Goal: Transaction & Acquisition: Book appointment/travel/reservation

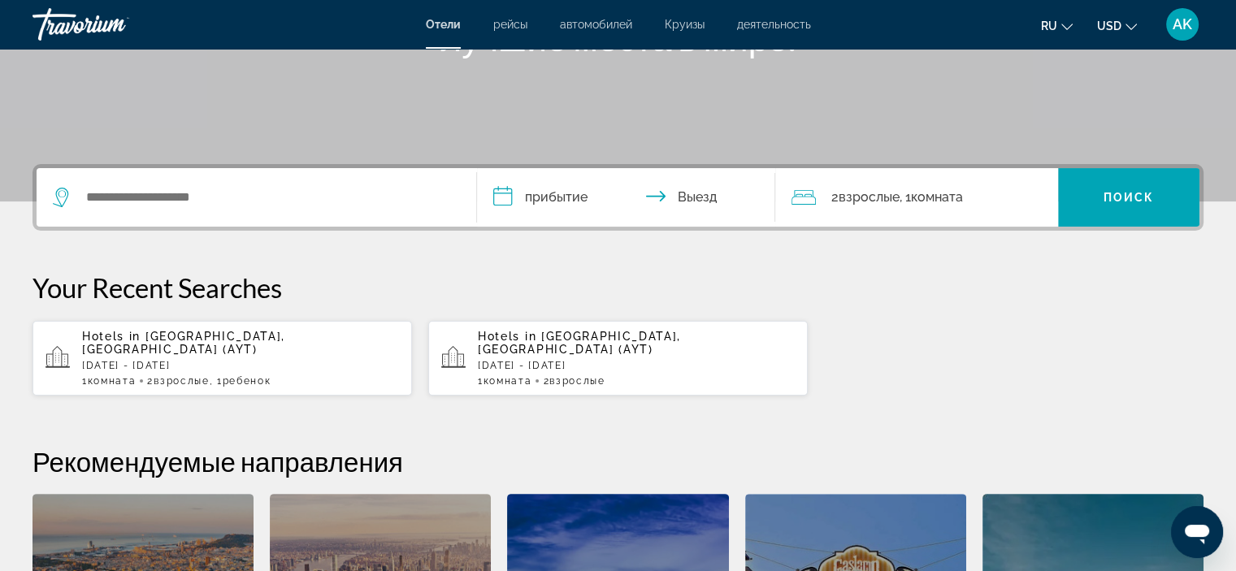
scroll to position [284, 0]
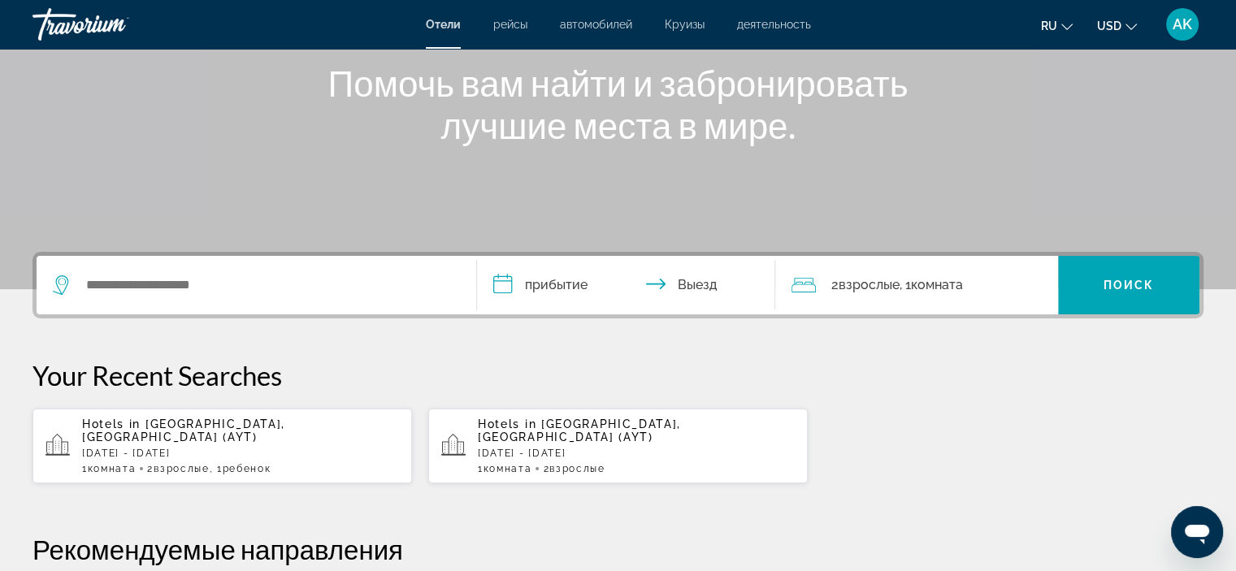
click at [258, 301] on div "Search widget" at bounding box center [256, 285] width 407 height 59
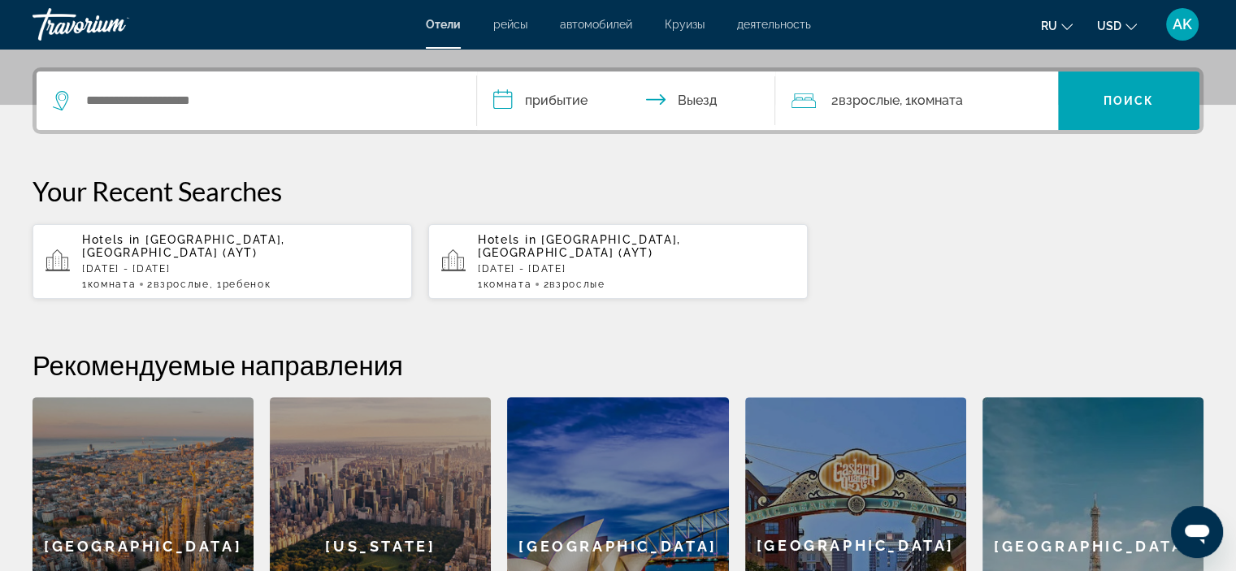
click at [263, 275] on button "Hotels in Antalya, Turkey (AYT) Sun, 07 Sep - Sun, 14 Sep 1 Комната номера 2 Вз…" at bounding box center [222, 261] width 379 height 76
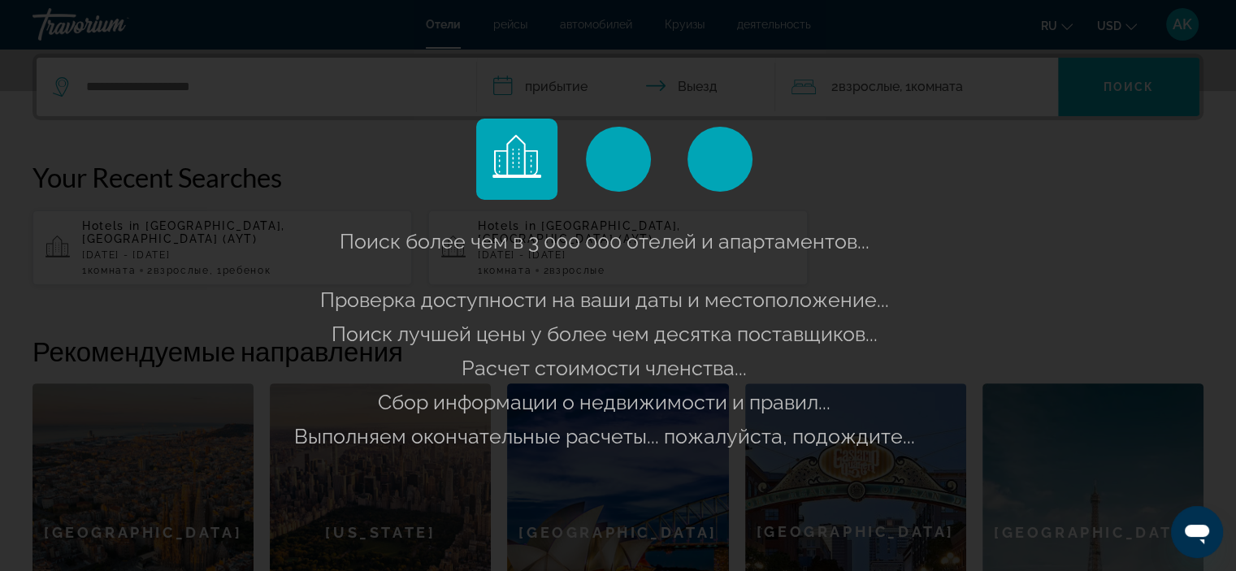
click at [1103, 193] on div "Поиск более чем в 3 000 000 отелей и апартаментов..." at bounding box center [618, 285] width 1236 height 571
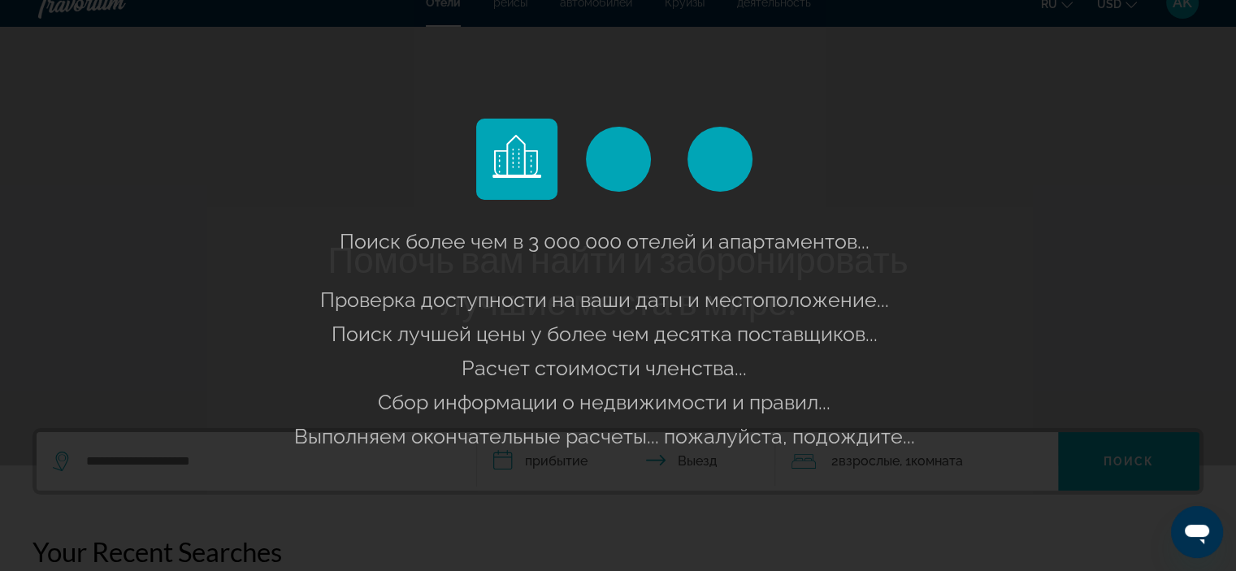
scroll to position [0, 0]
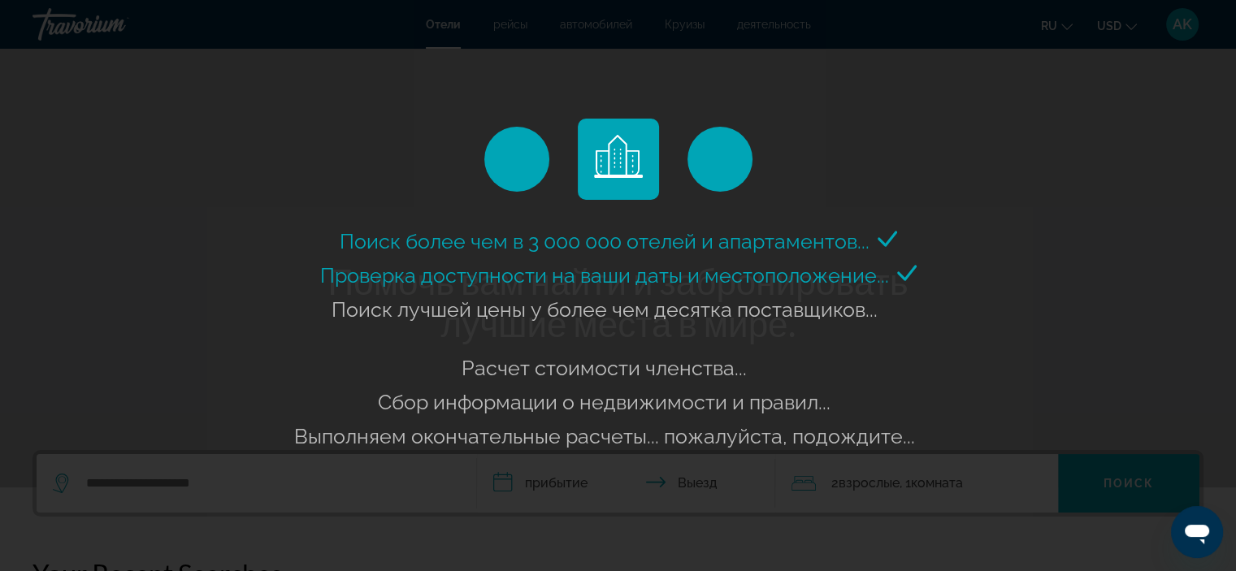
click at [878, 240] on icon "Main content" at bounding box center [887, 238] width 20 height 15
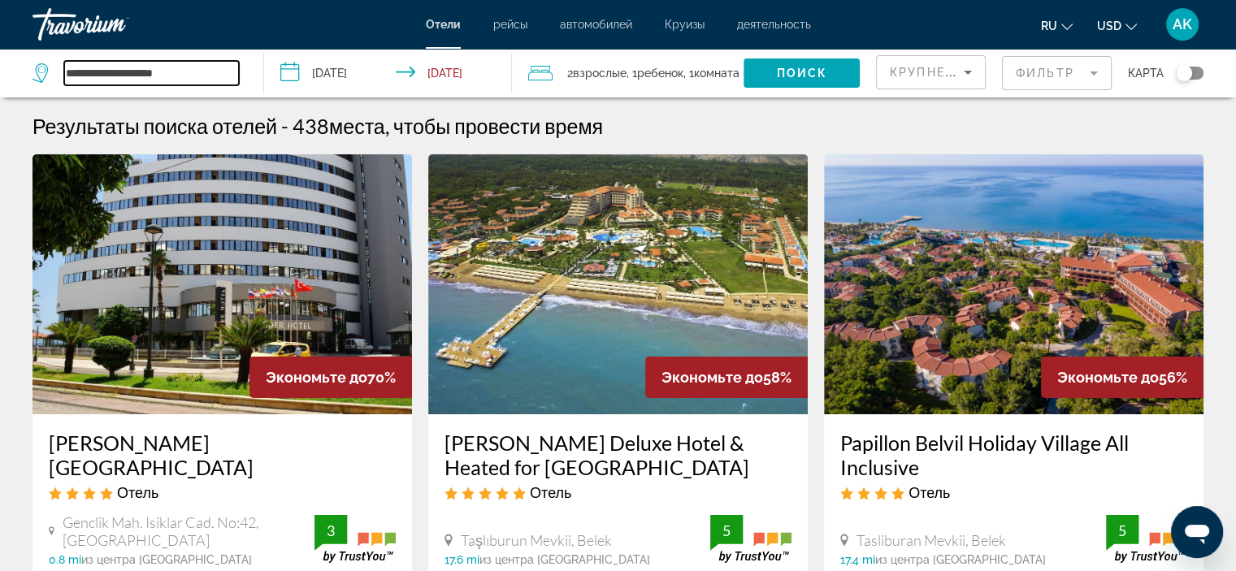
click at [158, 72] on input "**********" at bounding box center [151, 73] width 175 height 24
drag, startPoint x: 204, startPoint y: 69, endPoint x: 0, endPoint y: 68, distance: 203.9
click at [0, 68] on app-destination-search "**********" at bounding box center [132, 73] width 264 height 49
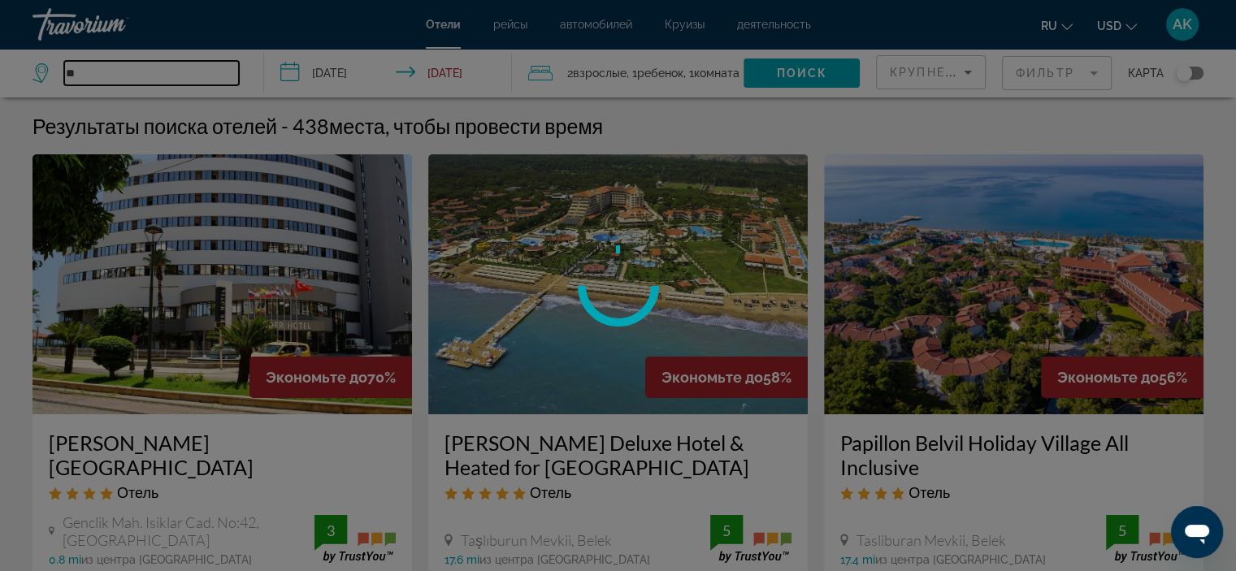
type input "*"
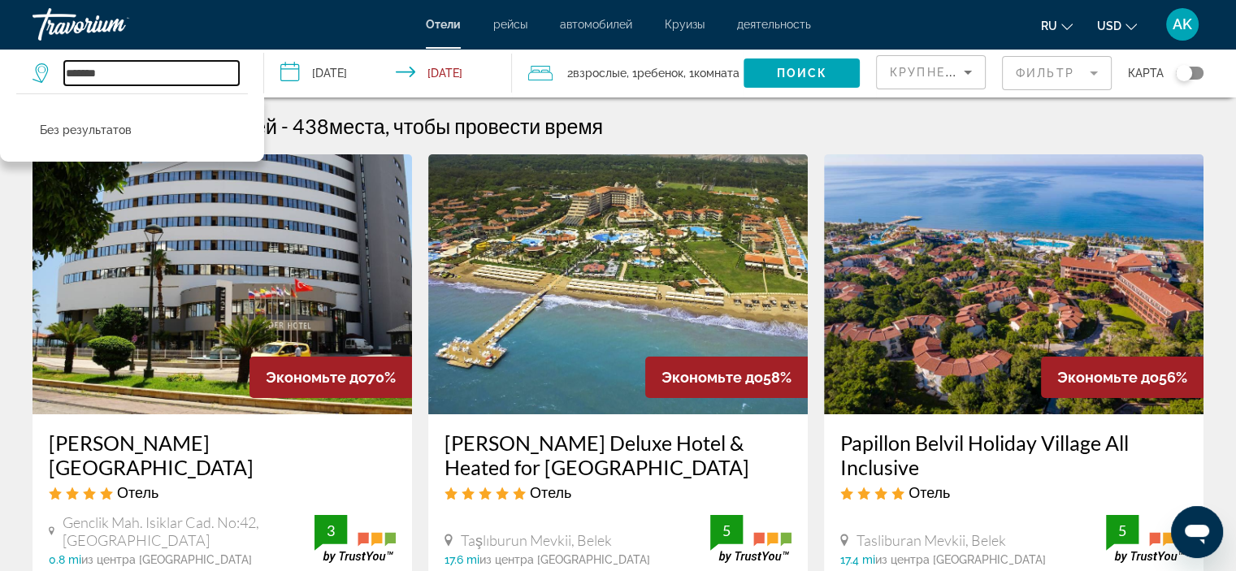
click at [222, 67] on input "******" at bounding box center [151, 73] width 175 height 24
click at [0, 73] on app-destination-search "****** Без результатов" at bounding box center [132, 73] width 264 height 49
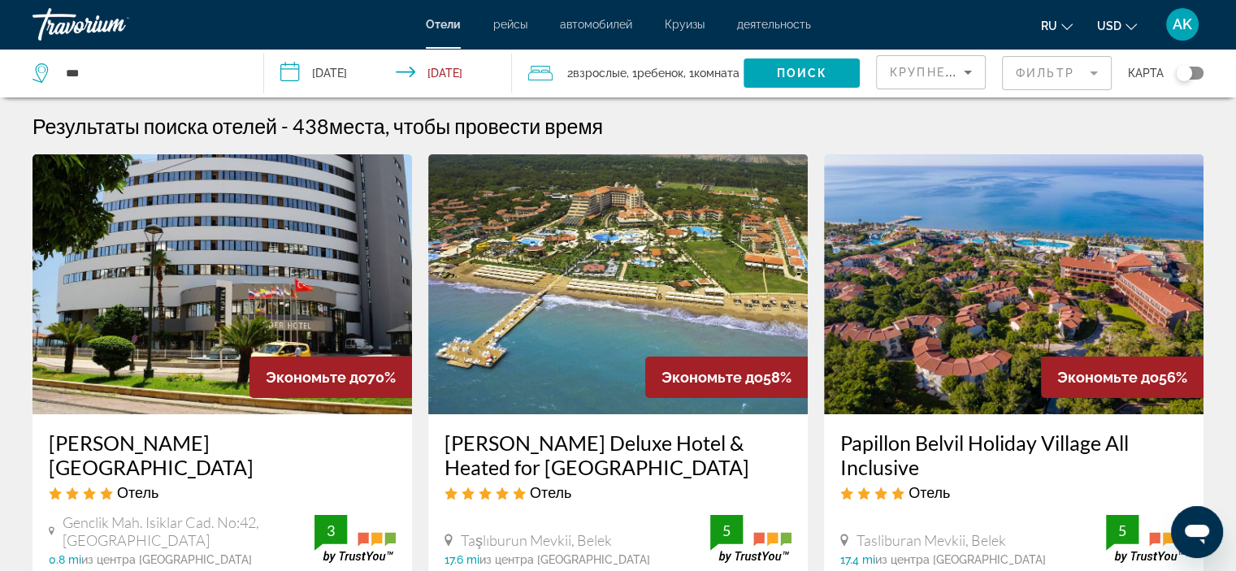
click at [44, 65] on icon "Search widget" at bounding box center [43, 73] width 20 height 20
click at [47, 65] on icon "Search widget" at bounding box center [43, 73] width 20 height 20
click at [121, 72] on input "***" at bounding box center [151, 73] width 175 height 24
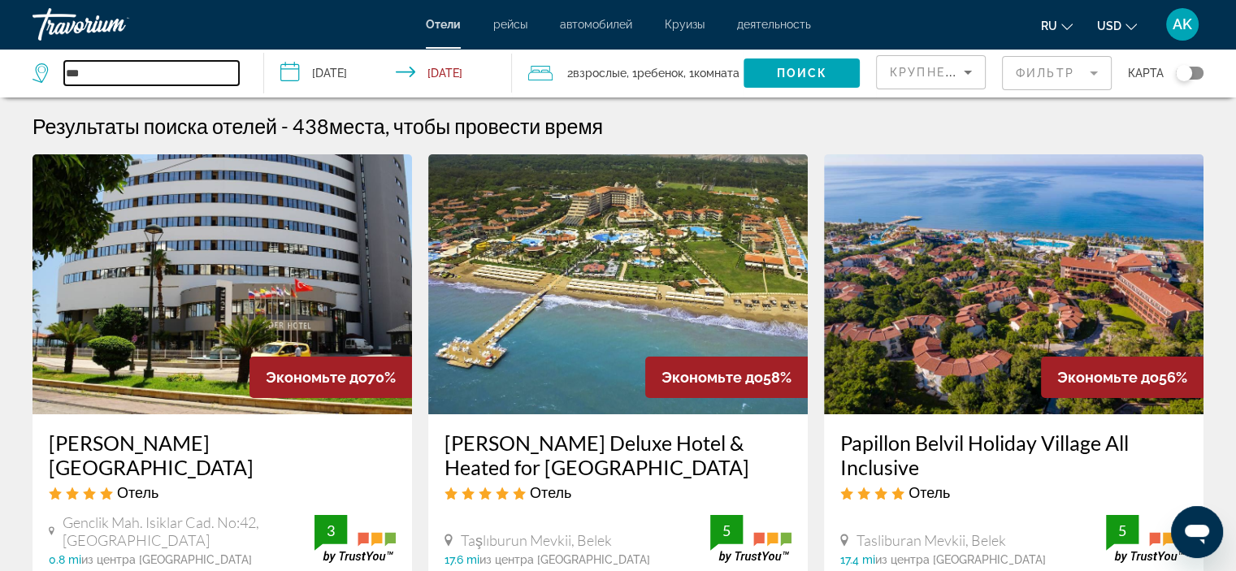
drag, startPoint x: 131, startPoint y: 67, endPoint x: 2, endPoint y: 67, distance: 129.2
click at [0, 67] on app-destination-search "***" at bounding box center [132, 73] width 264 height 49
type input "***"
click at [39, 72] on icon "Search widget" at bounding box center [43, 73] width 20 height 20
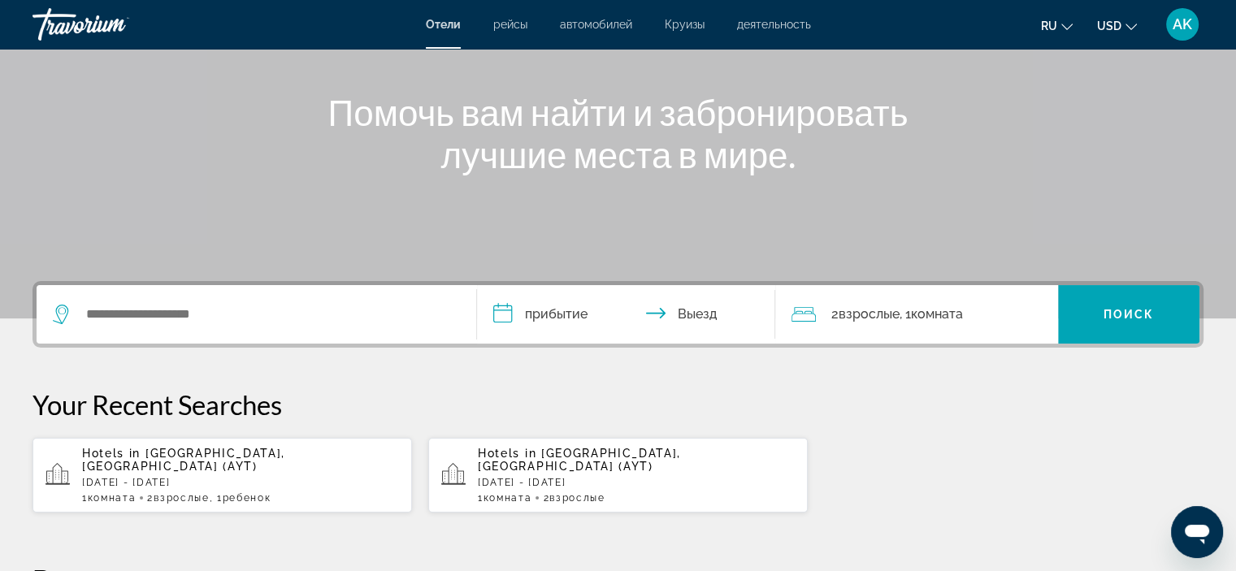
click at [280, 327] on div "Search widget" at bounding box center [256, 314] width 407 height 59
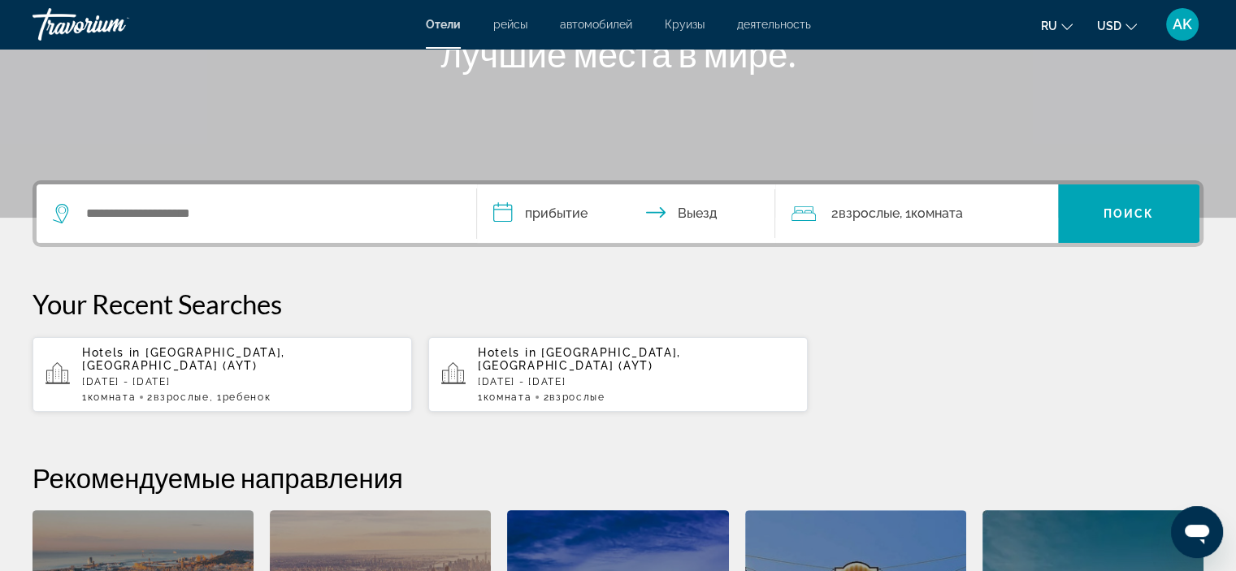
scroll to position [397, 0]
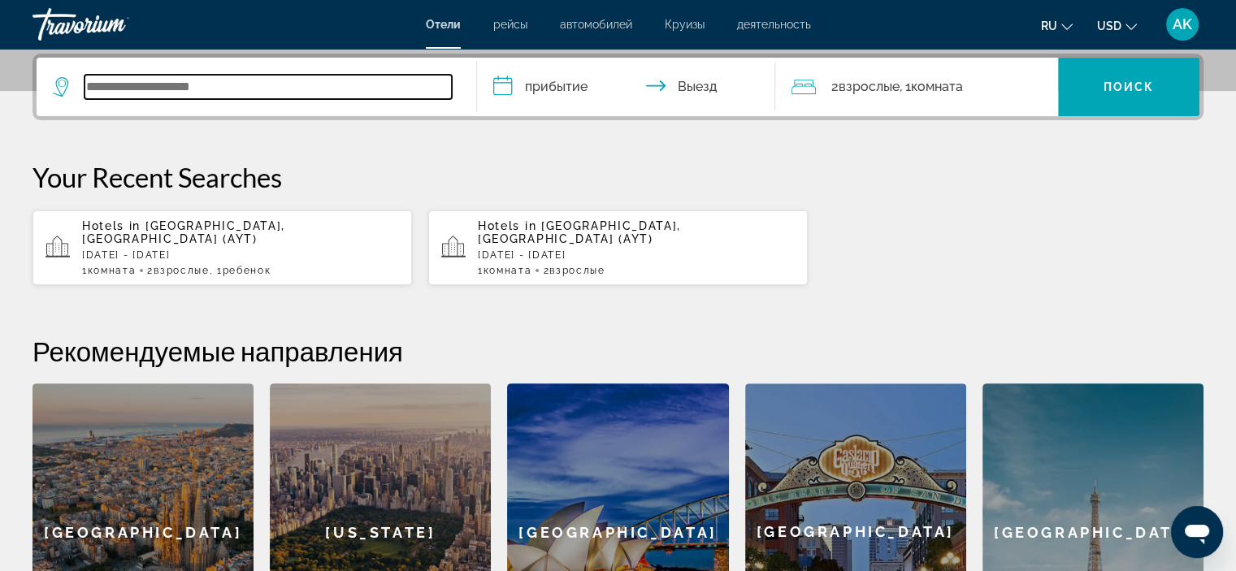
click at [247, 90] on input "Search widget" at bounding box center [268, 87] width 367 height 24
click at [314, 84] on input "**" at bounding box center [268, 87] width 367 height 24
click at [309, 87] on input "**" at bounding box center [268, 87] width 367 height 24
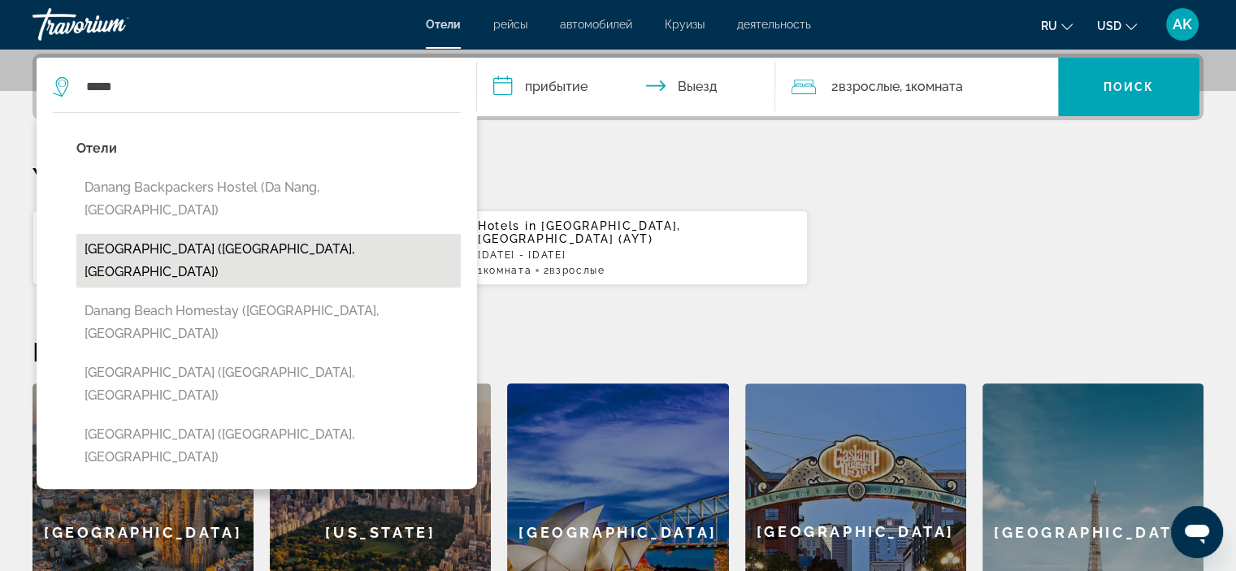
click at [232, 234] on button "[GEOGRAPHIC_DATA] ([GEOGRAPHIC_DATA], [GEOGRAPHIC_DATA])" at bounding box center [268, 261] width 384 height 54
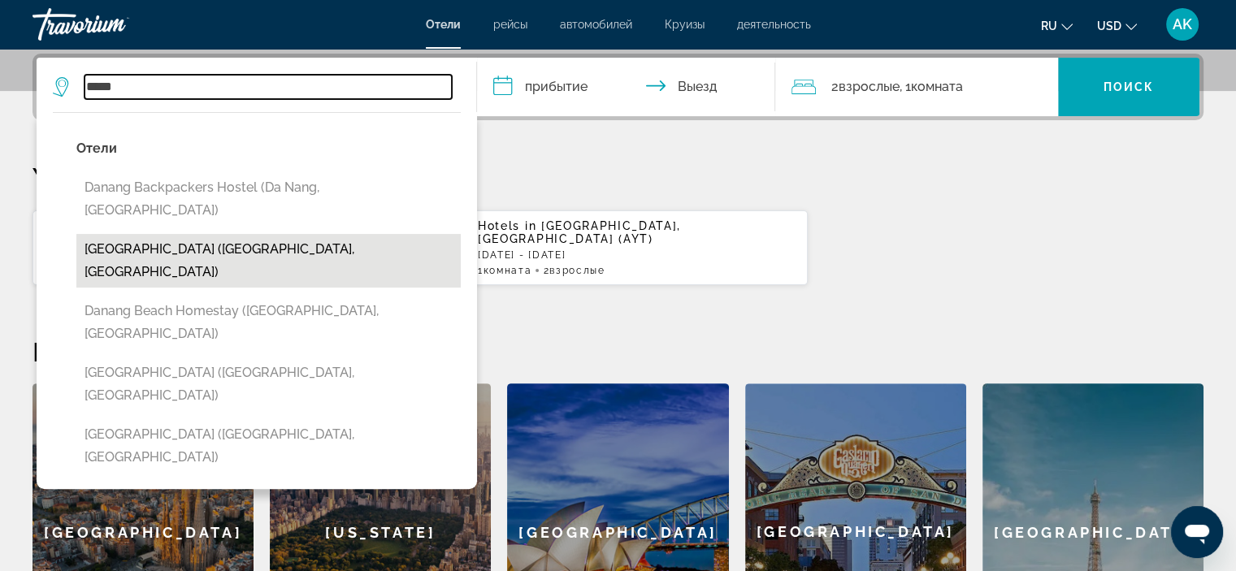
type input "**********"
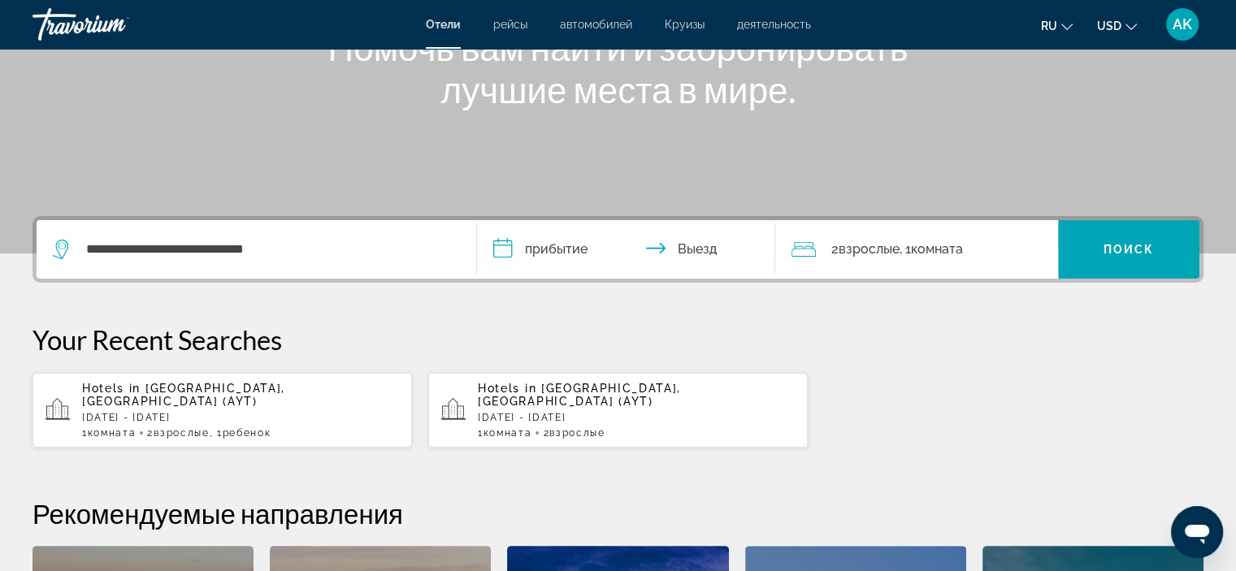
click at [536, 249] on input "**********" at bounding box center [630, 251] width 306 height 63
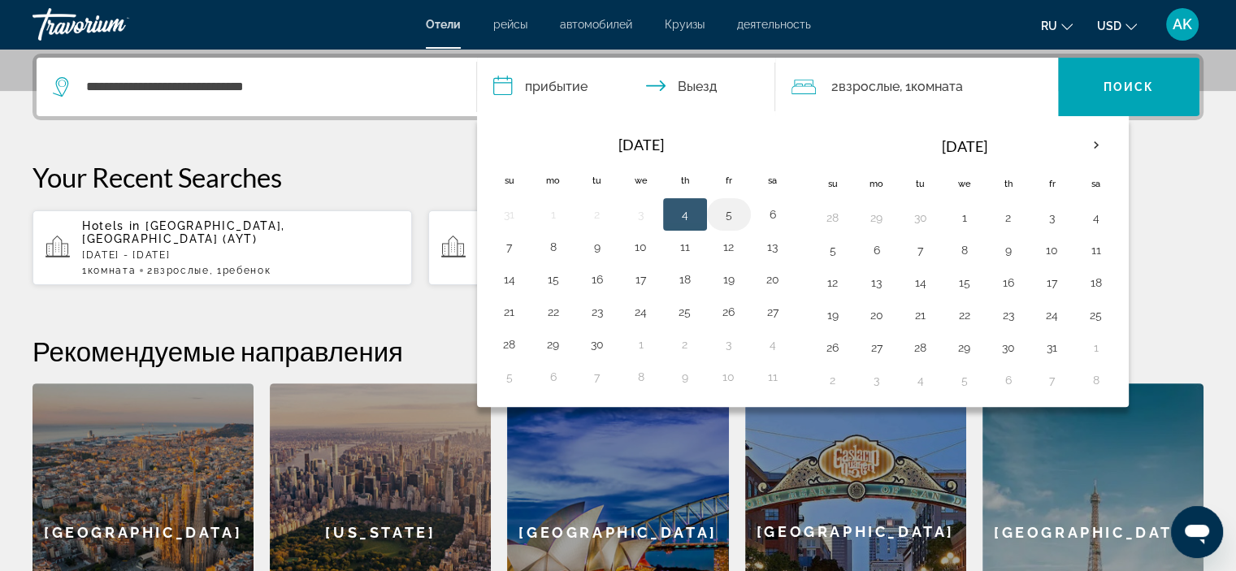
click at [725, 212] on button "5" at bounding box center [729, 214] width 26 height 23
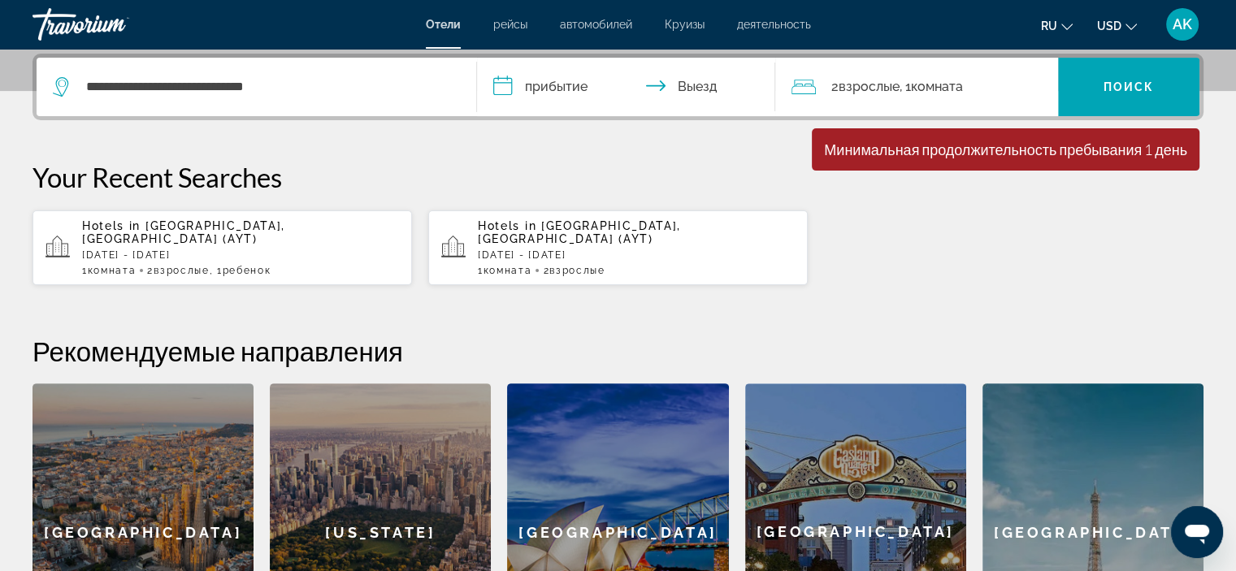
click at [698, 87] on input "**********" at bounding box center [630, 89] width 306 height 63
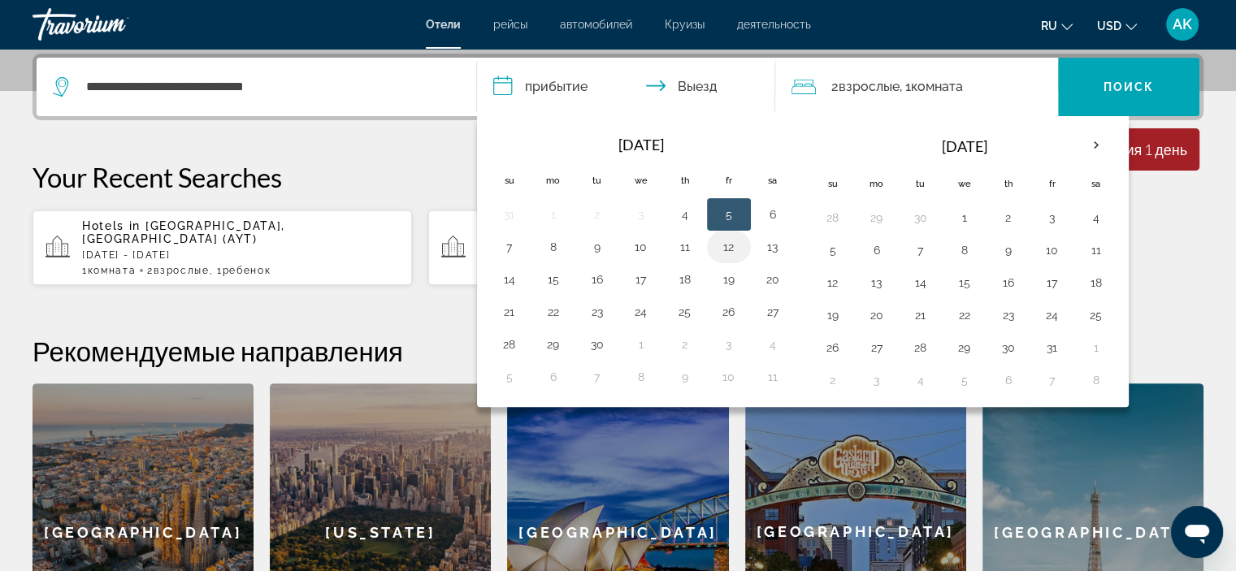
click at [725, 245] on button "12" at bounding box center [729, 247] width 26 height 23
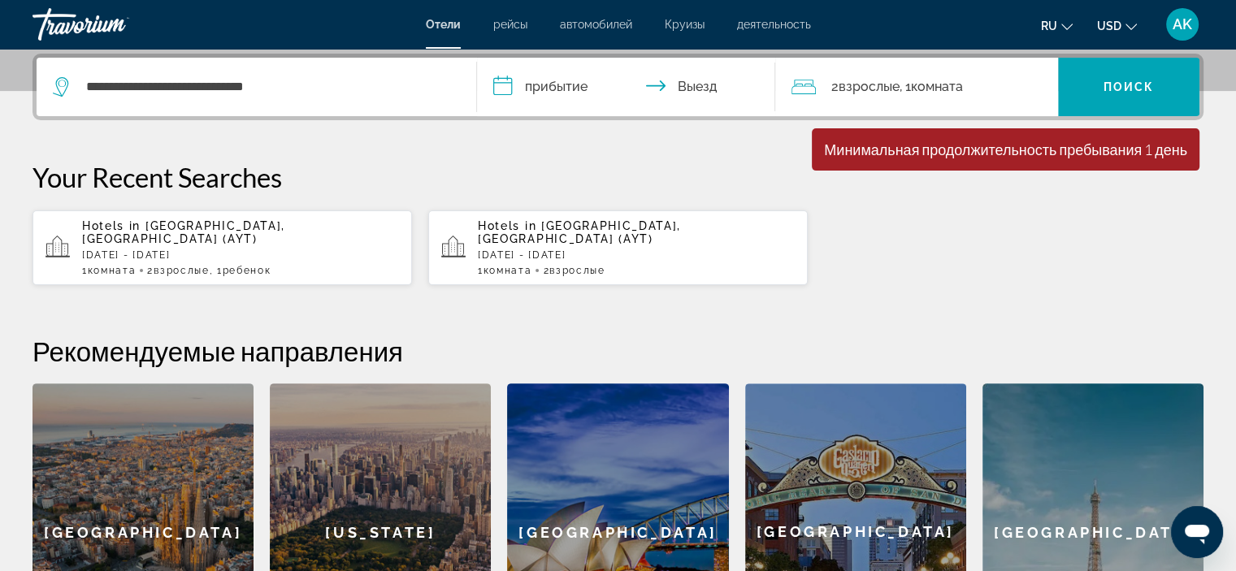
click at [569, 80] on input "**********" at bounding box center [630, 89] width 306 height 63
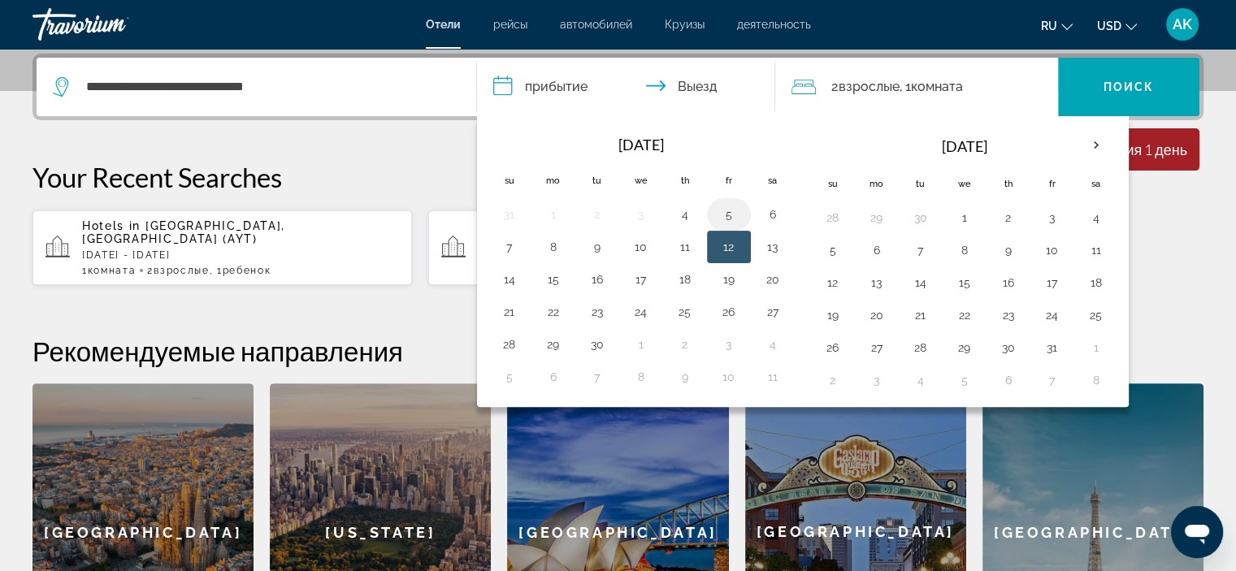
click at [723, 215] on button "5" at bounding box center [729, 214] width 26 height 23
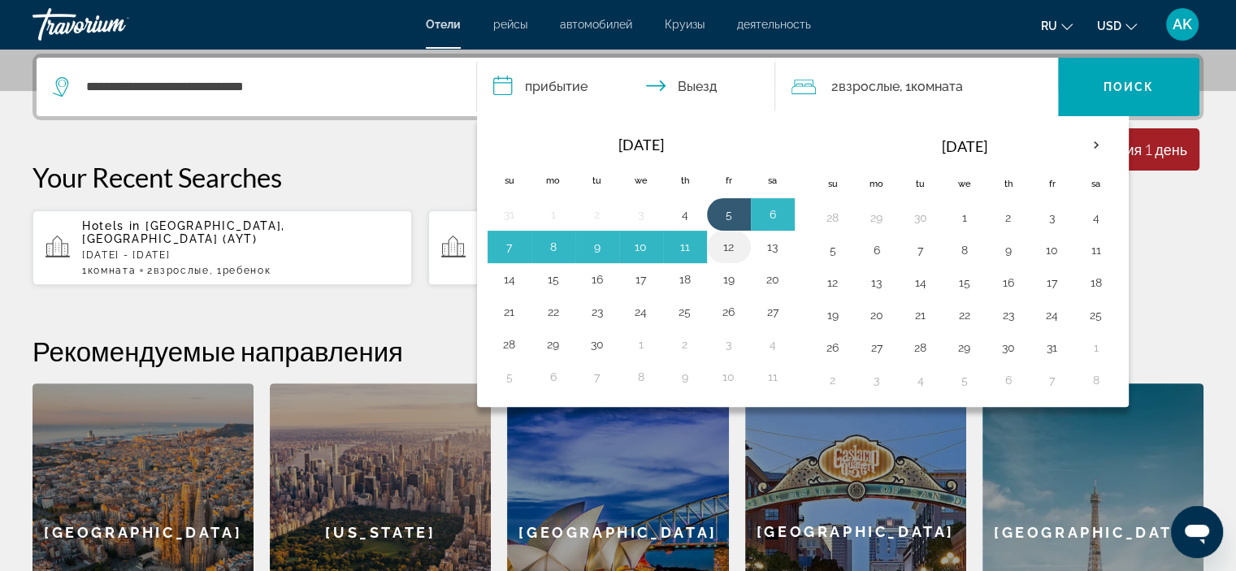
click at [725, 241] on button "12" at bounding box center [729, 247] width 26 height 23
type input "**********"
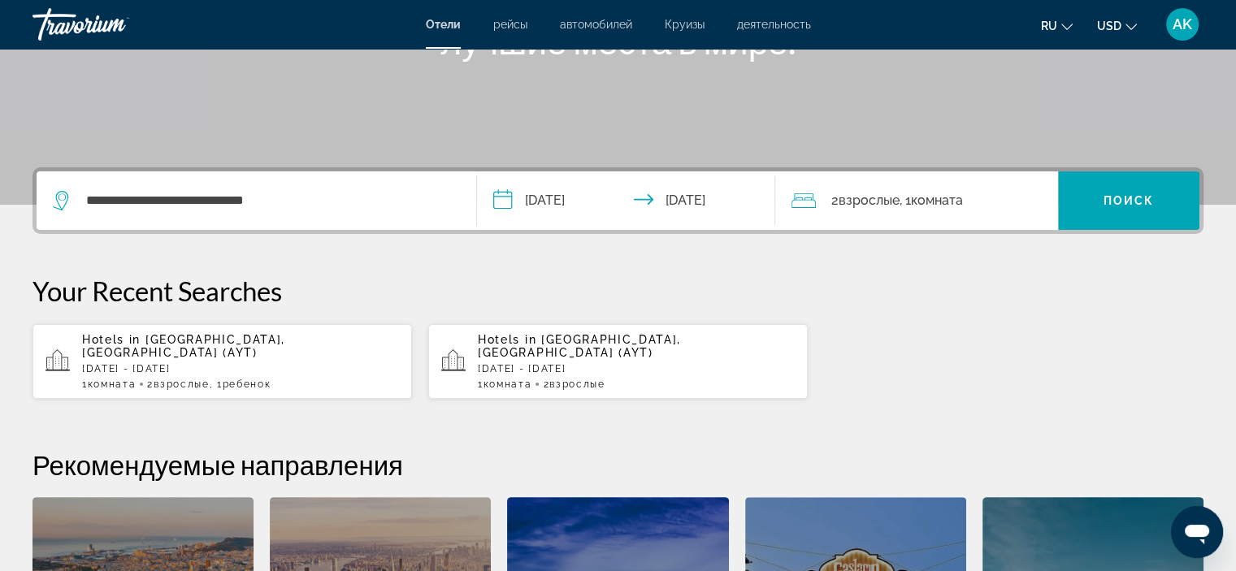
click at [812, 188] on div "2 Взрослый Взрослые , 1 Комната номера" at bounding box center [924, 200] width 267 height 59
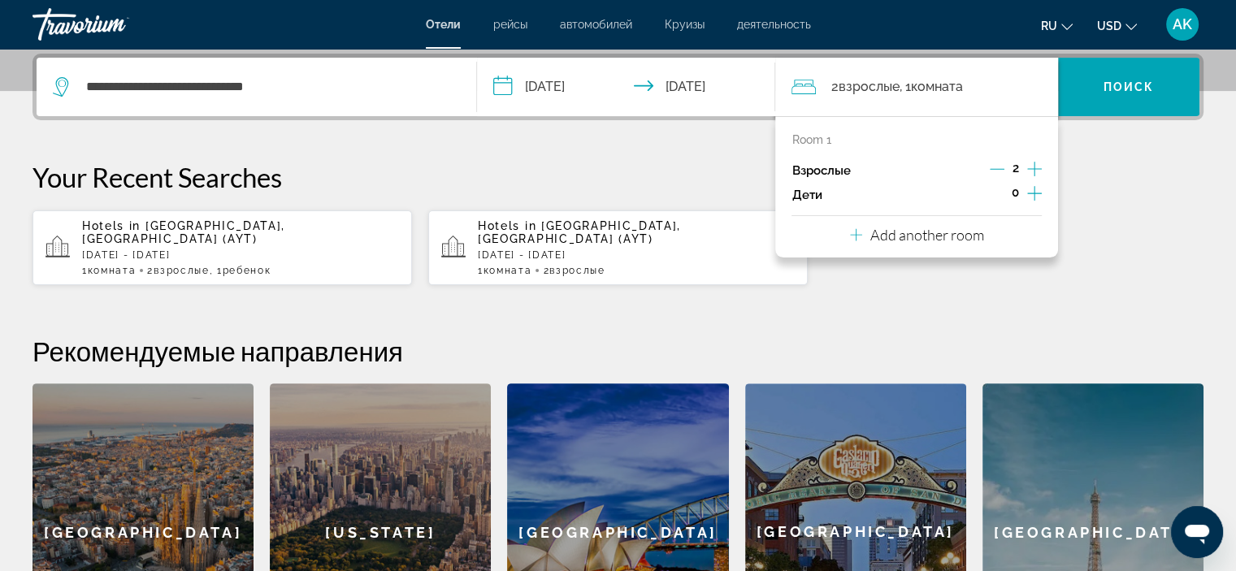
click at [1003, 163] on icon "Decrement adults" at bounding box center [997, 169] width 15 height 15
click at [1146, 76] on span "Search widget" at bounding box center [1128, 86] width 141 height 39
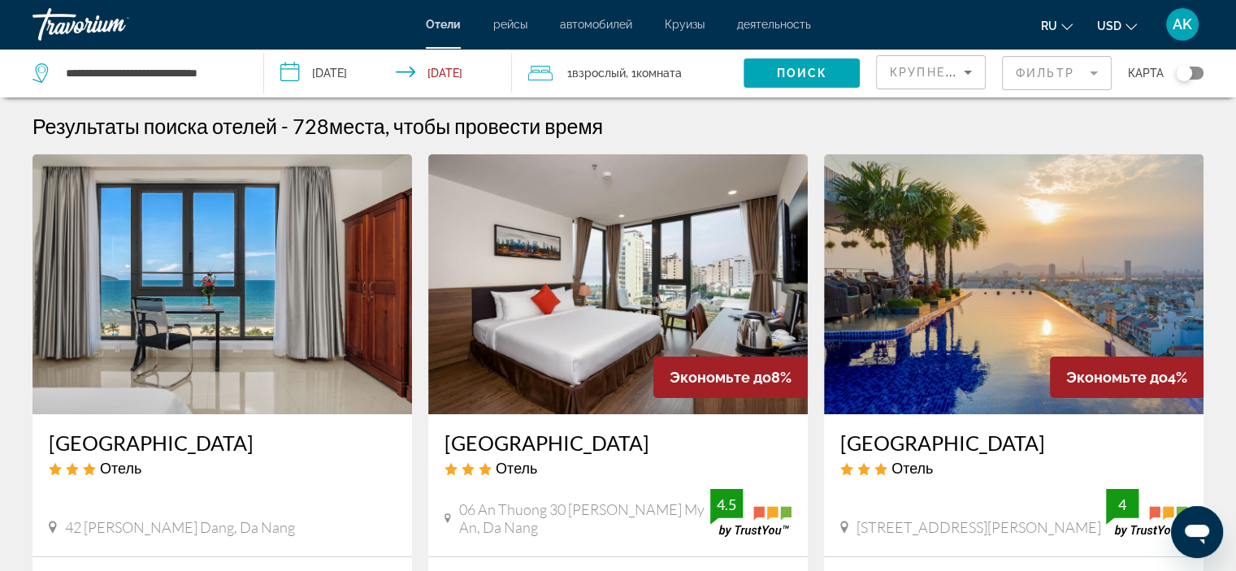
click at [1043, 67] on mat-form-field "Фильтр" at bounding box center [1057, 73] width 110 height 34
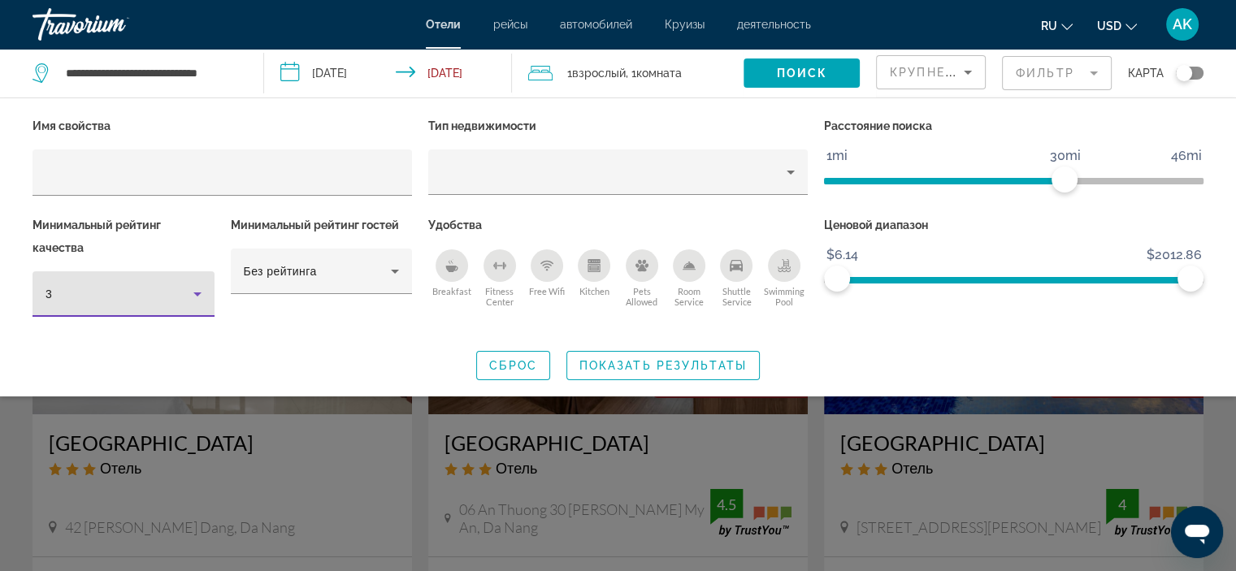
click at [146, 295] on div "3" at bounding box center [120, 294] width 148 height 20
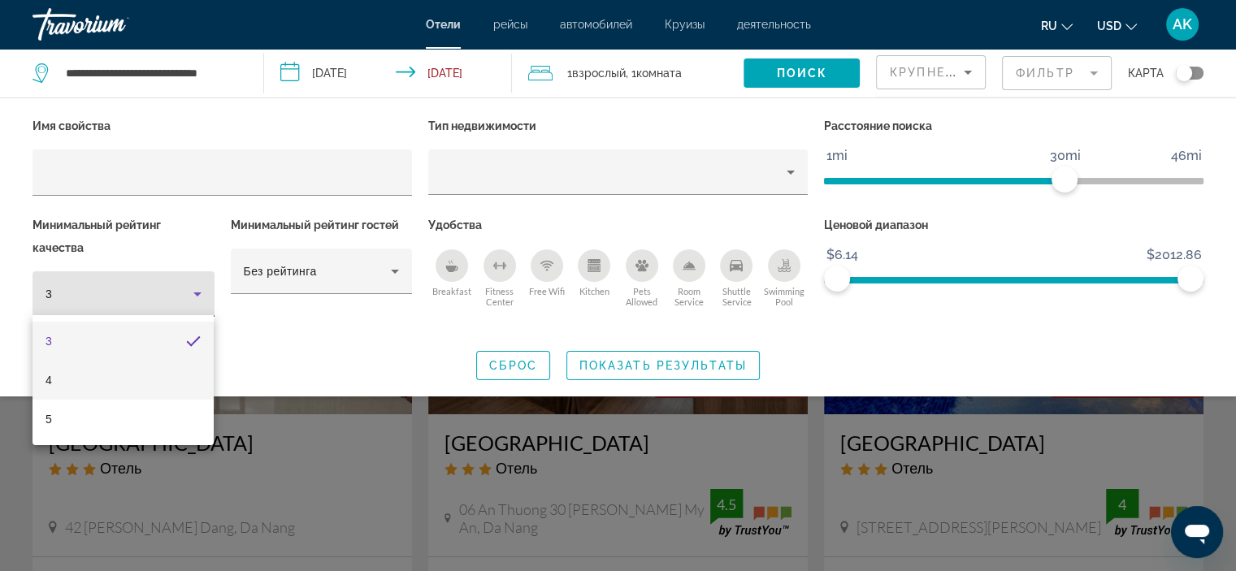
click at [93, 387] on mat-option "4" at bounding box center [123, 380] width 181 height 39
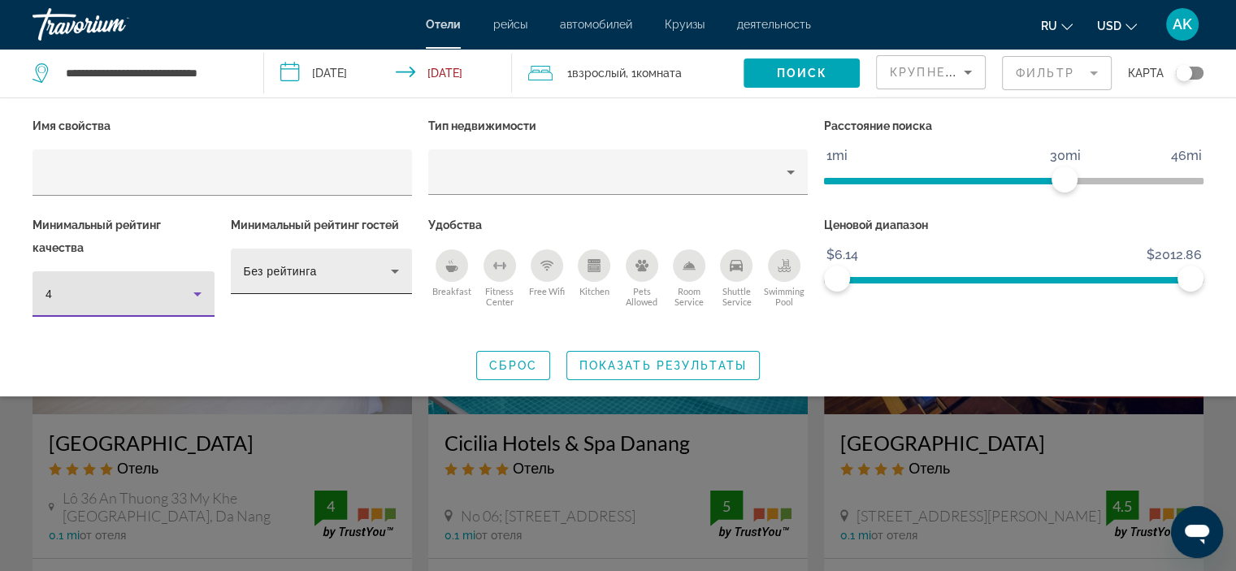
click at [330, 265] on div "Без рейтинга" at bounding box center [318, 272] width 148 height 20
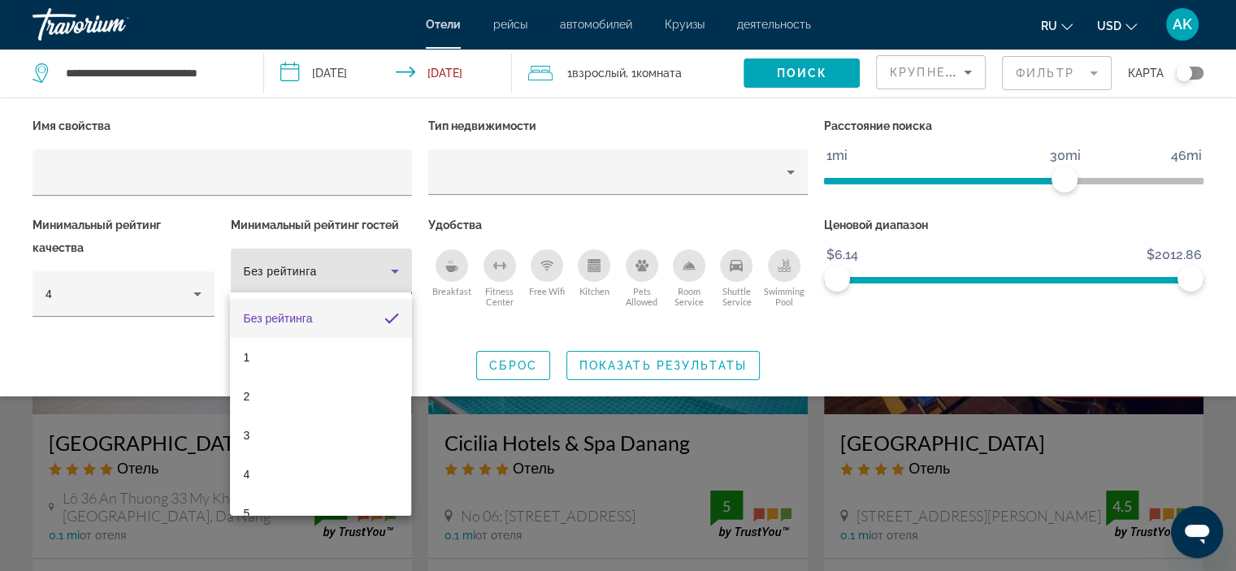
click at [331, 265] on div at bounding box center [618, 285] width 1236 height 571
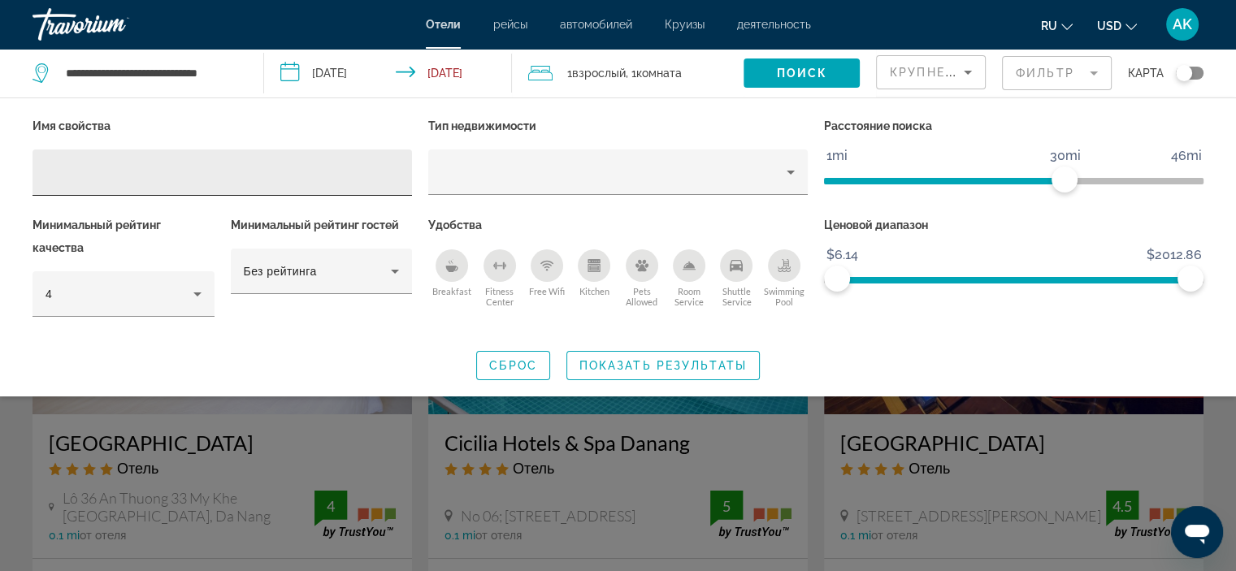
click at [268, 167] on input "Hotel Filters" at bounding box center [222, 173] width 353 height 20
click at [670, 359] on span "Показать результаты" at bounding box center [662, 365] width 167 height 13
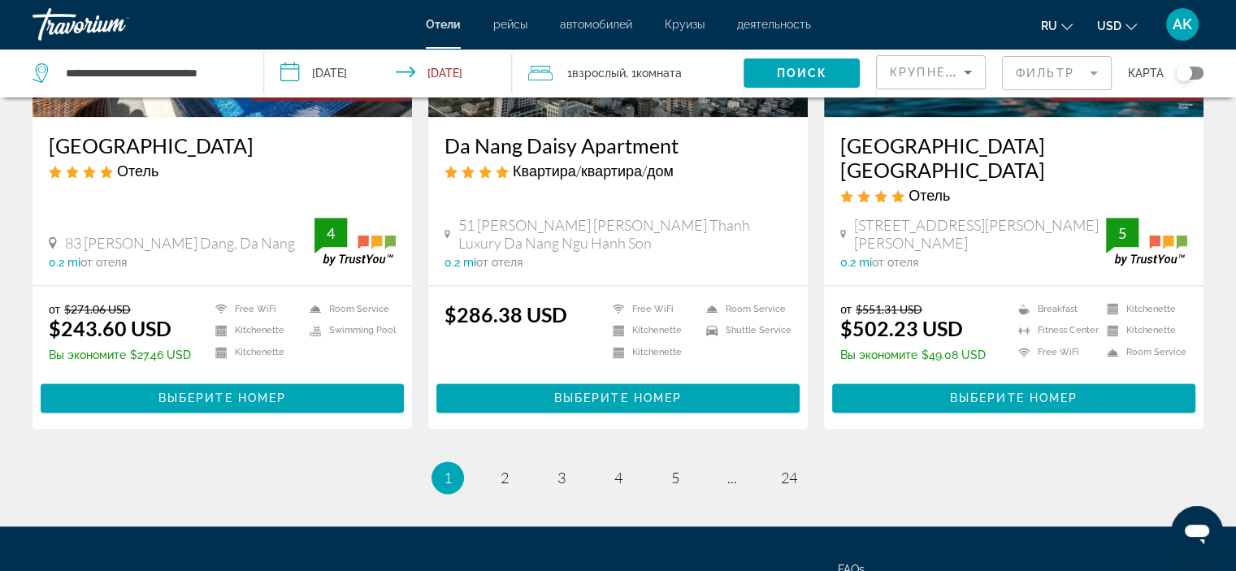
scroll to position [2068, 0]
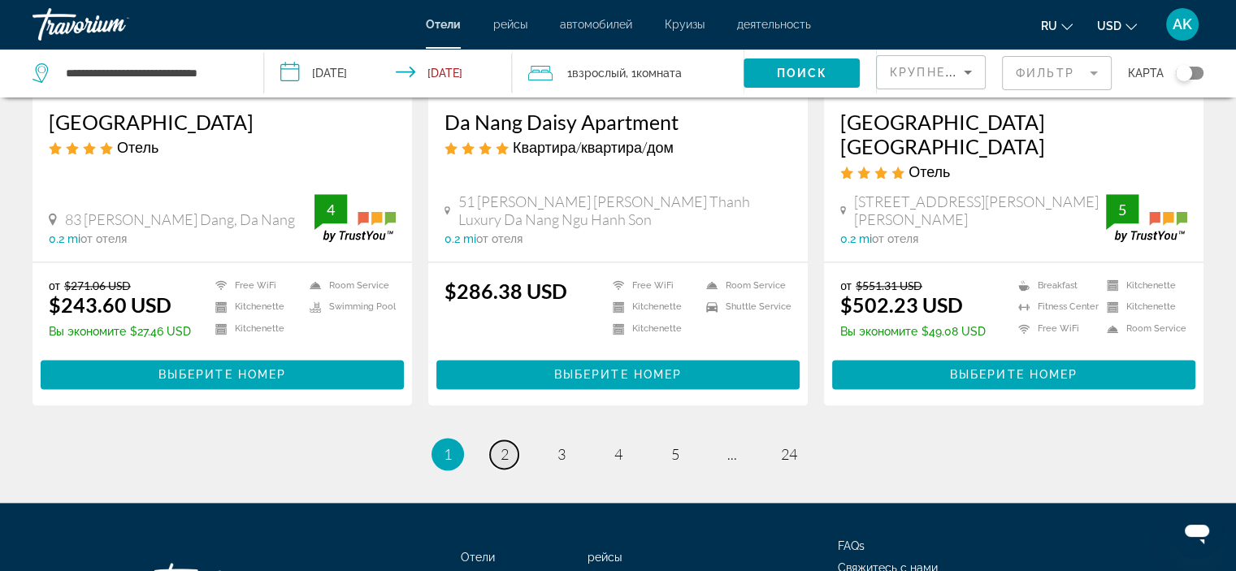
click at [503, 445] on span "2" at bounding box center [505, 454] width 8 height 18
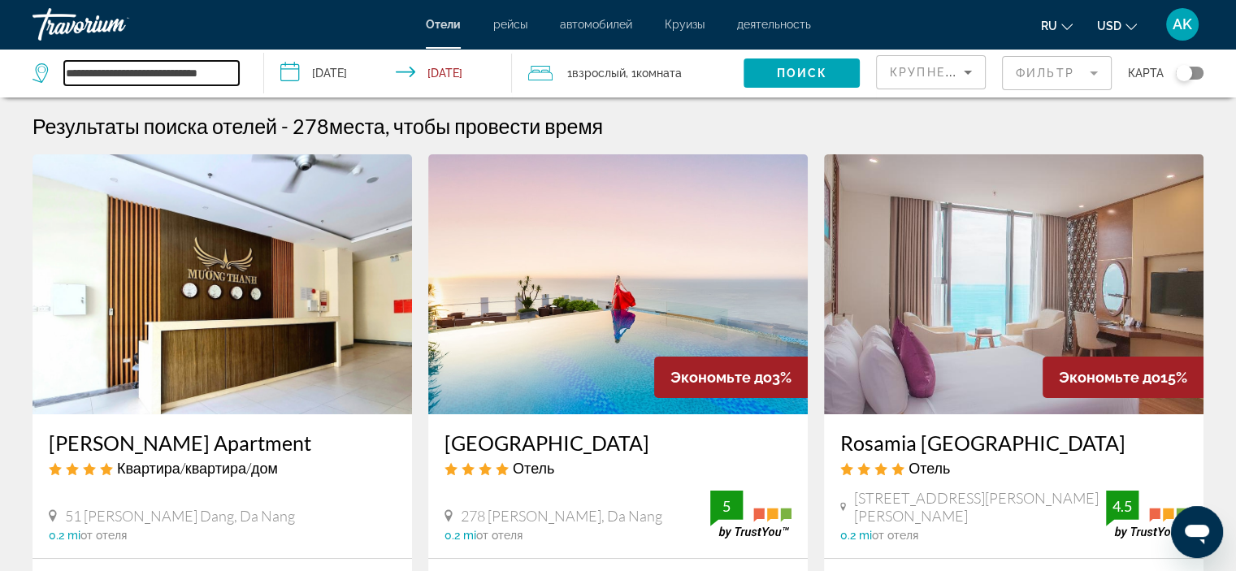
click at [181, 72] on input "**********" at bounding box center [151, 73] width 175 height 24
click at [1047, 76] on mat-form-field "Фильтр" at bounding box center [1057, 73] width 110 height 34
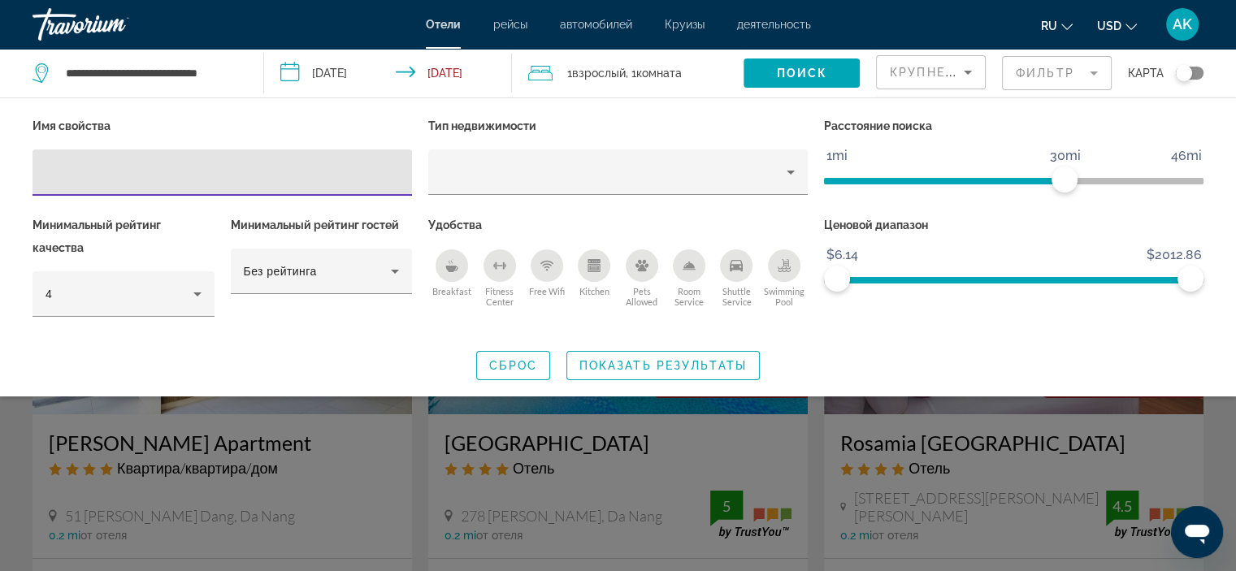
click at [264, 118] on p "Имя свойства" at bounding box center [222, 126] width 379 height 23
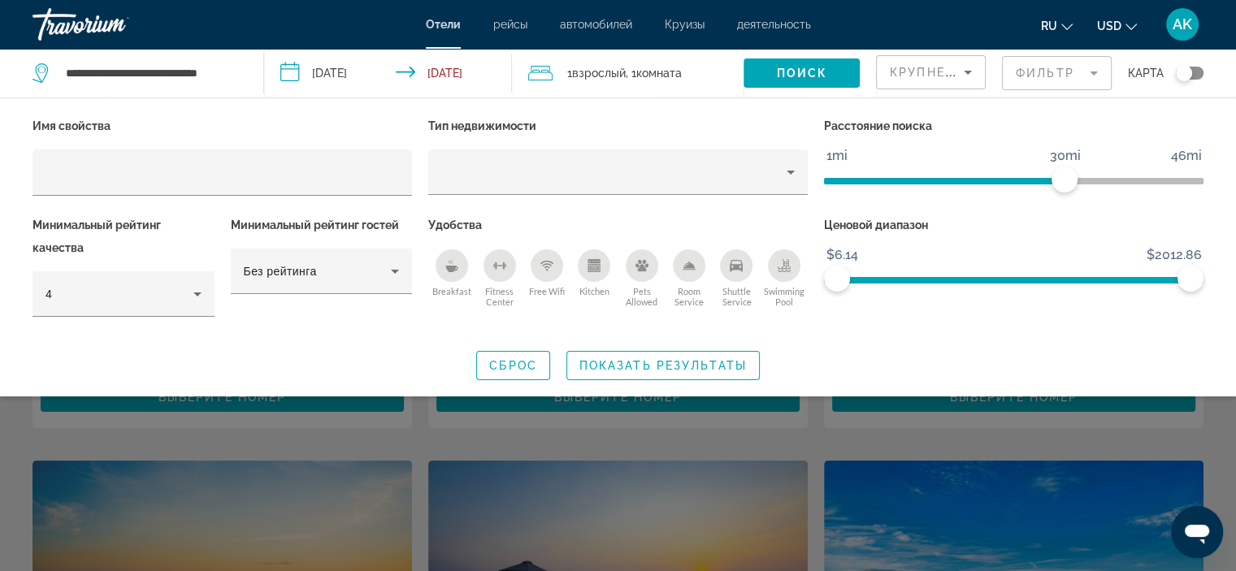
scroll to position [297, 0]
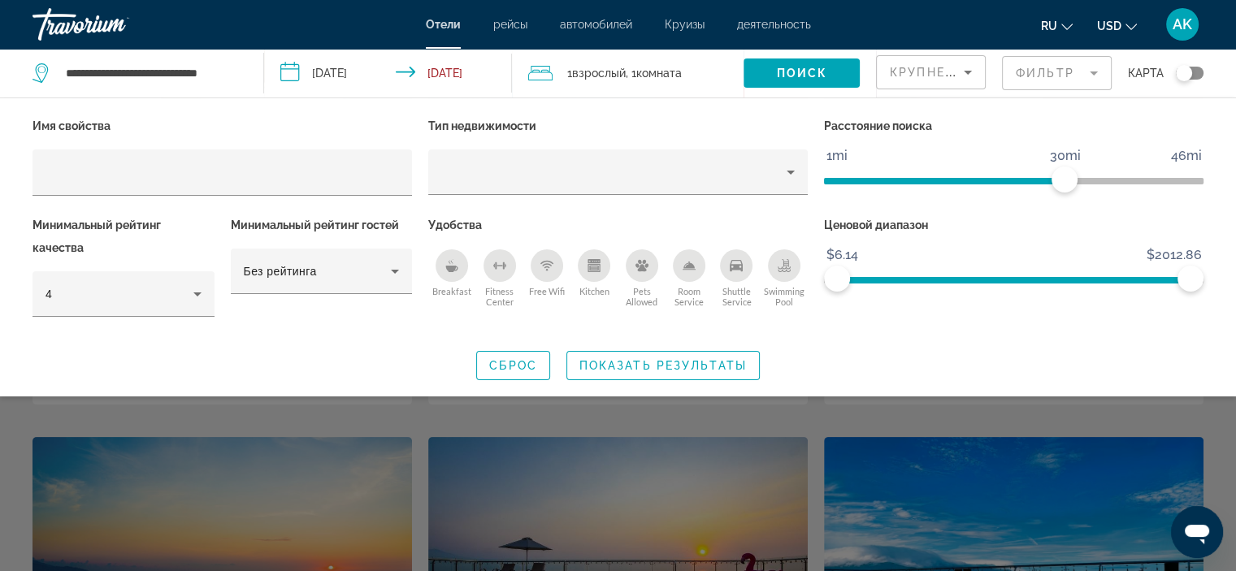
click at [1026, 427] on div "Search widget" at bounding box center [618, 407] width 1236 height 327
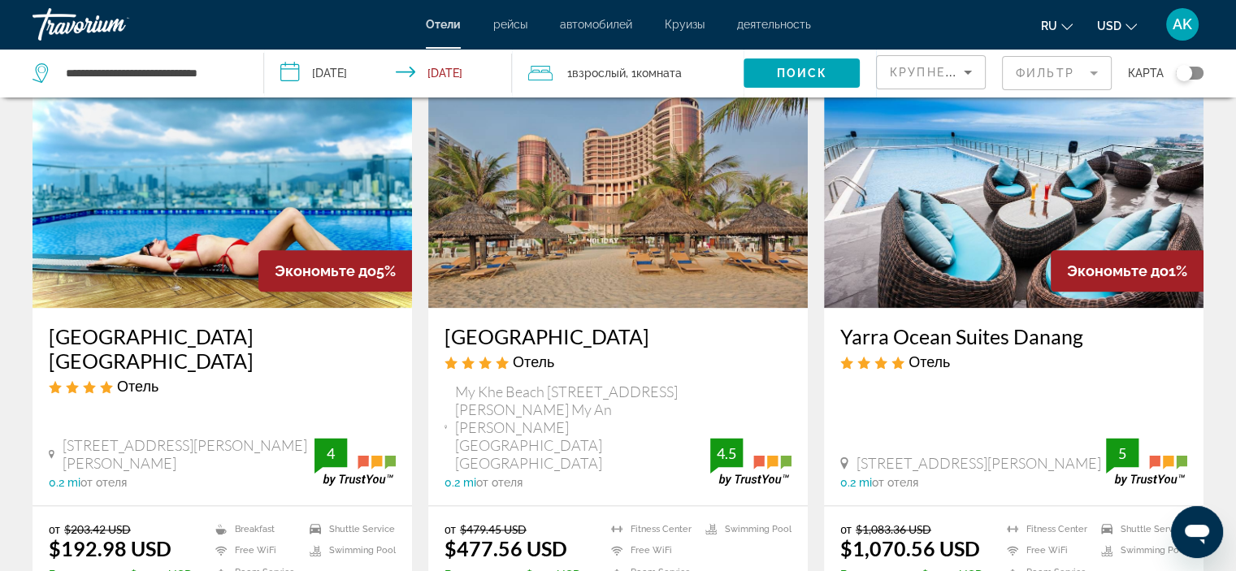
scroll to position [2203, 0]
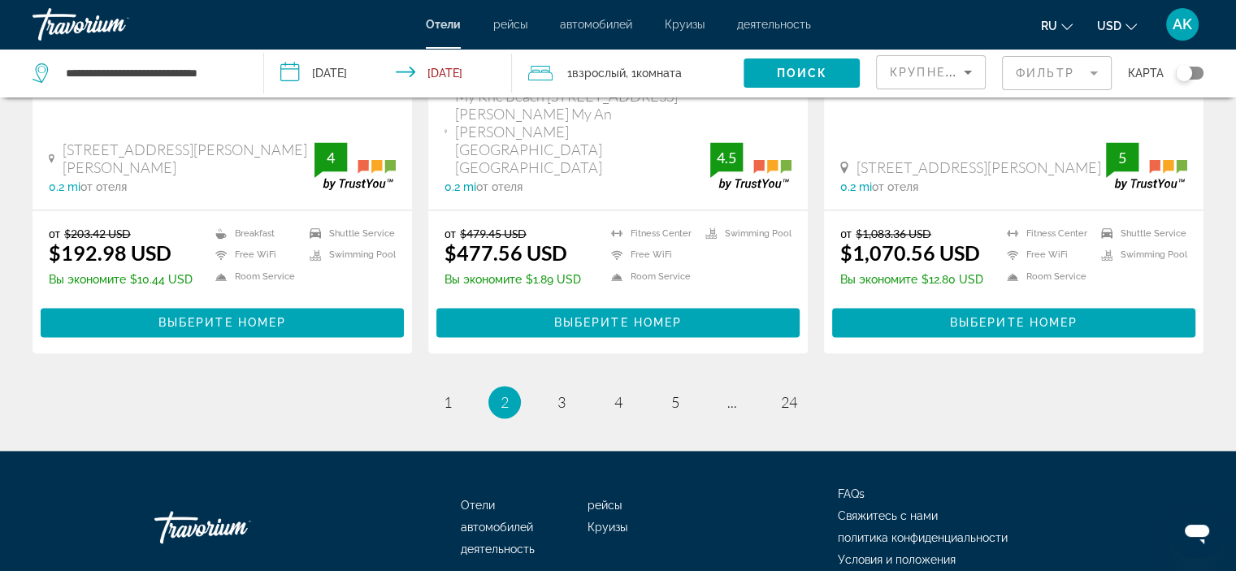
drag, startPoint x: 1247, startPoint y: 94, endPoint x: 13, endPoint y: 19, distance: 1236.5
click at [568, 388] on link "page 3" at bounding box center [561, 402] width 28 height 28
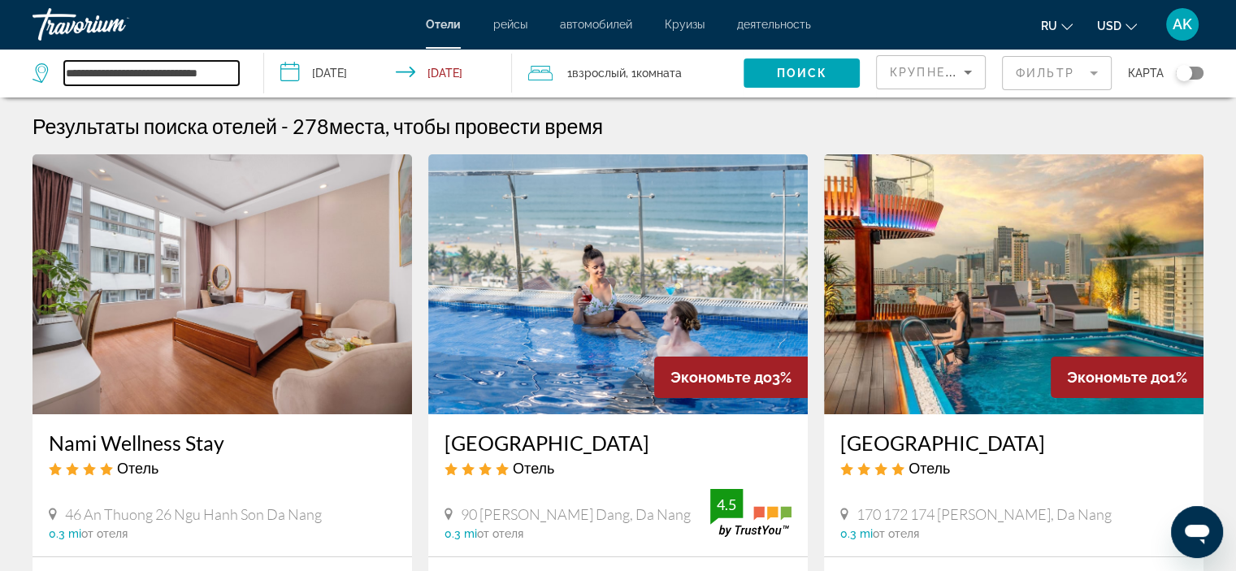
click at [192, 76] on input "**********" at bounding box center [151, 73] width 175 height 24
click at [1046, 75] on mat-form-field "Фильтр" at bounding box center [1057, 73] width 110 height 34
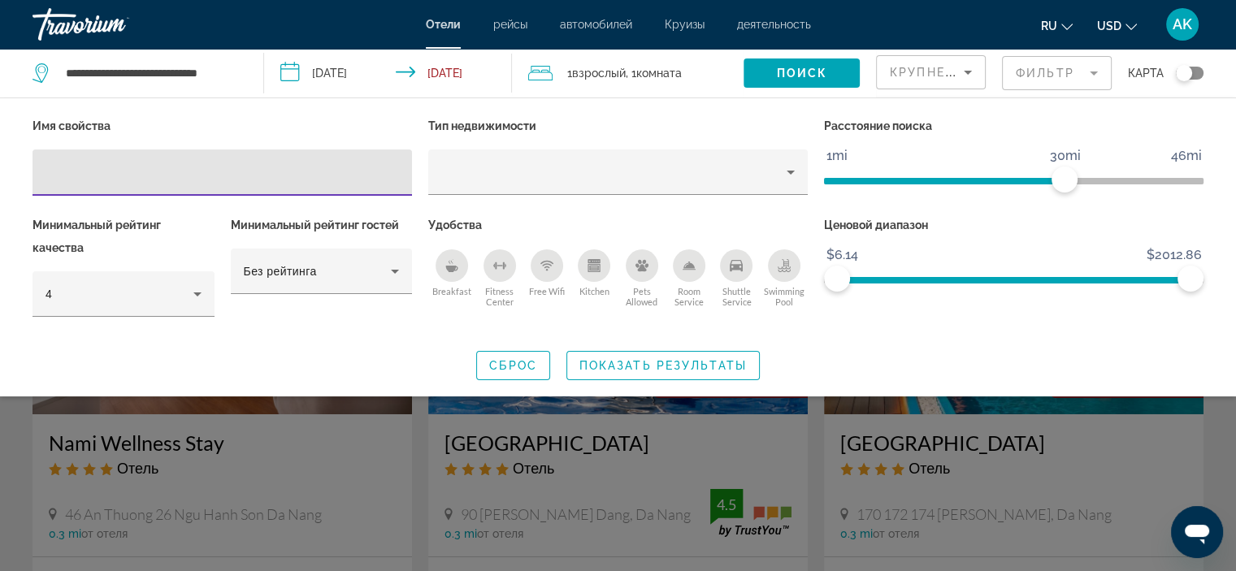
click at [1046, 75] on mat-form-field "Фильтр" at bounding box center [1057, 73] width 110 height 34
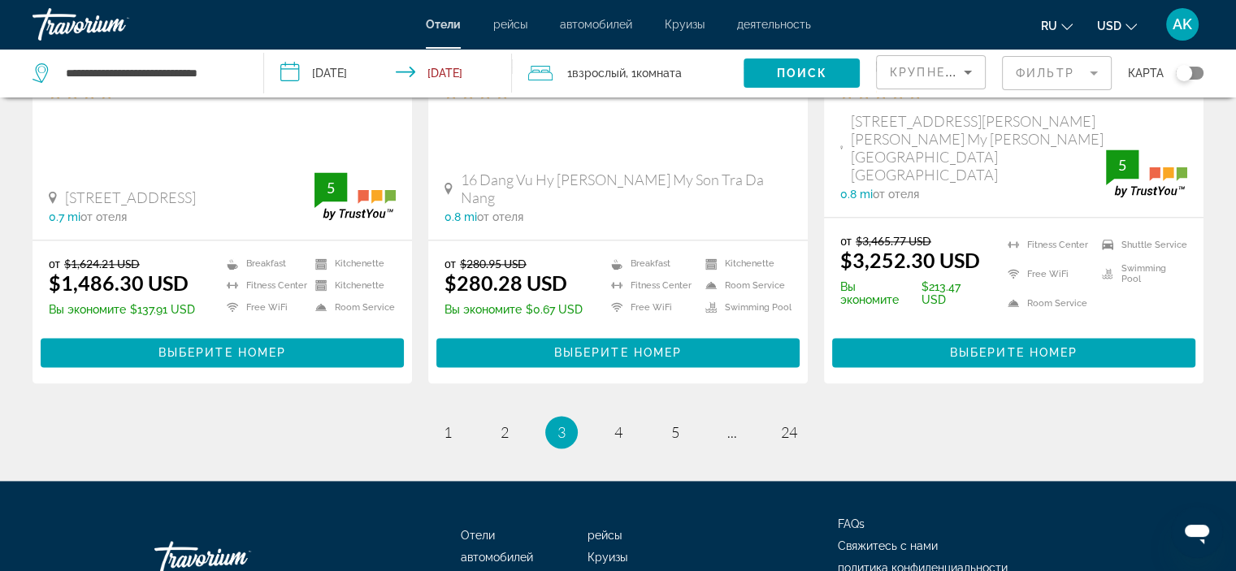
scroll to position [2199, 0]
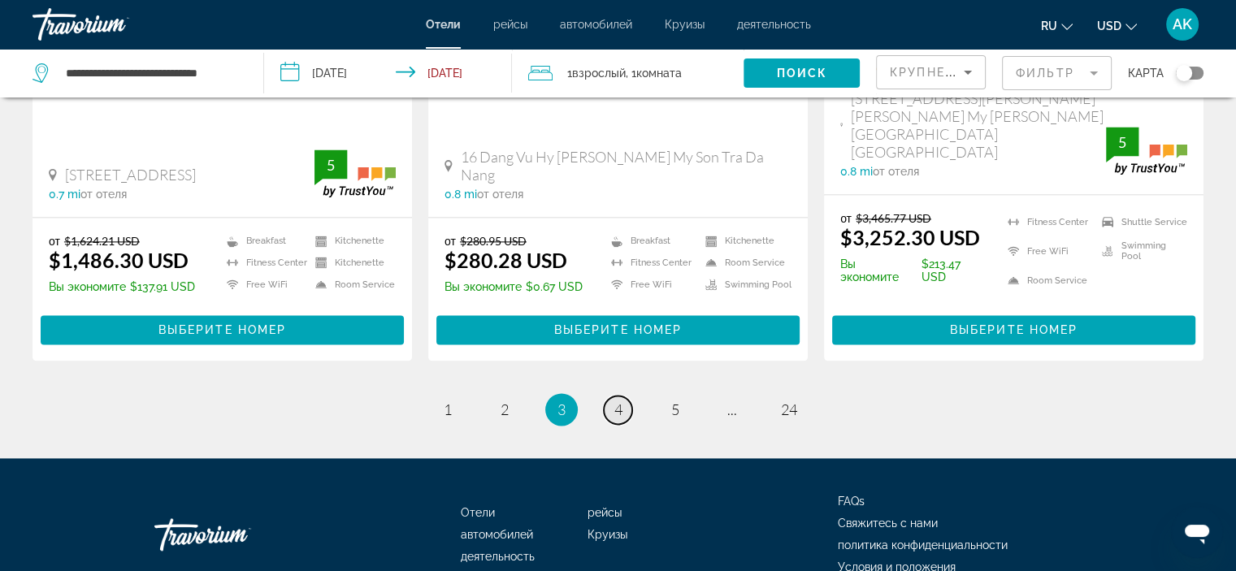
click at [618, 401] on span "4" at bounding box center [618, 410] width 8 height 18
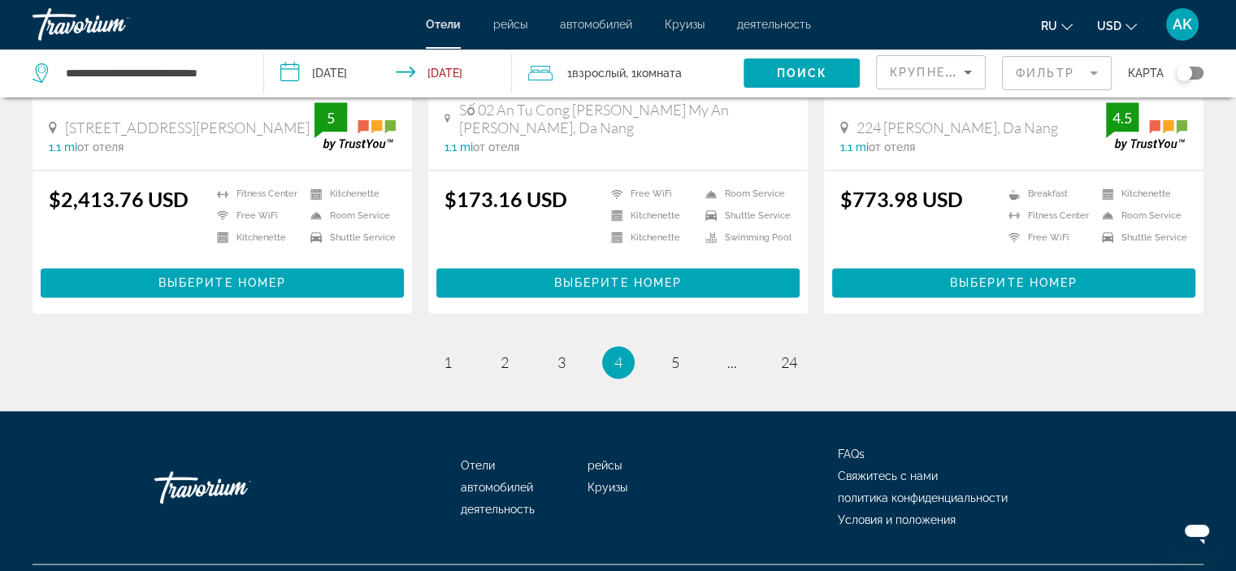
scroll to position [2155, 0]
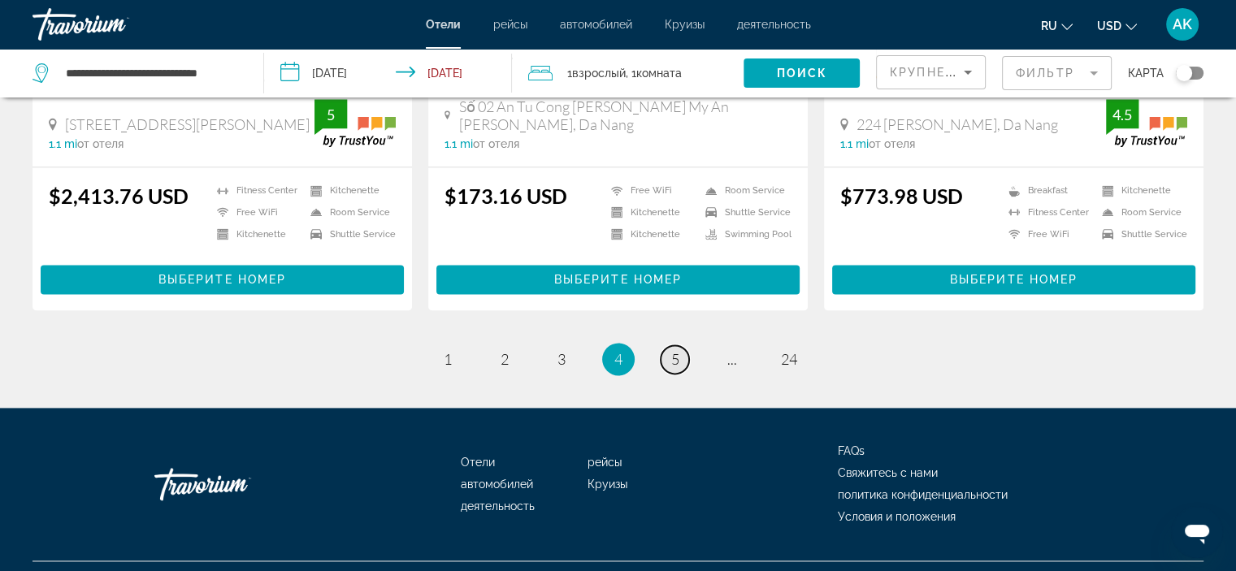
click at [672, 359] on span "5" at bounding box center [675, 359] width 8 height 18
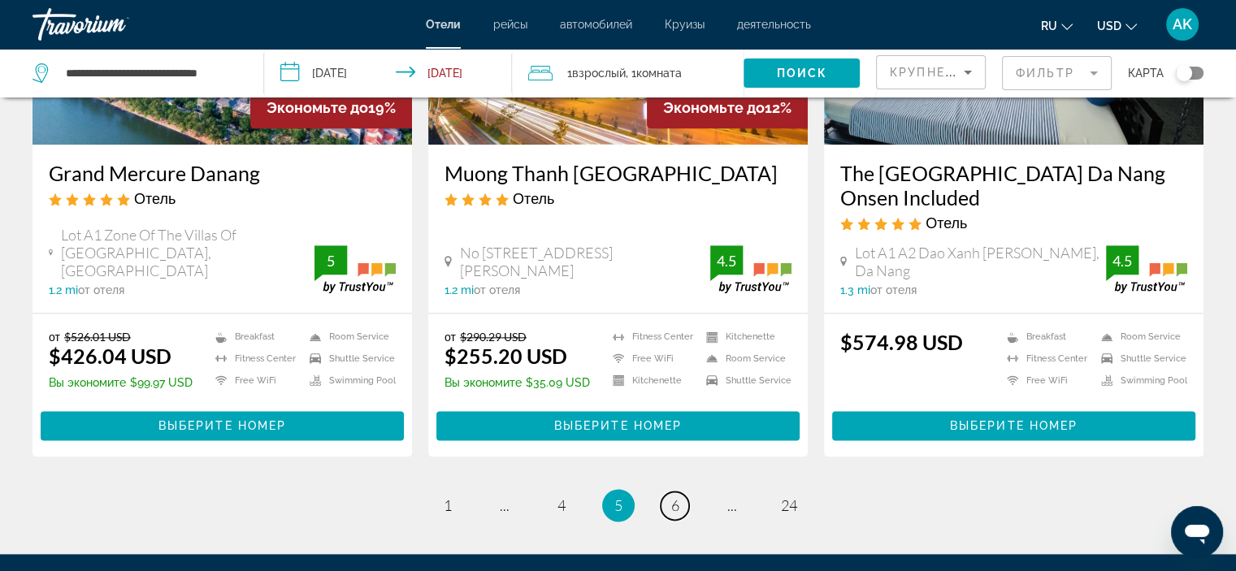
scroll to position [2064, 0]
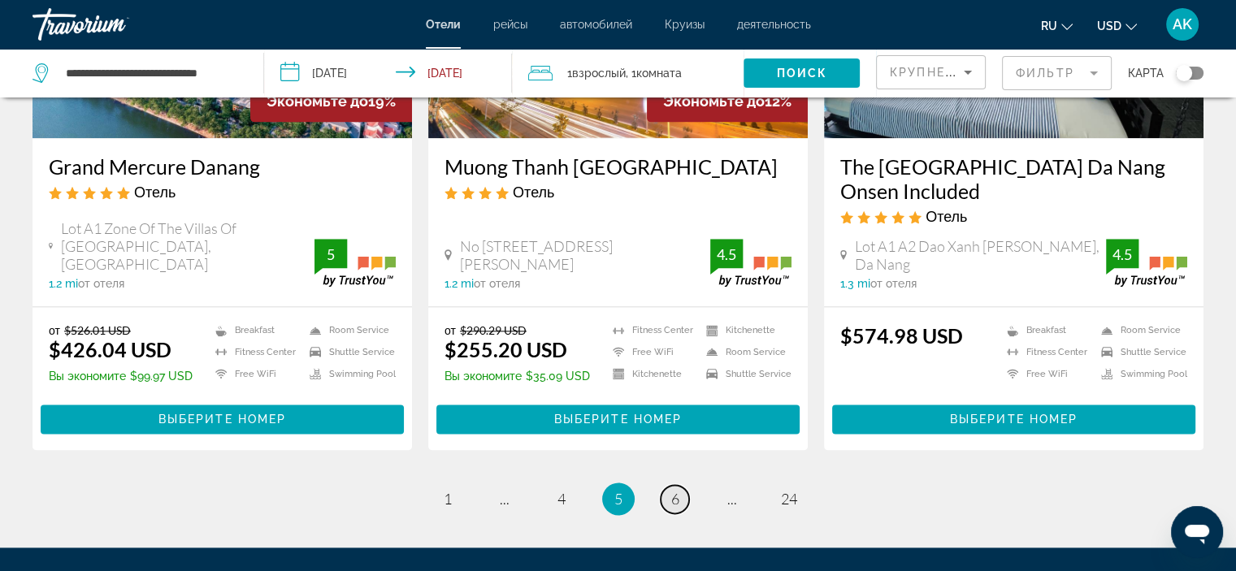
click at [663, 485] on link "page 6" at bounding box center [675, 499] width 28 height 28
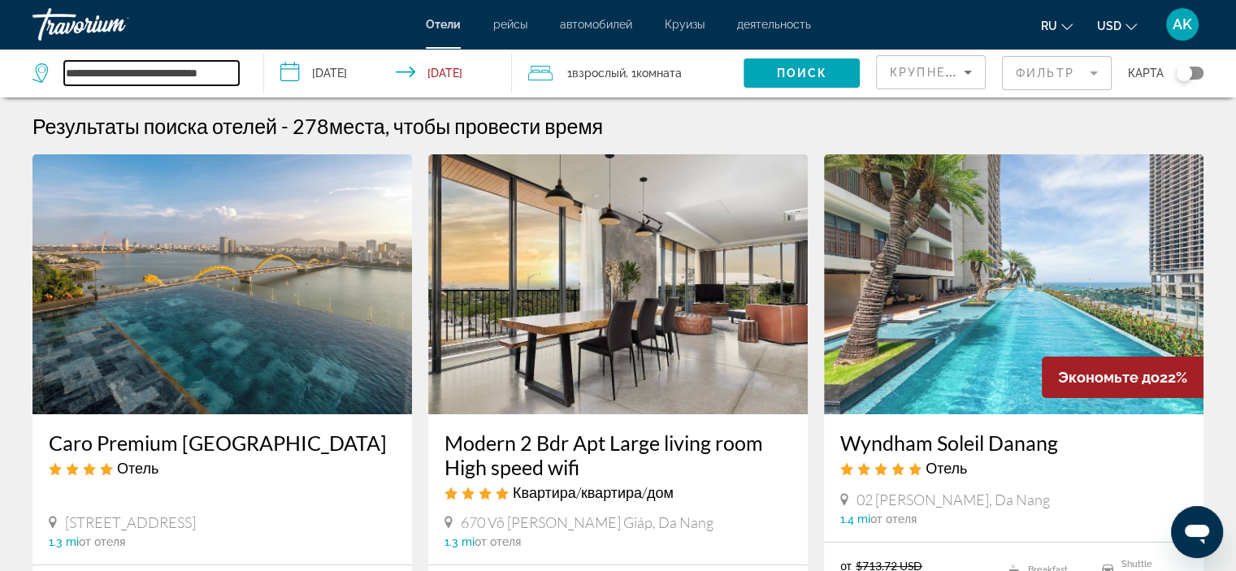
click at [172, 69] on input "**********" at bounding box center [151, 73] width 175 height 24
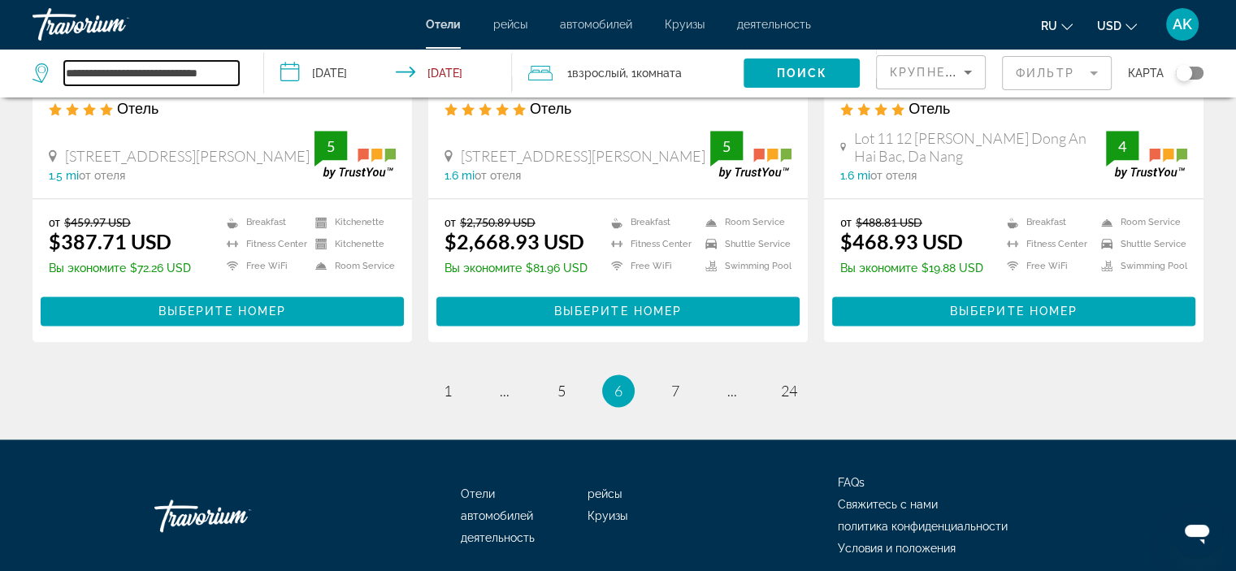
scroll to position [2131, 0]
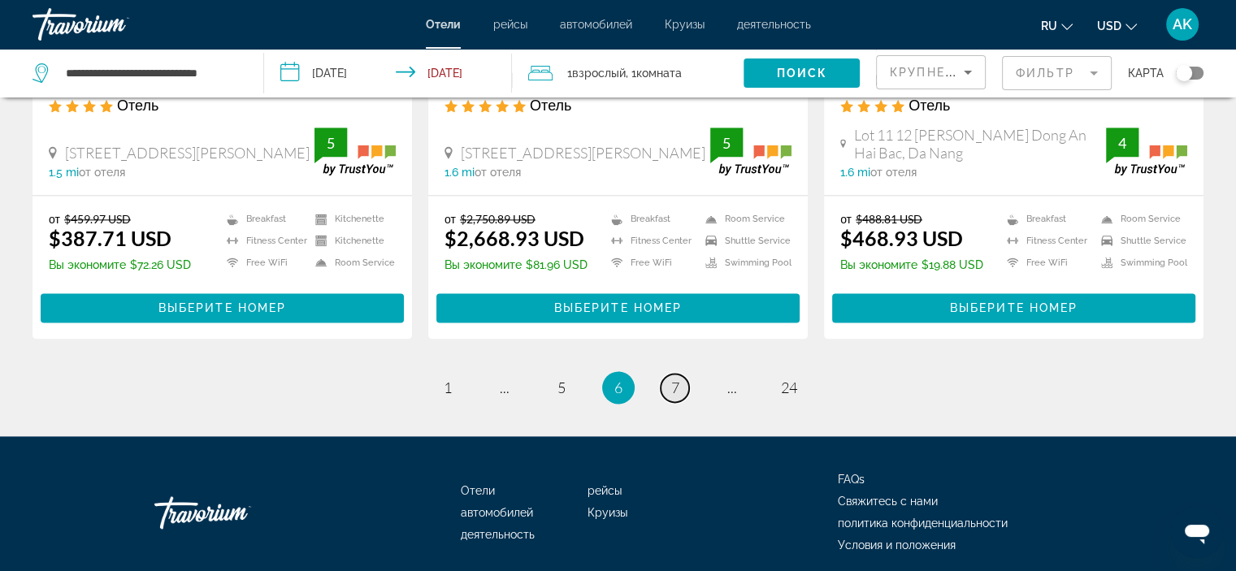
click at [661, 374] on link "page 7" at bounding box center [675, 388] width 28 height 28
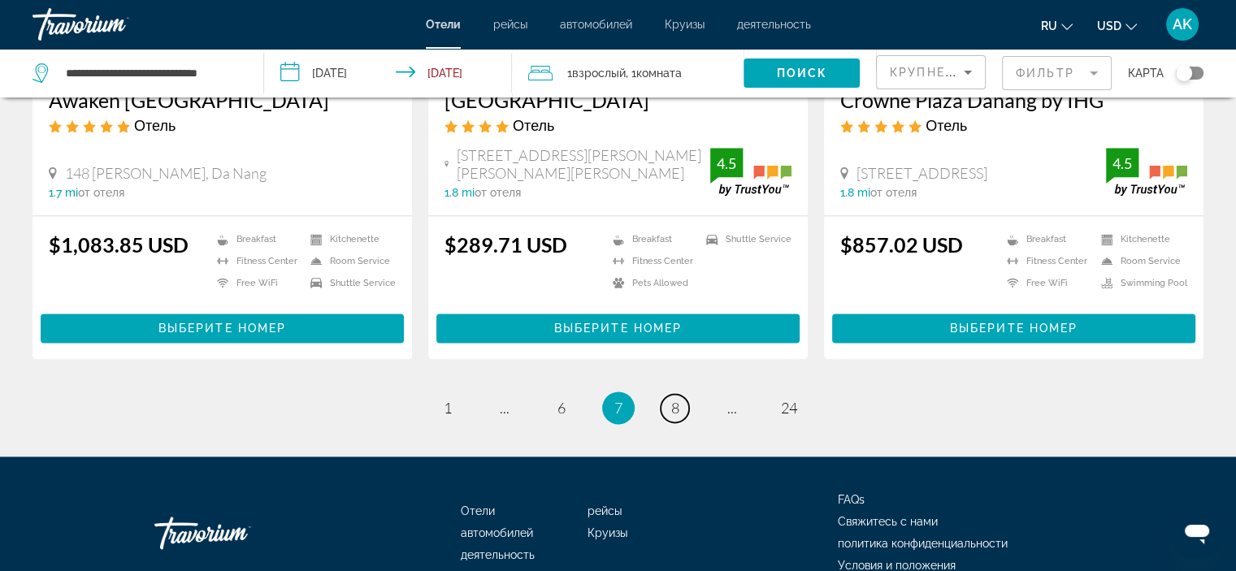
scroll to position [2216, 0]
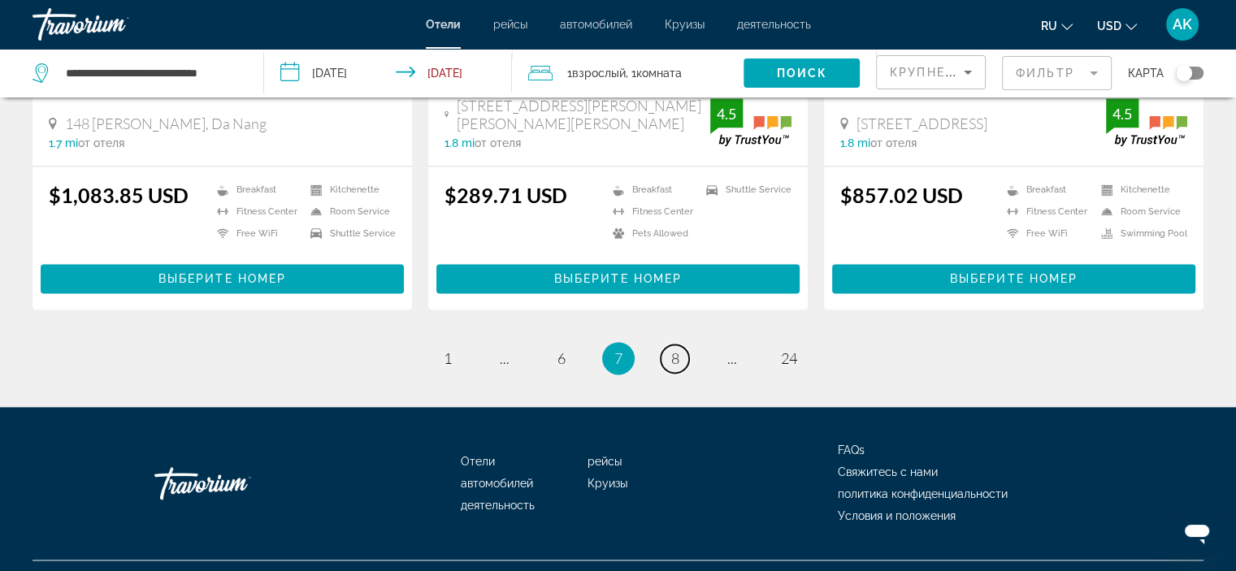
drag, startPoint x: 1247, startPoint y: 61, endPoint x: 5, endPoint y: 23, distance: 1242.9
click at [683, 345] on link "page 8" at bounding box center [675, 359] width 28 height 28
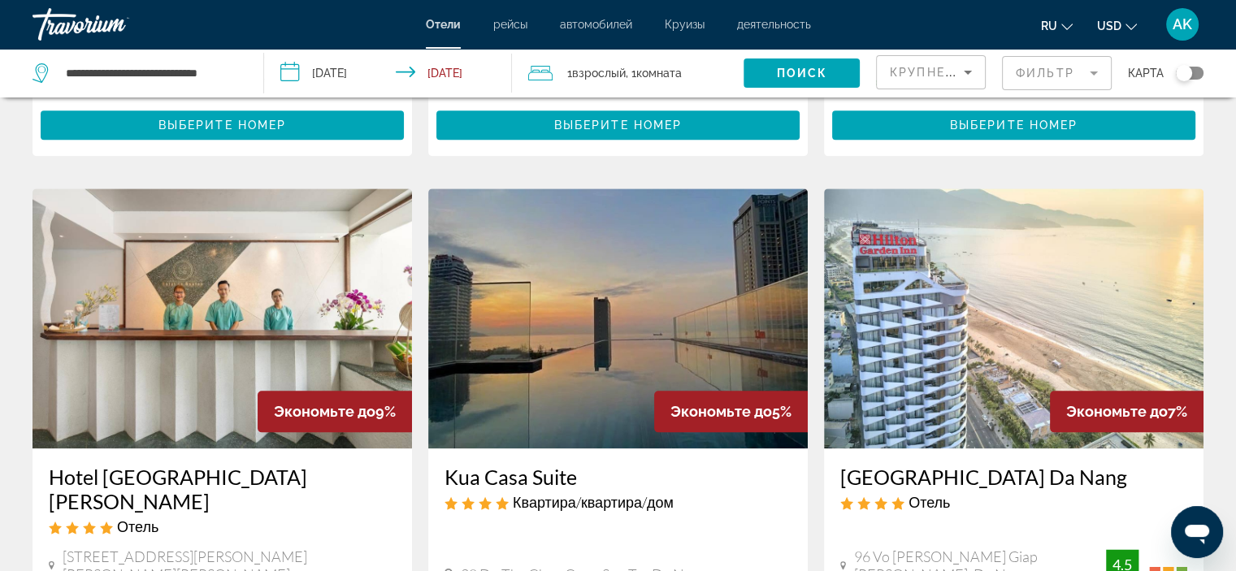
scroll to position [2082, 0]
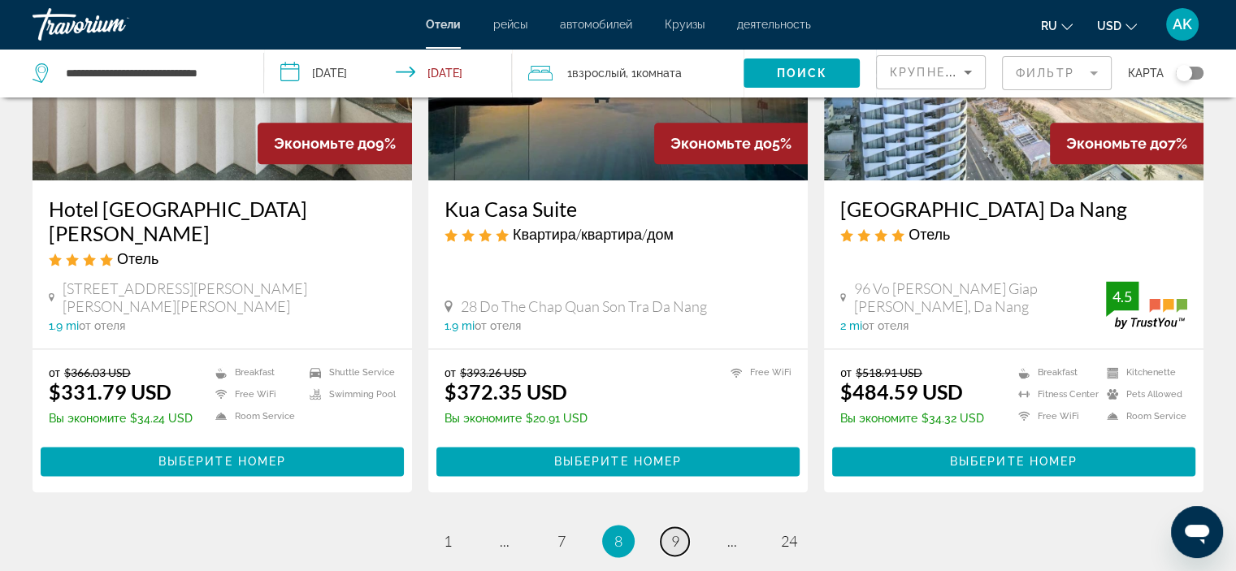
click at [671, 532] on span "9" at bounding box center [675, 541] width 8 height 18
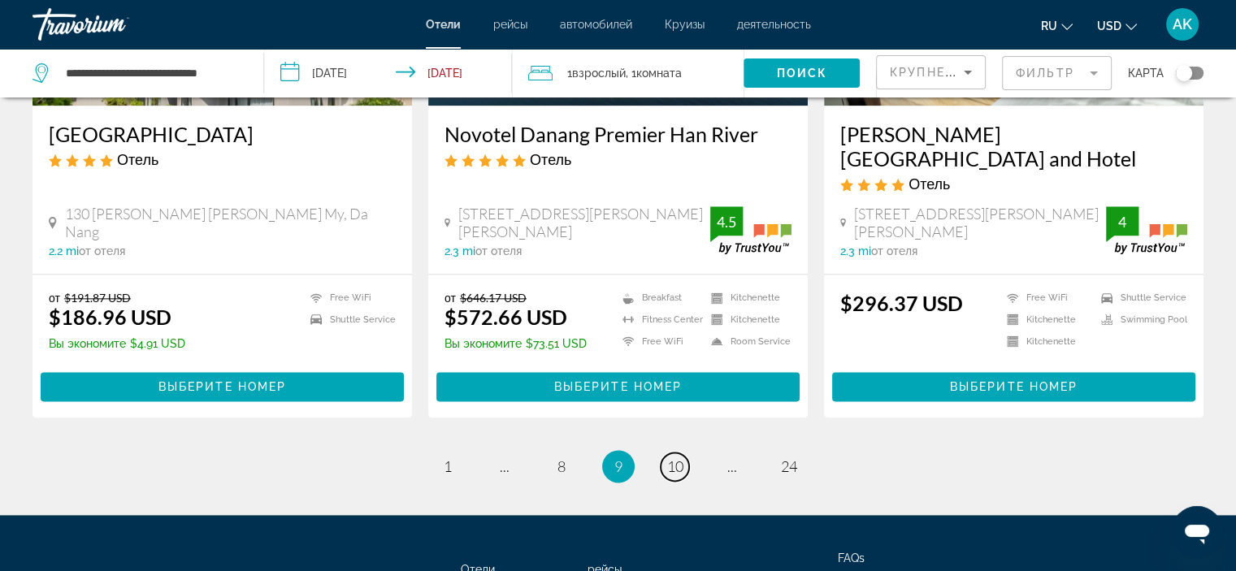
scroll to position [2165, 0]
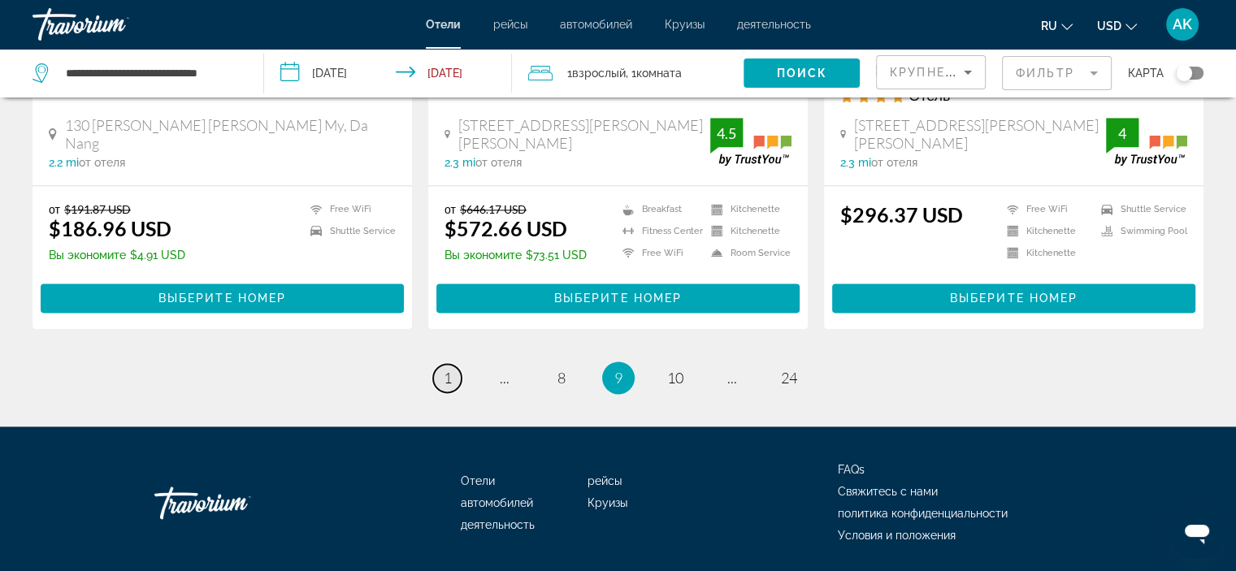
click at [444, 369] on span "1" at bounding box center [448, 378] width 8 height 18
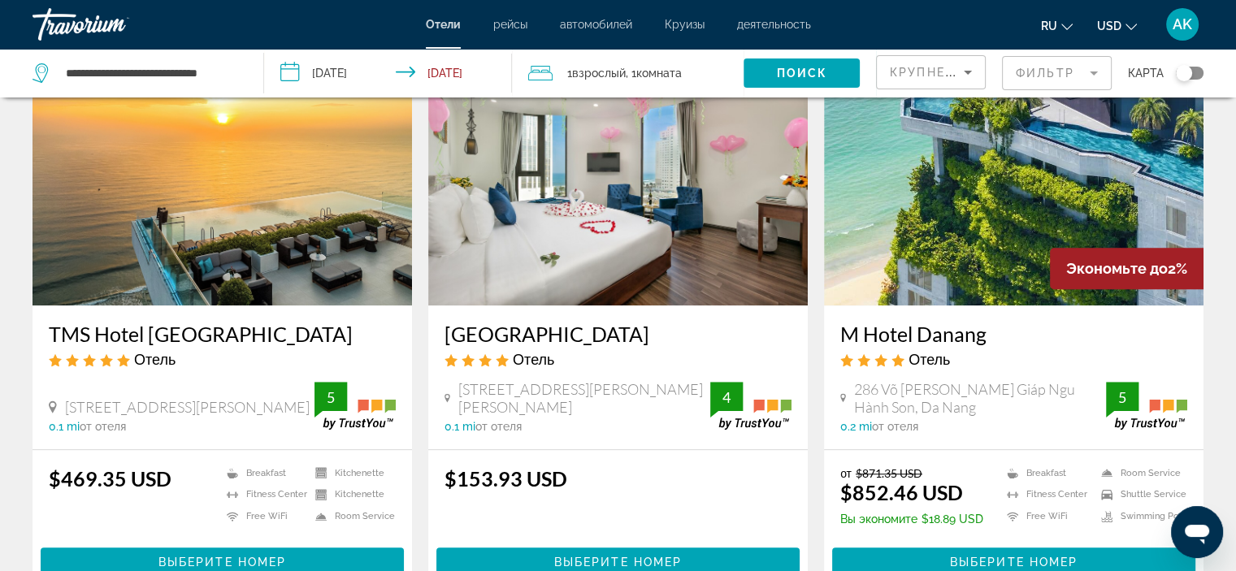
scroll to position [1285, 0]
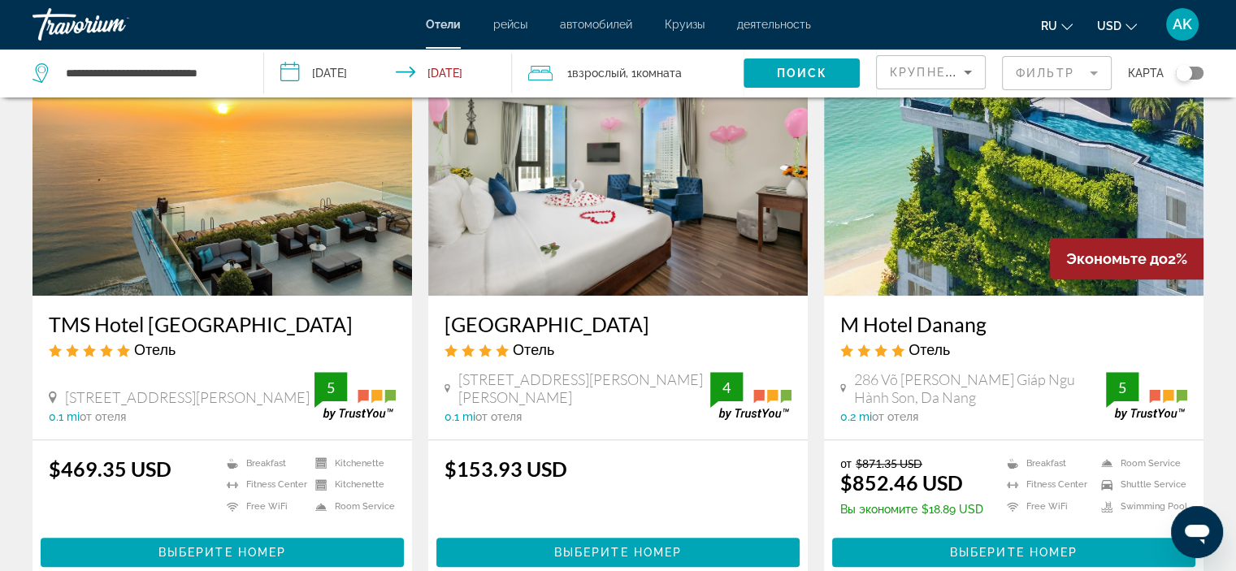
click at [644, 169] on img "Main content" at bounding box center [617, 166] width 379 height 260
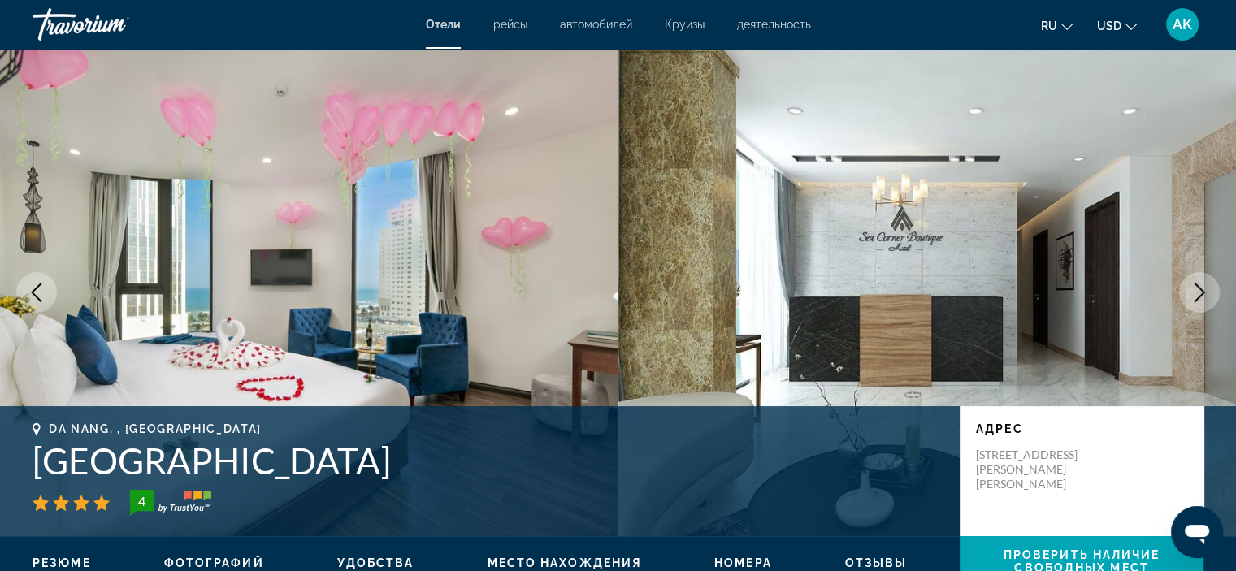
click at [1196, 283] on icon "Next image" at bounding box center [1200, 293] width 20 height 20
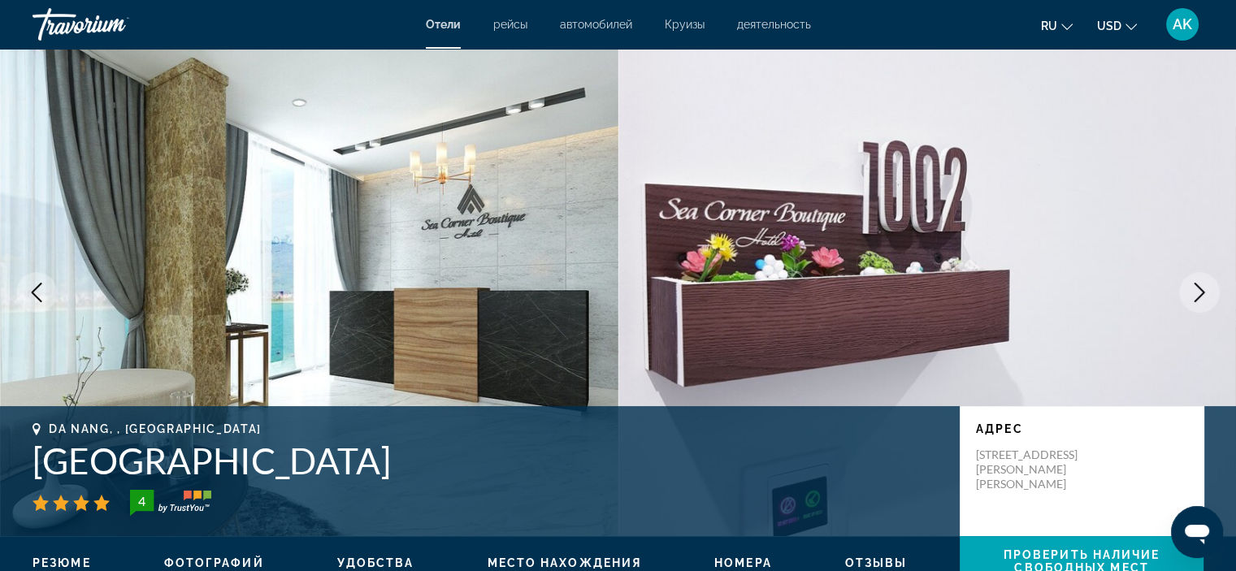
click at [1196, 283] on icon "Next image" at bounding box center [1200, 293] width 20 height 20
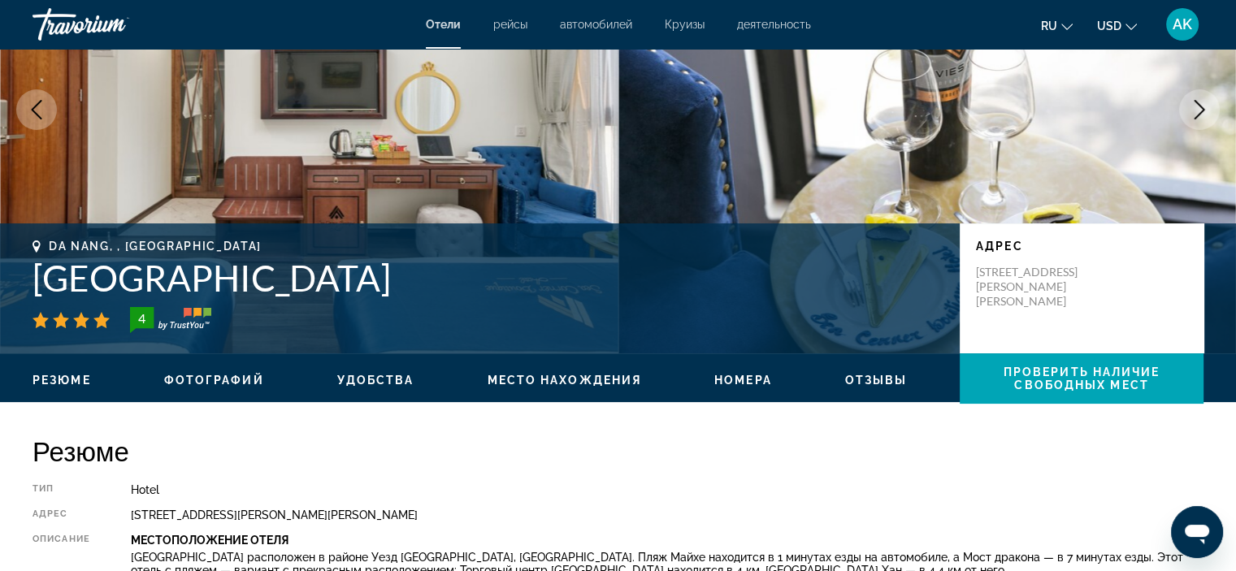
scroll to position [165, 0]
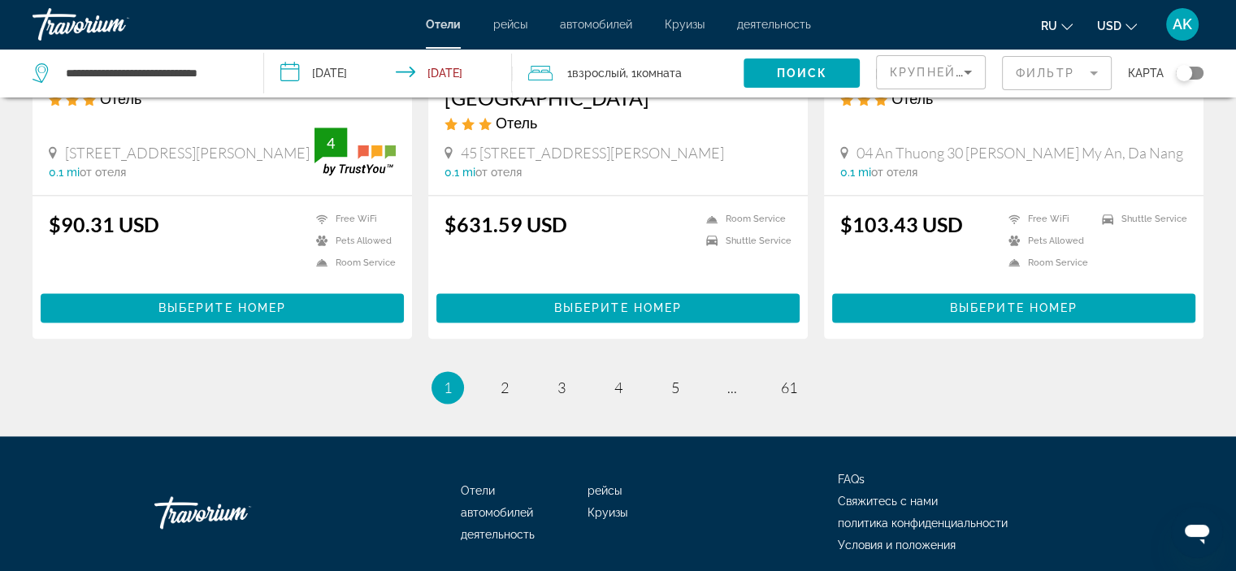
scroll to position [2134, 0]
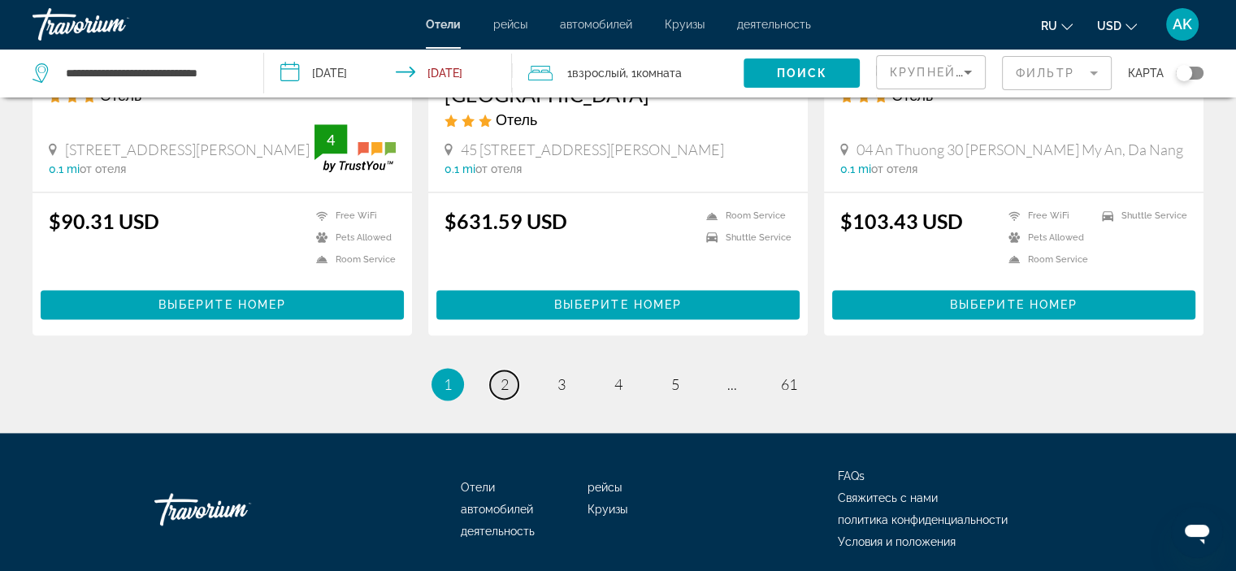
click at [509, 371] on link "page 2" at bounding box center [504, 385] width 28 height 28
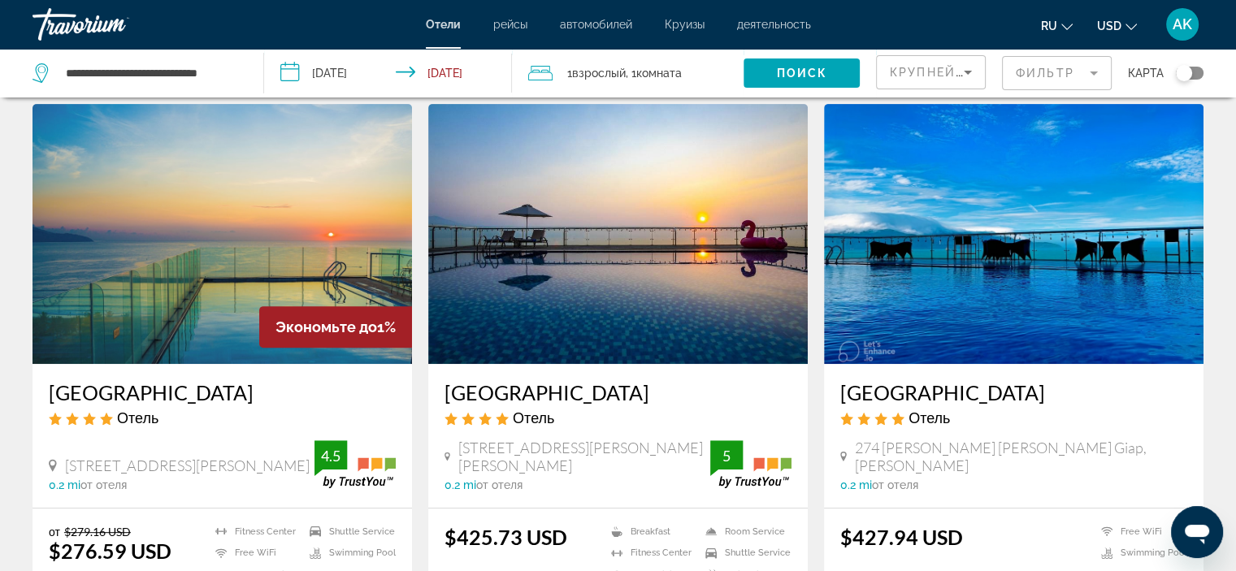
scroll to position [687, 0]
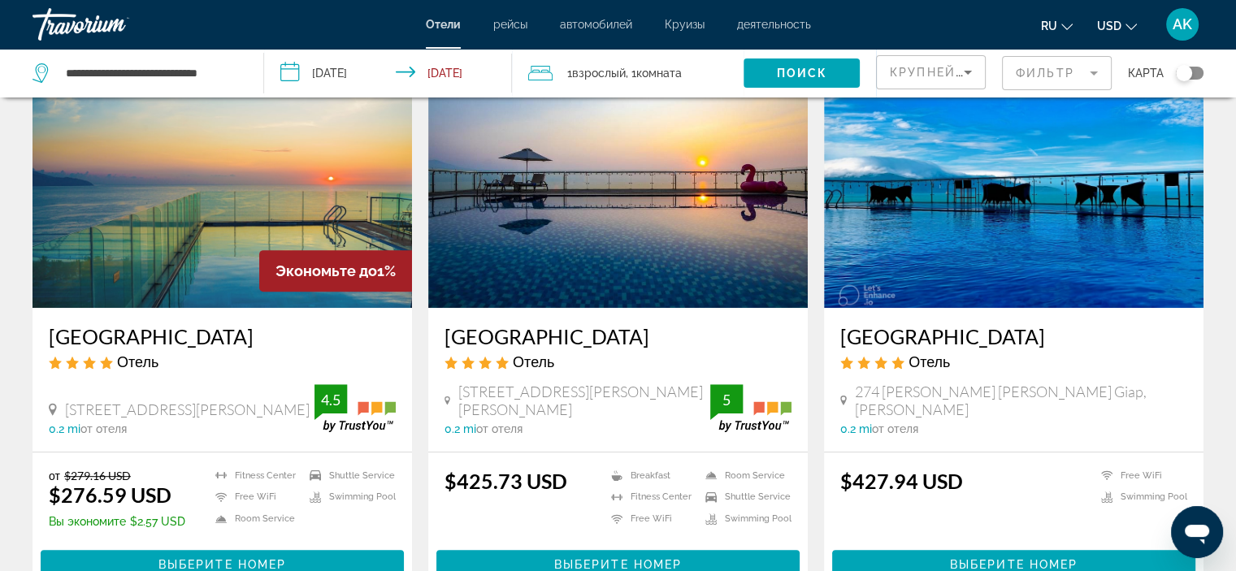
click at [264, 213] on img "Main content" at bounding box center [222, 178] width 379 height 260
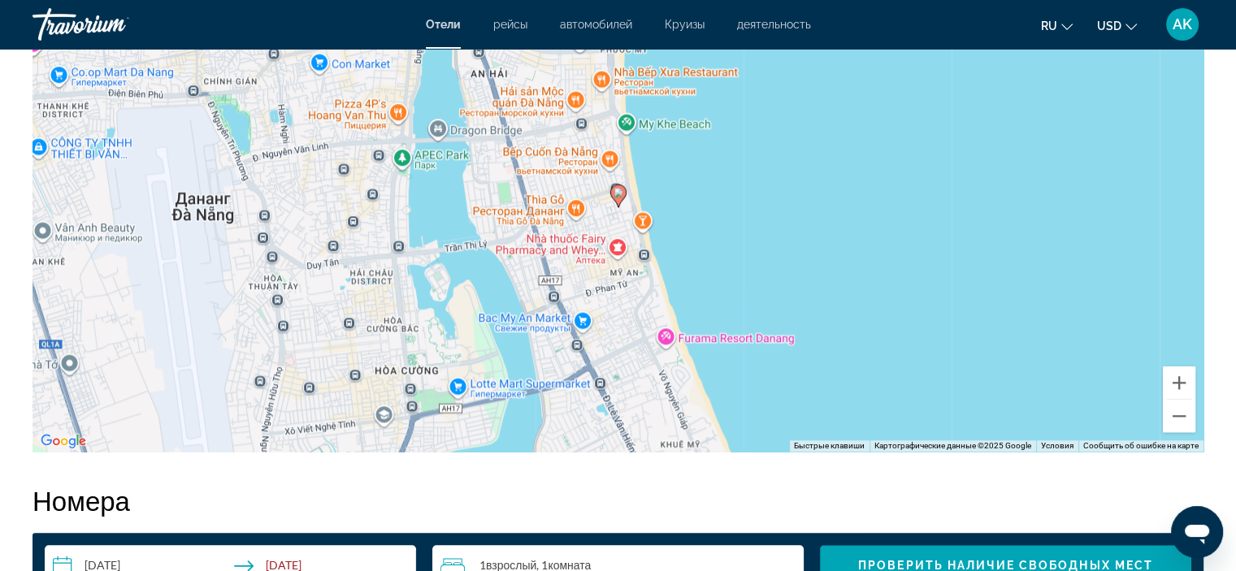
scroll to position [1610, 0]
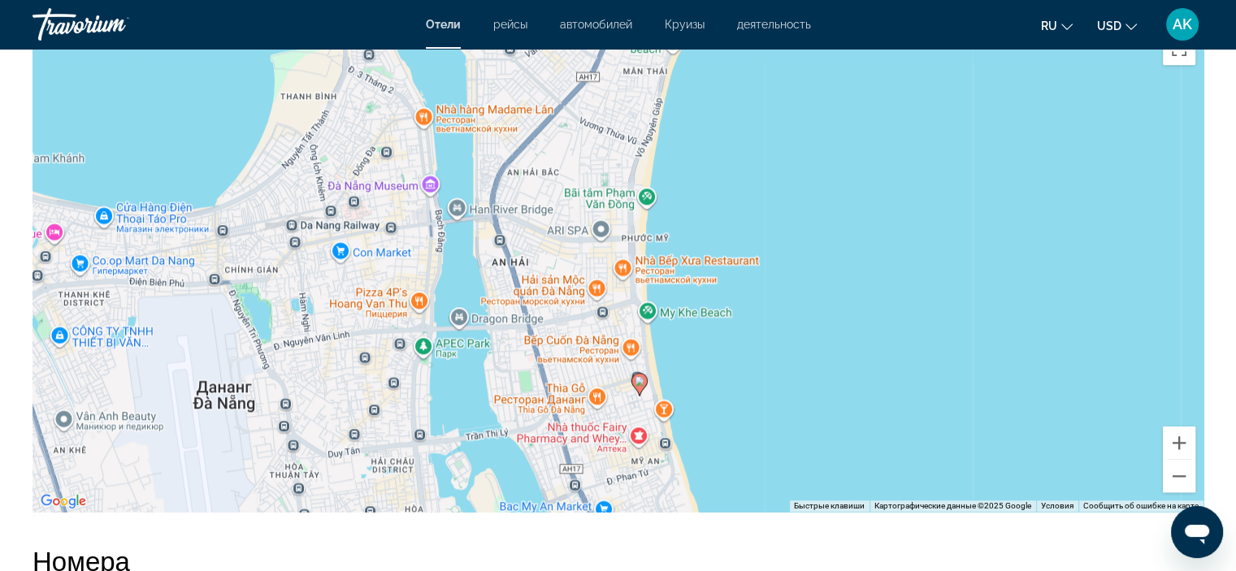
drag, startPoint x: 543, startPoint y: 136, endPoint x: 564, endPoint y: 267, distance: 132.5
click at [564, 267] on div "Чтобы активировать перетаскивание с помощью клавиатуры, нажмите Alt + Ввод. Пос…" at bounding box center [618, 268] width 1171 height 488
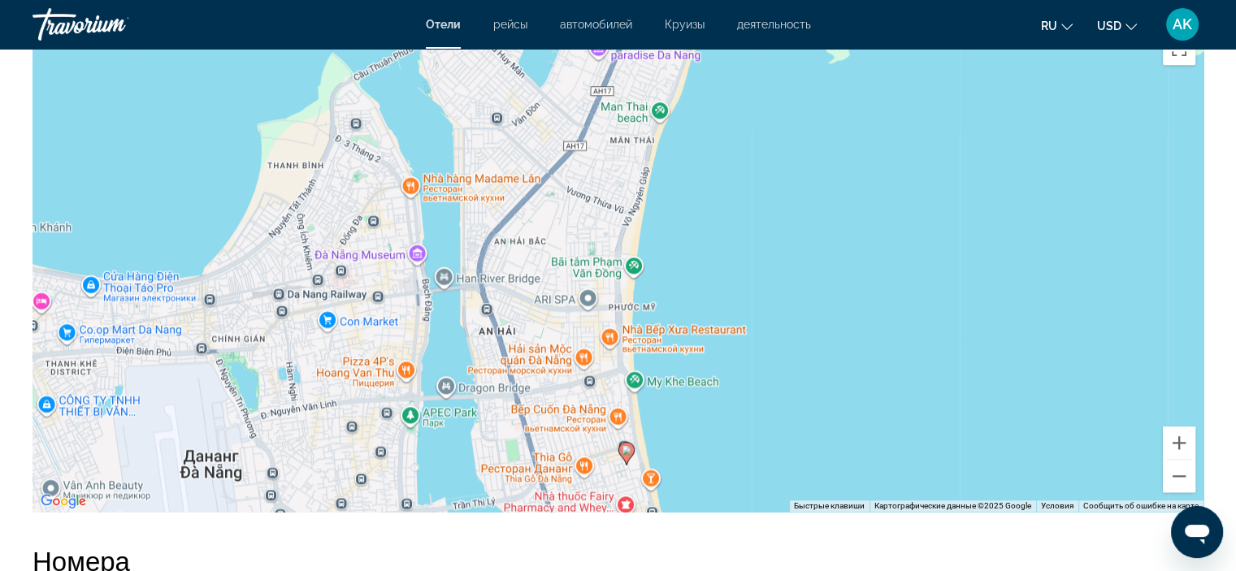
drag, startPoint x: 574, startPoint y: 165, endPoint x: 562, endPoint y: 236, distance: 72.5
click at [561, 236] on div "Чтобы активировать перетаскивание с помощью клавиатуры, нажмите Alt + Ввод. Пос…" at bounding box center [618, 268] width 1171 height 488
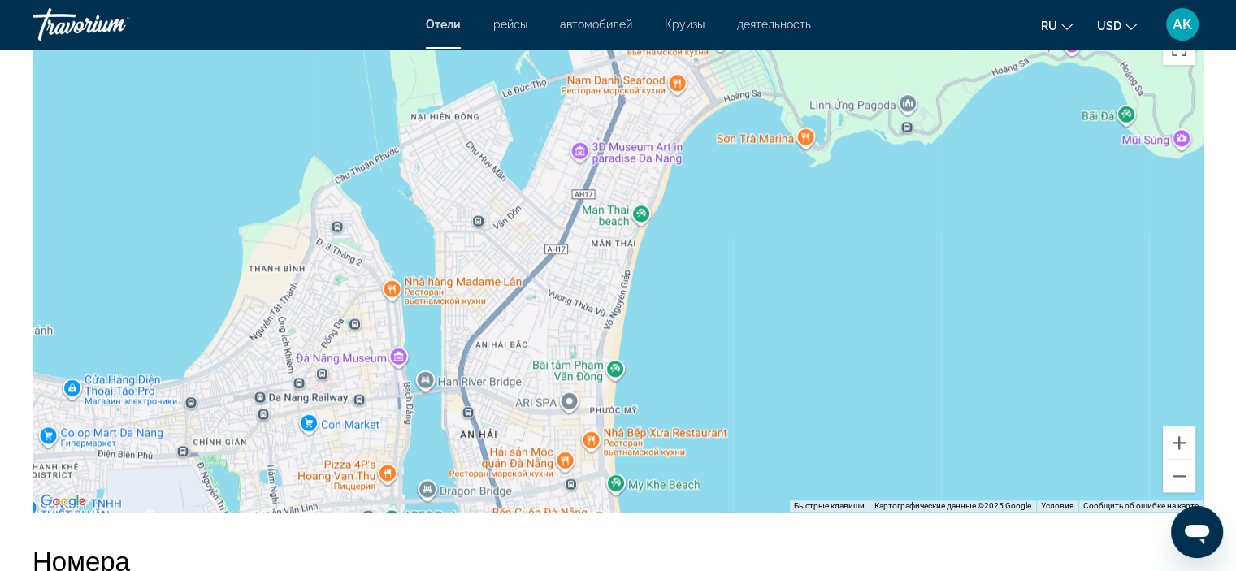
drag, startPoint x: 627, startPoint y: 174, endPoint x: 618, endPoint y: 232, distance: 59.2
click at [618, 232] on div "Чтобы активировать перетаскивание с помощью клавиатуры, нажмите Alt + Ввод. Пос…" at bounding box center [618, 268] width 1171 height 488
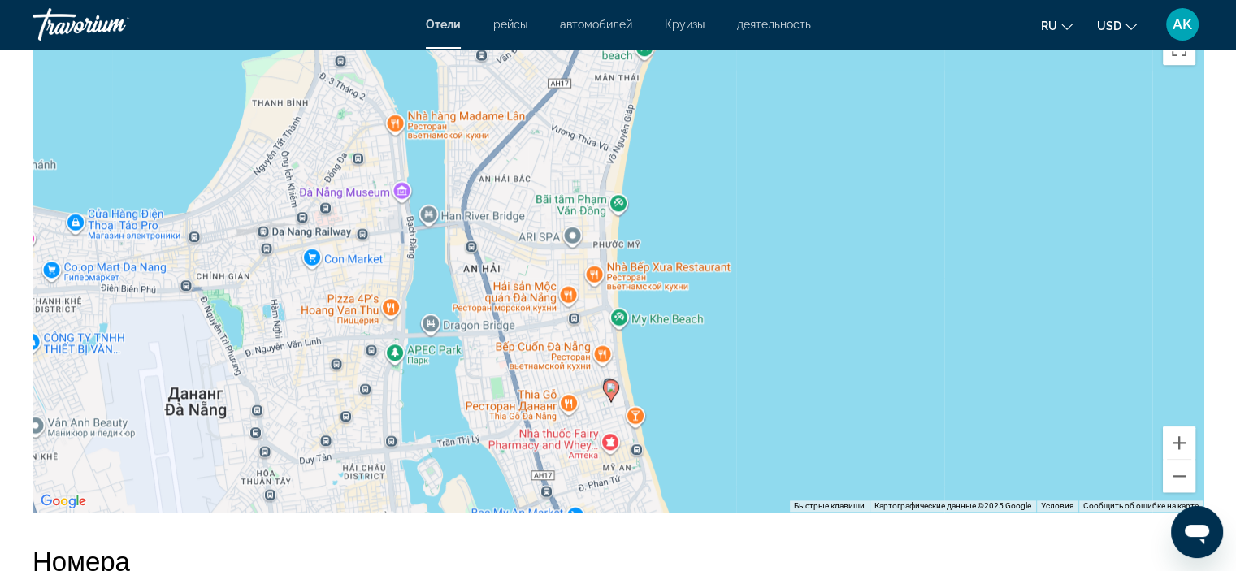
drag, startPoint x: 549, startPoint y: 357, endPoint x: 549, endPoint y: 195, distance: 161.7
click at [549, 195] on div "Чтобы активировать перетаскивание с помощью клавиатуры, нажмите Alt + Ввод. Пос…" at bounding box center [618, 268] width 1171 height 488
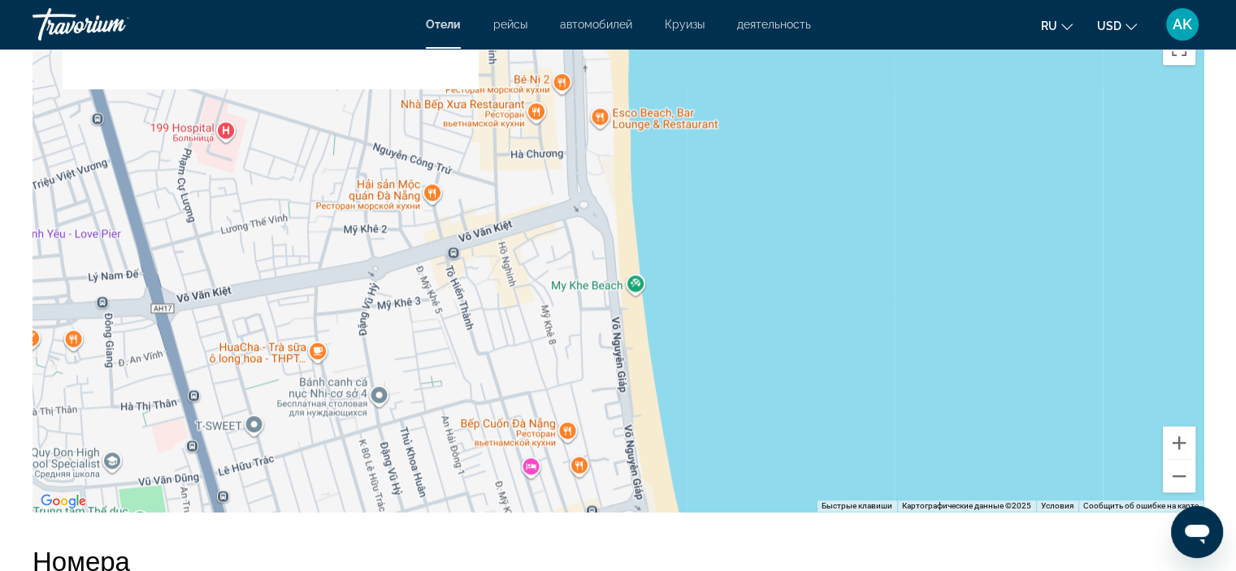
drag, startPoint x: 605, startPoint y: 236, endPoint x: 638, endPoint y: 361, distance: 128.5
click at [638, 363] on div "Чтобы активировать перетаскивание с помощью клавиатуры, нажмите Alt + Ввод. Пос…" at bounding box center [618, 268] width 1171 height 488
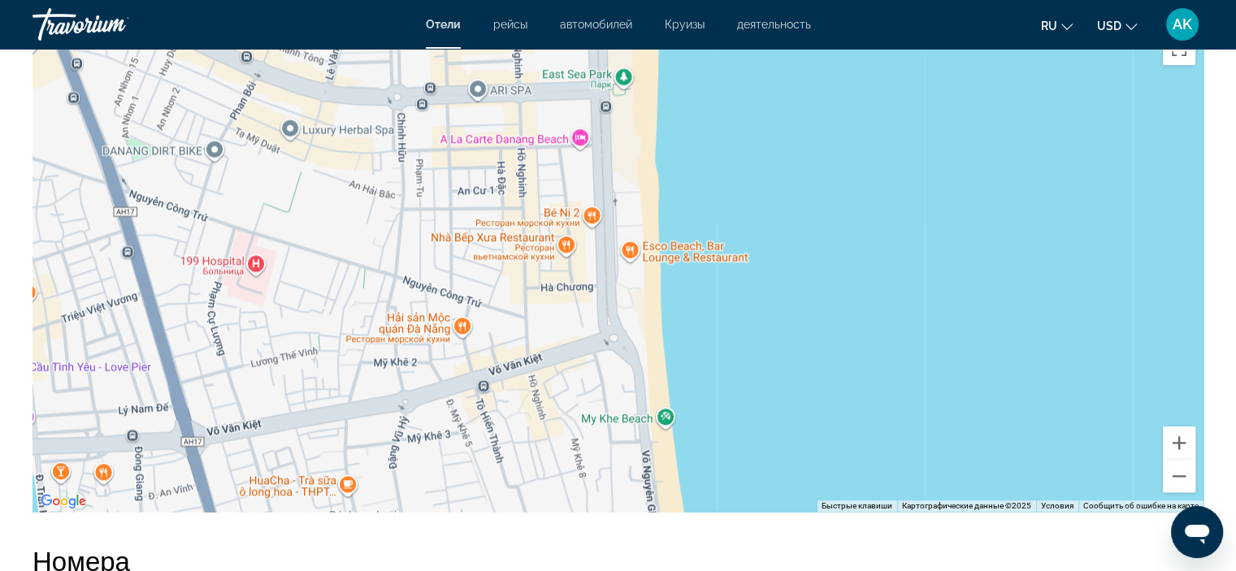
drag, startPoint x: 605, startPoint y: 208, endPoint x: 631, endPoint y: 355, distance: 149.2
click at [631, 354] on div "Чтобы активировать перетаскивание с помощью клавиатуры, нажмите Alt + Ввод. Пос…" at bounding box center [618, 268] width 1171 height 488
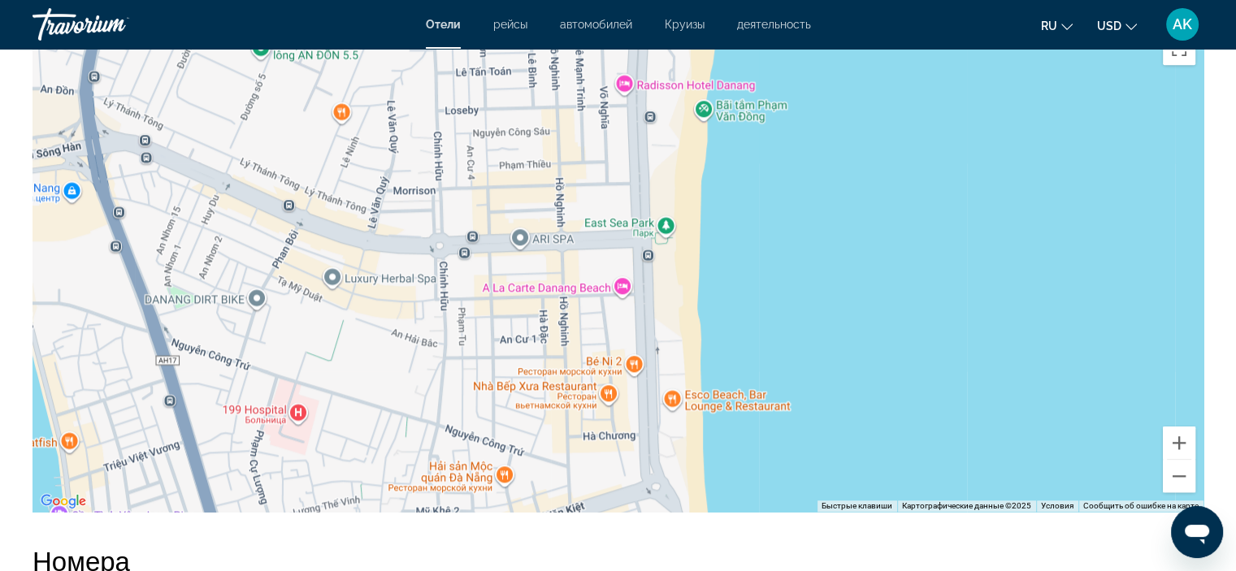
drag, startPoint x: 616, startPoint y: 204, endPoint x: 652, endPoint y: 312, distance: 113.8
click at [652, 311] on div "Main content" at bounding box center [618, 268] width 1171 height 488
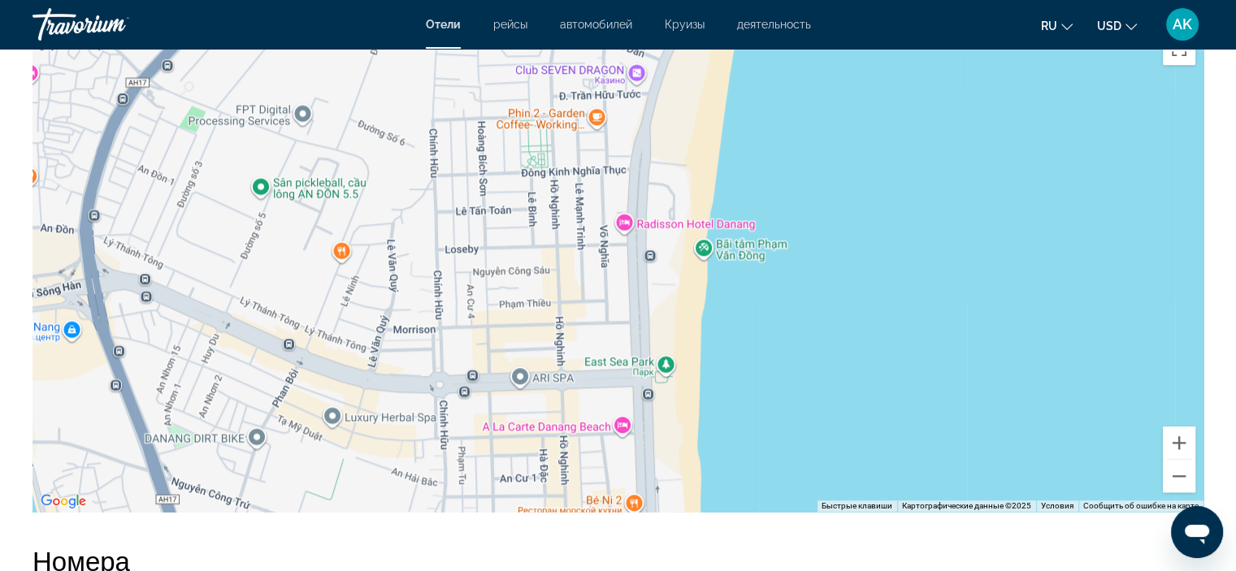
drag, startPoint x: 634, startPoint y: 153, endPoint x: 631, endPoint y: 301, distance: 147.9
click at [631, 301] on div "Main content" at bounding box center [618, 268] width 1171 height 488
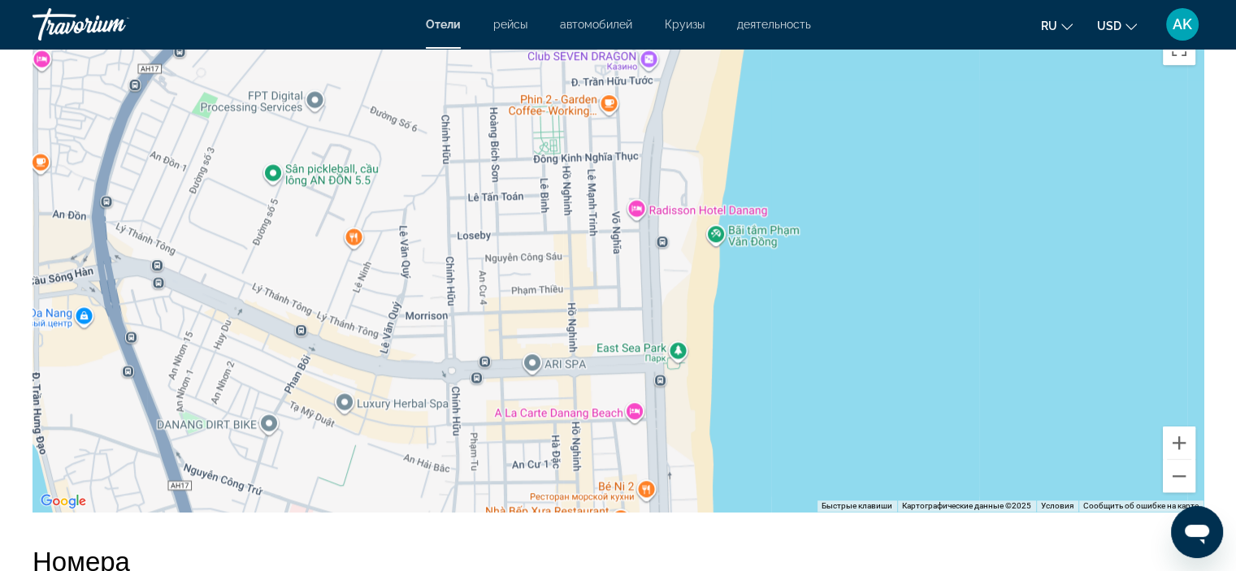
drag, startPoint x: 621, startPoint y: 180, endPoint x: 620, endPoint y: 170, distance: 9.8
click at [632, 124] on div "Main content" at bounding box center [618, 268] width 1171 height 488
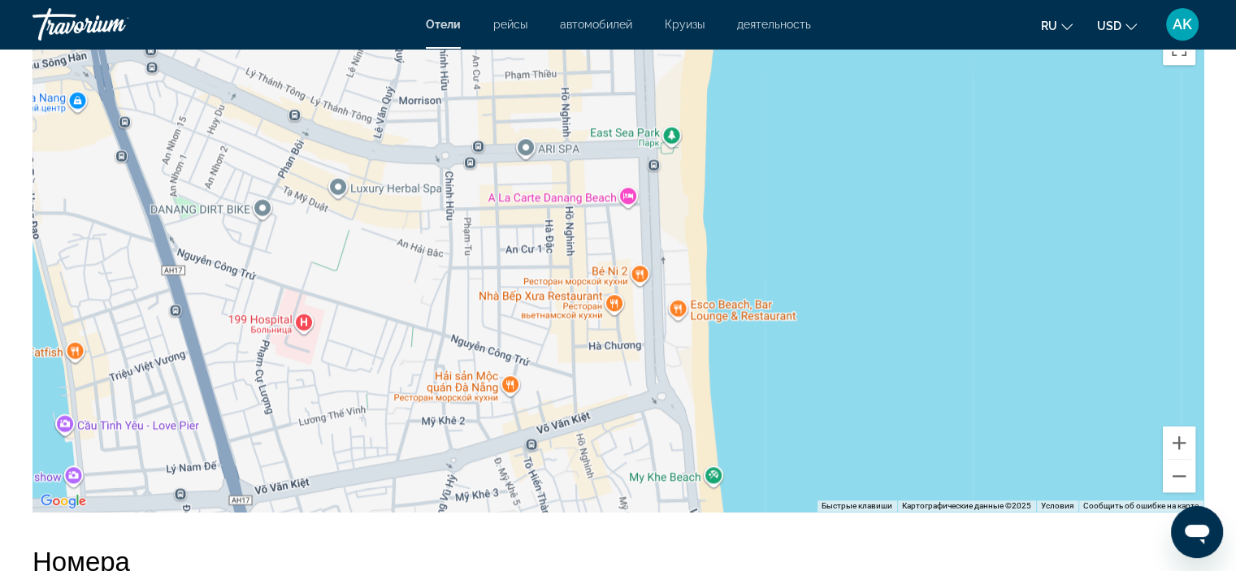
drag, startPoint x: 651, startPoint y: 366, endPoint x: 644, endPoint y: 214, distance: 152.1
click at [644, 208] on div "Main content" at bounding box center [618, 268] width 1171 height 488
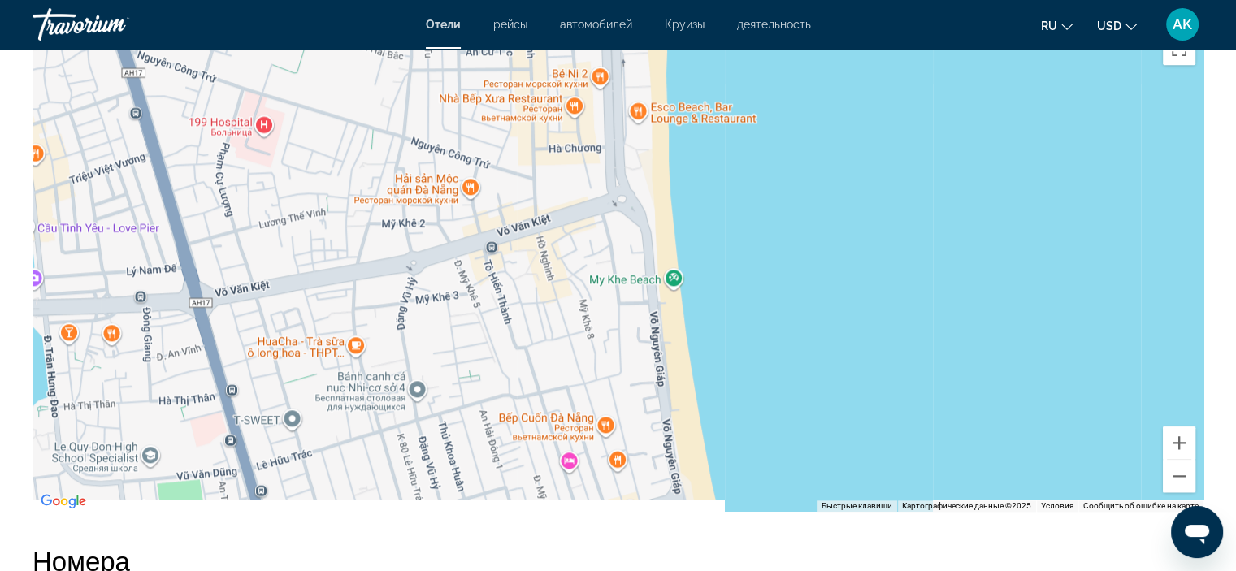
drag, startPoint x: 668, startPoint y: 386, endPoint x: 628, endPoint y: 217, distance: 173.6
click at [628, 217] on div "Main content" at bounding box center [618, 268] width 1171 height 488
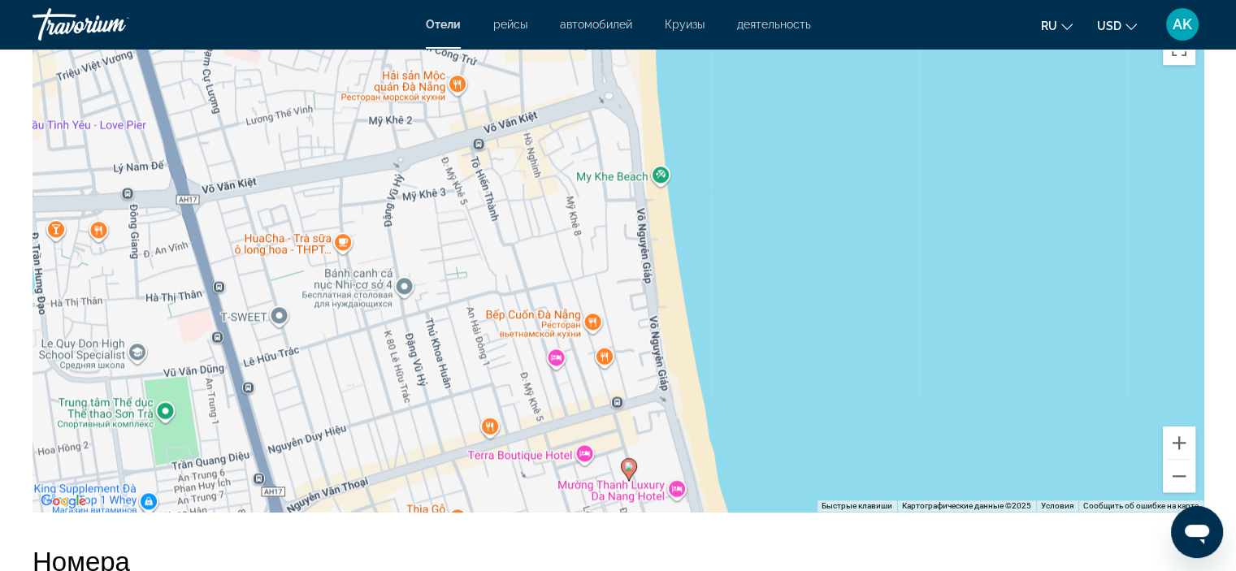
drag, startPoint x: 665, startPoint y: 376, endPoint x: 648, endPoint y: 272, distance: 105.3
click at [648, 272] on div "Чтобы активировать перетаскивание с помощью клавиатуры, нажмите Alt + Ввод. Пос…" at bounding box center [618, 268] width 1171 height 488
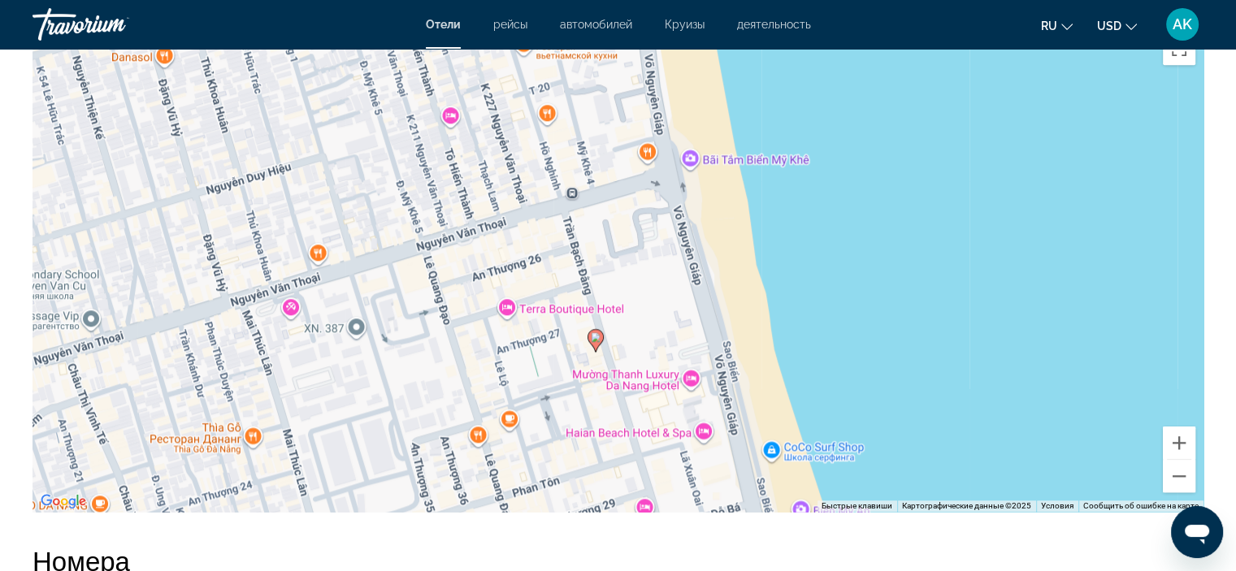
drag, startPoint x: 649, startPoint y: 387, endPoint x: 666, endPoint y: 158, distance: 229.8
click at [666, 158] on div "Чтобы активировать перетаскивание с помощью клавиатуры, нажмите Alt + Ввод. Пос…" at bounding box center [618, 268] width 1171 height 488
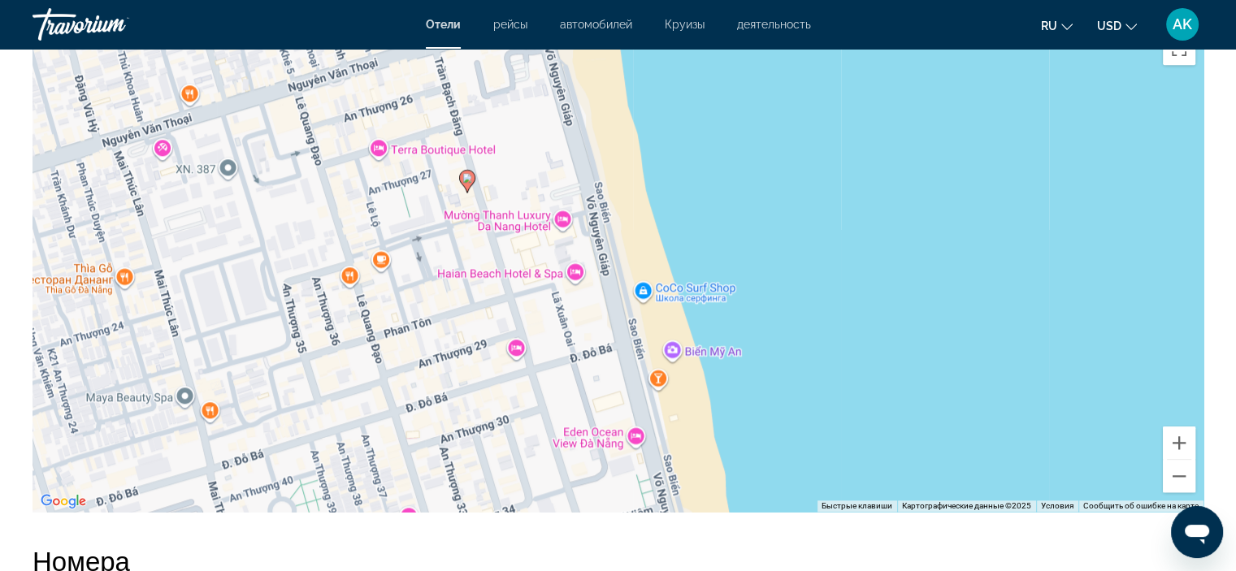
drag, startPoint x: 692, startPoint y: 313, endPoint x: 562, endPoint y: 150, distance: 208.1
click at [562, 150] on div "Чтобы активировать перетаскивание с помощью клавиатуры, нажмите Alt + Ввод. Пос…" at bounding box center [618, 268] width 1171 height 488
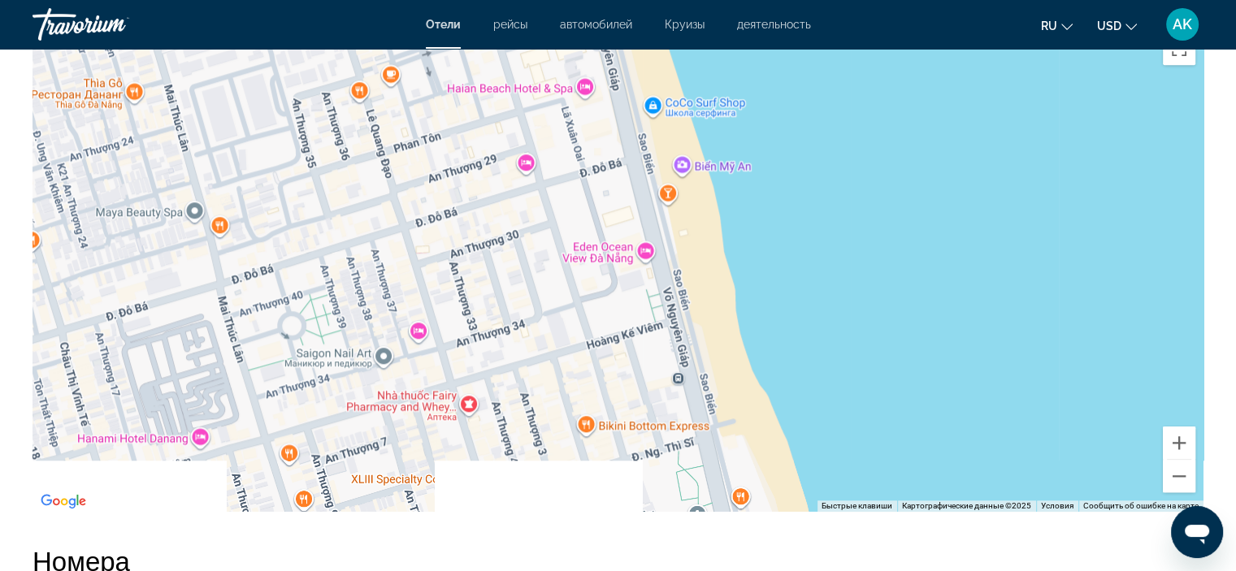
drag, startPoint x: 590, startPoint y: 375, endPoint x: 602, endPoint y: 193, distance: 182.4
click at [602, 193] on div "Чтобы активировать перетаскивание с помощью клавиатуры, нажмите Alt + Ввод. Пос…" at bounding box center [618, 268] width 1171 height 488
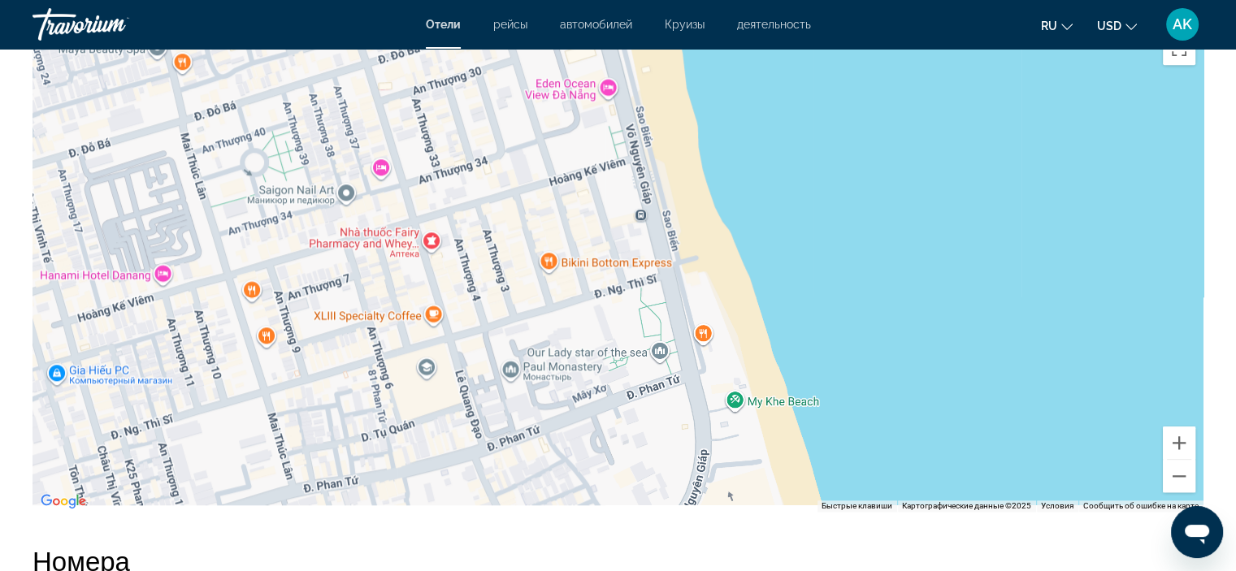
drag, startPoint x: 634, startPoint y: 388, endPoint x: 593, endPoint y: 215, distance: 177.8
click at [593, 215] on div "Чтобы активировать перетаскивание с помощью клавиатуры, нажмите Alt + Ввод. Пос…" at bounding box center [618, 268] width 1171 height 488
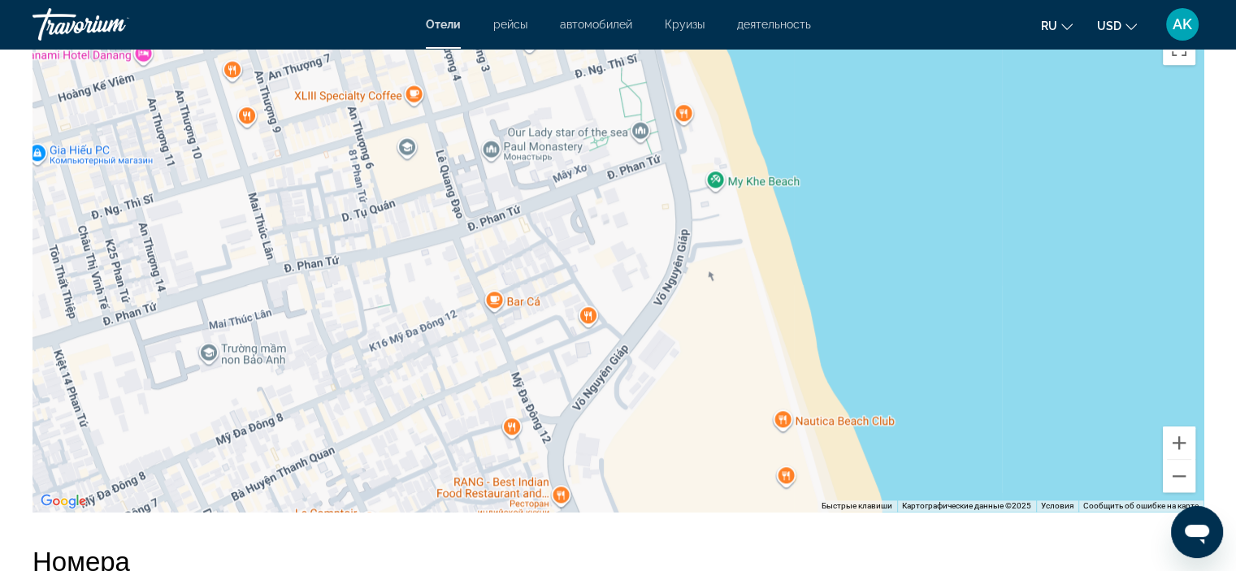
drag, startPoint x: 647, startPoint y: 400, endPoint x: 634, endPoint y: 191, distance: 209.2
click at [634, 191] on div "Чтобы активировать перетаскивание с помощью клавиатуры, нажмите Alt + Ввод. Пос…" at bounding box center [618, 268] width 1171 height 488
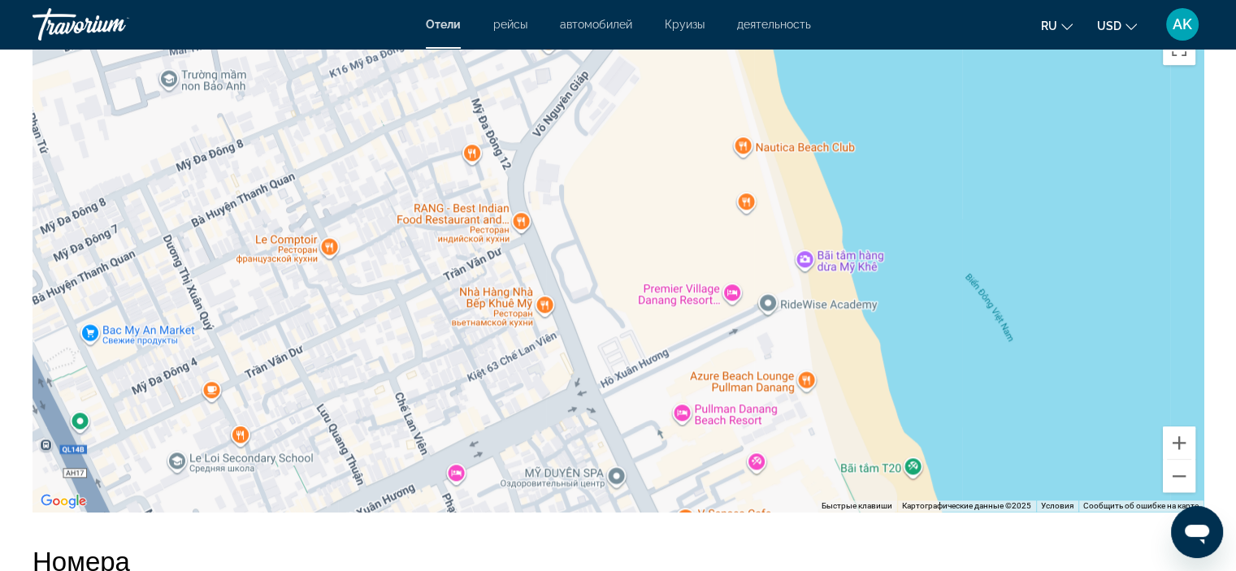
drag, startPoint x: 754, startPoint y: 431, endPoint x: 714, endPoint y: 156, distance: 278.3
click at [714, 156] on div "Main content" at bounding box center [618, 268] width 1171 height 488
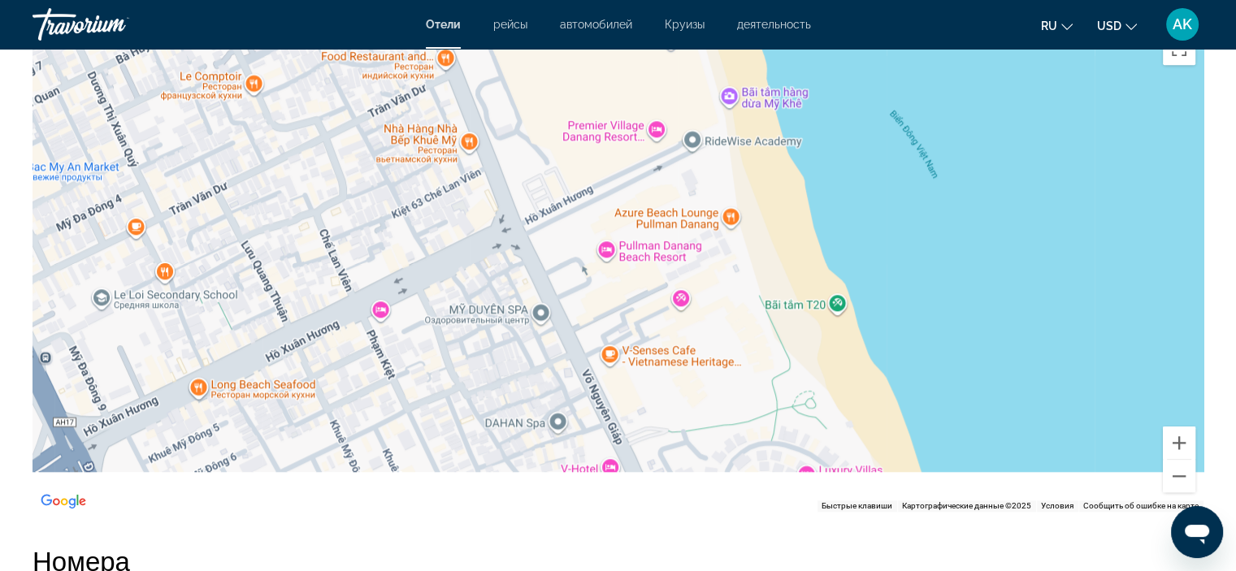
drag, startPoint x: 737, startPoint y: 347, endPoint x: 657, endPoint y: 168, distance: 196.0
click at [657, 168] on div "Main content" at bounding box center [618, 268] width 1171 height 488
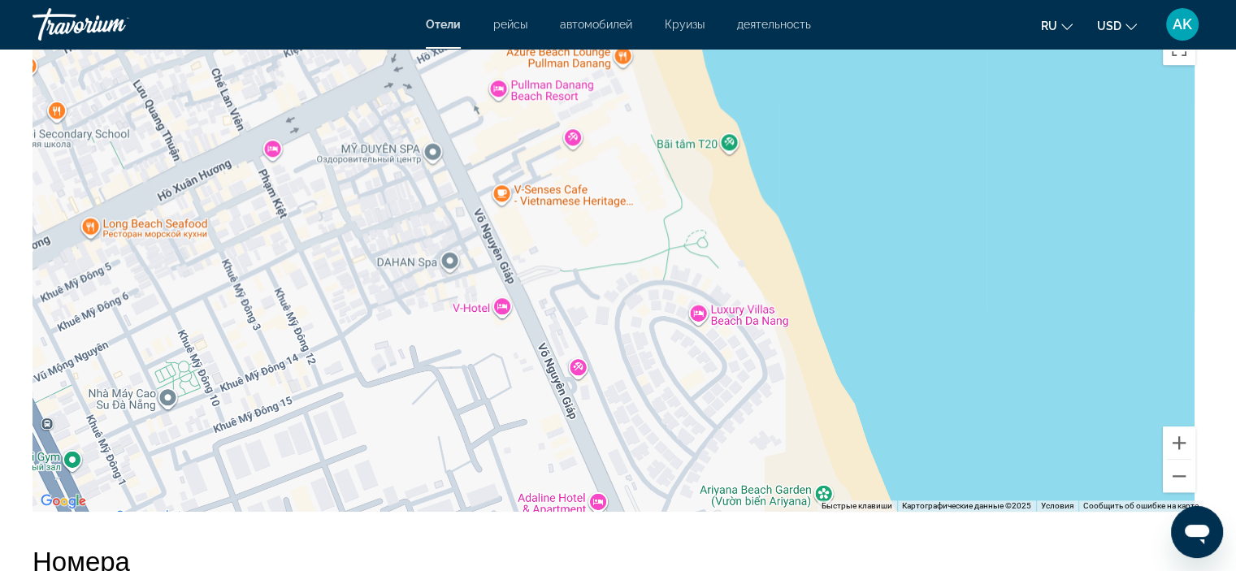
drag, startPoint x: 744, startPoint y: 422, endPoint x: 639, endPoint y: 273, distance: 181.9
click at [639, 273] on div "Main content" at bounding box center [618, 268] width 1171 height 488
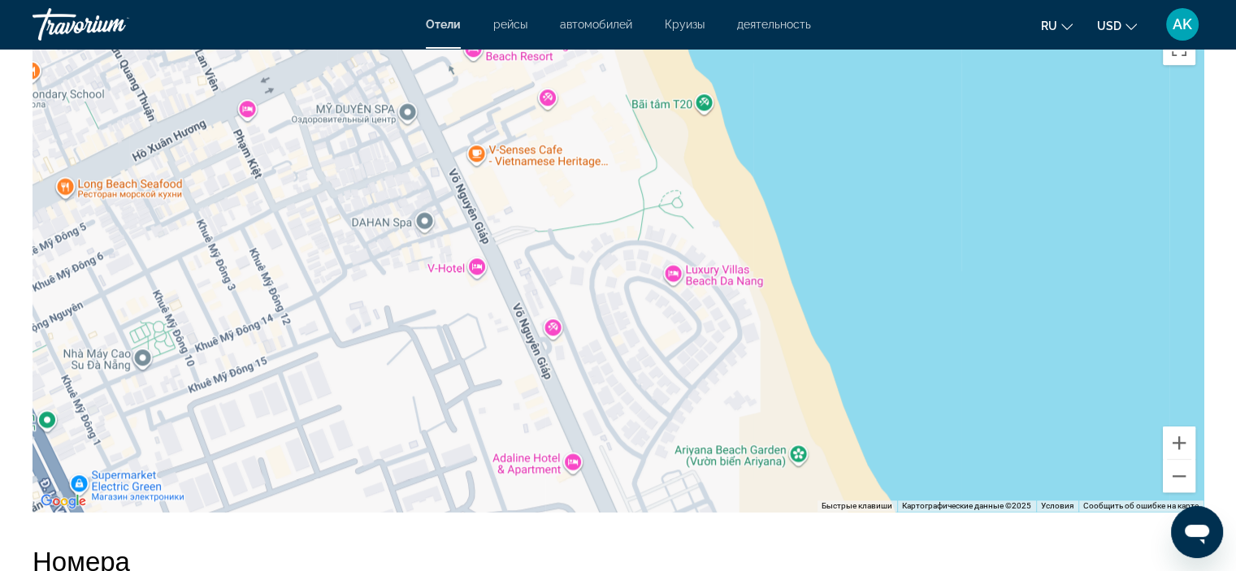
drag, startPoint x: 784, startPoint y: 418, endPoint x: 854, endPoint y: 533, distance: 134.2
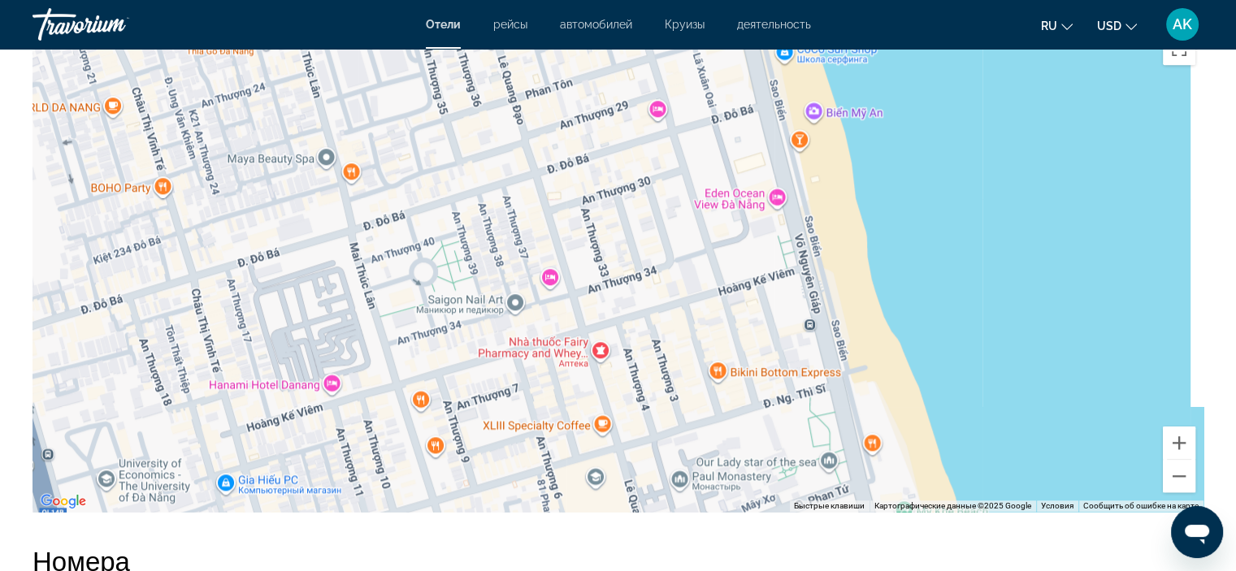
drag, startPoint x: 703, startPoint y: 364, endPoint x: 674, endPoint y: 415, distance: 59.0
click at [678, 406] on div "Main content" at bounding box center [618, 268] width 1171 height 488
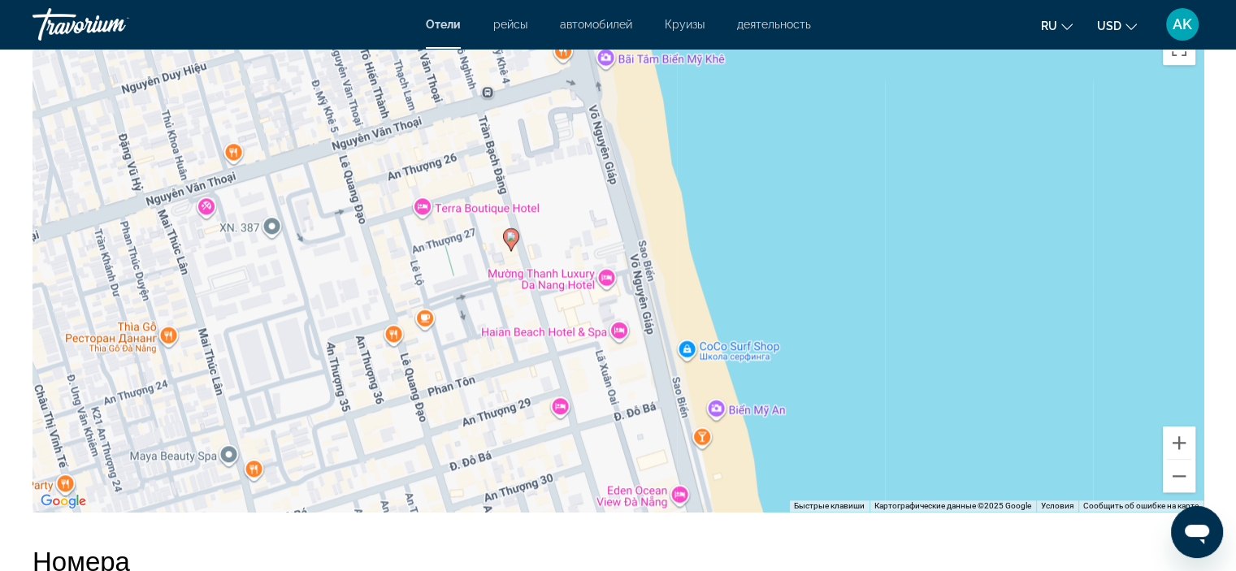
drag, startPoint x: 579, startPoint y: 167, endPoint x: 643, endPoint y: 307, distance: 154.2
click at [643, 307] on div "Чтобы активировать перетаскивание с помощью клавиатуры, нажмите Alt + Ввод. Пос…" at bounding box center [618, 268] width 1171 height 488
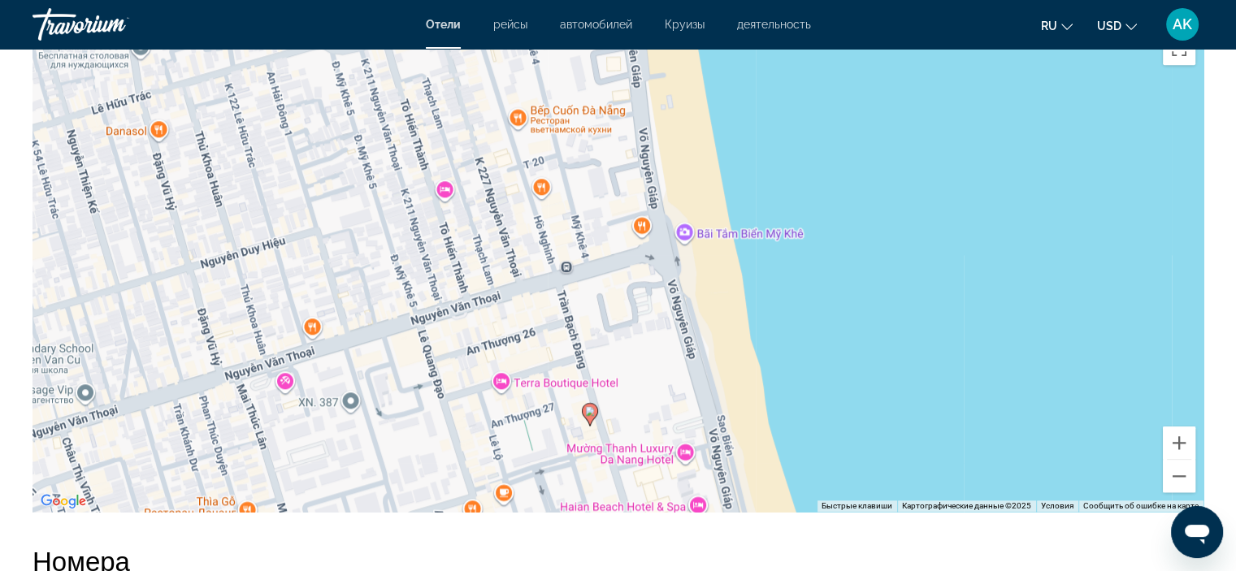
drag, startPoint x: 570, startPoint y: 202, endPoint x: 652, endPoint y: 367, distance: 185.0
click at [652, 366] on div "Чтобы активировать перетаскивание с помощью клавиатуры, нажмите Alt + Ввод. Пос…" at bounding box center [618, 268] width 1171 height 488
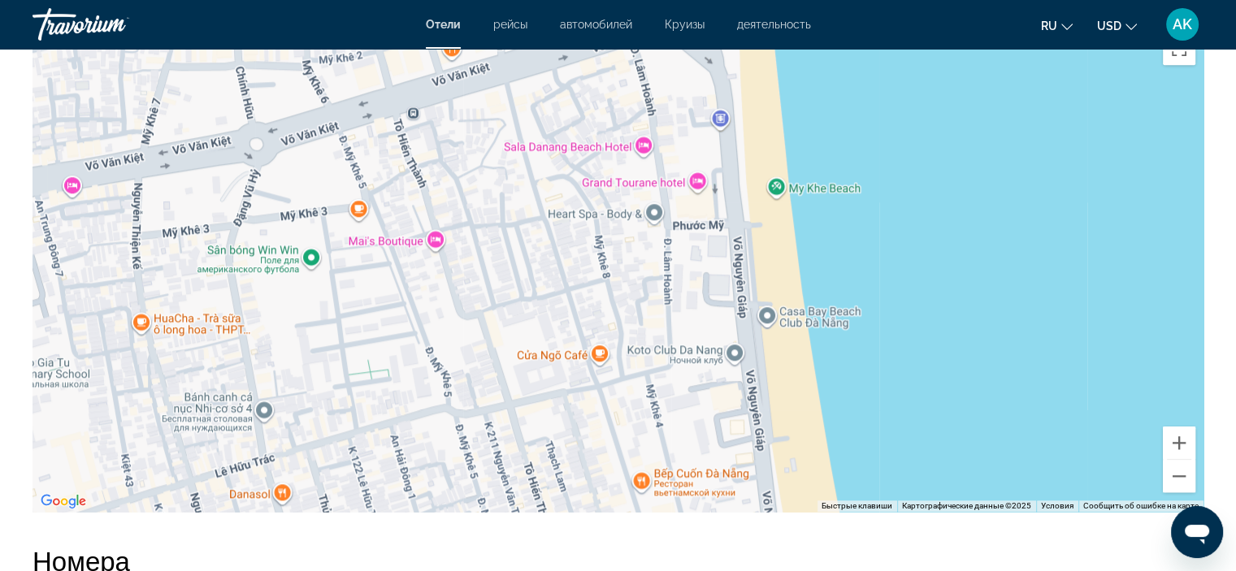
drag, startPoint x: 657, startPoint y: 200, endPoint x: 639, endPoint y: 295, distance: 96.6
click at [639, 295] on div "Чтобы активировать перетаскивание с помощью клавиатуры, нажмите Alt + Ввод. Пос…" at bounding box center [618, 268] width 1171 height 488
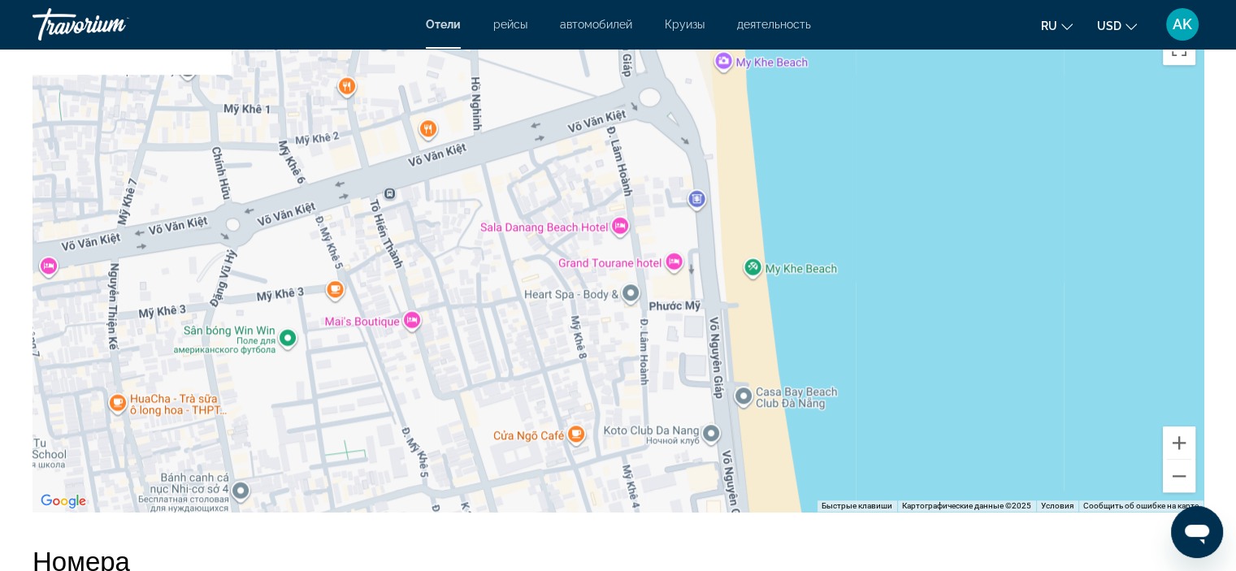
drag, startPoint x: 618, startPoint y: 233, endPoint x: 595, endPoint y: 311, distance: 81.5
click at [595, 311] on div "Main content" at bounding box center [618, 268] width 1171 height 488
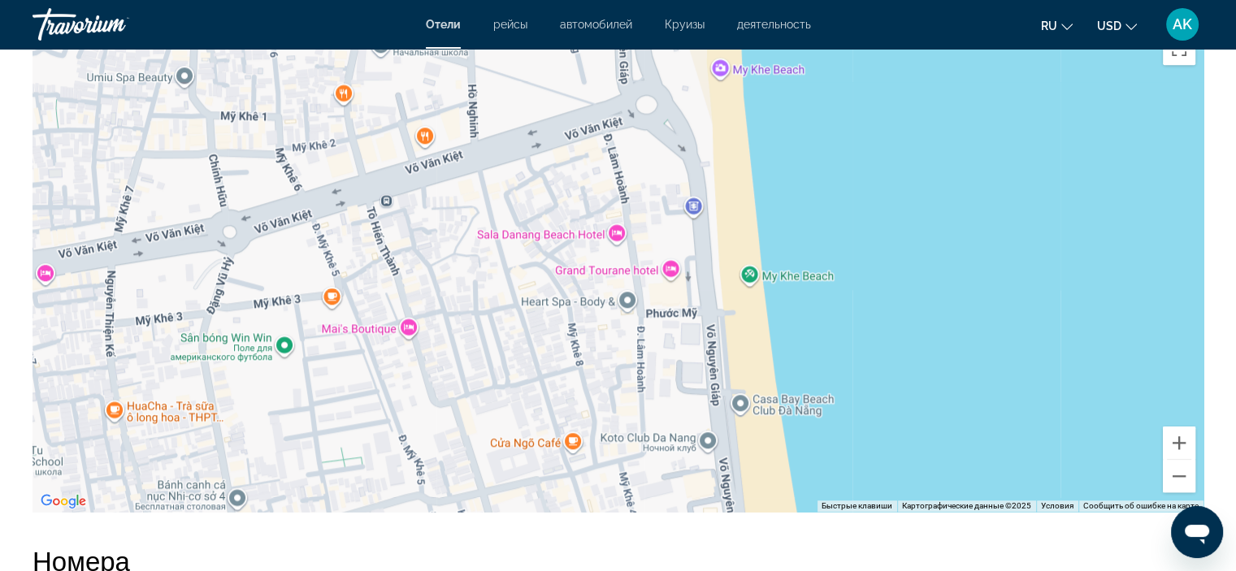
drag, startPoint x: 682, startPoint y: 384, endPoint x: 657, endPoint y: 152, distance: 232.9
click at [657, 154] on div "Main content" at bounding box center [618, 268] width 1171 height 488
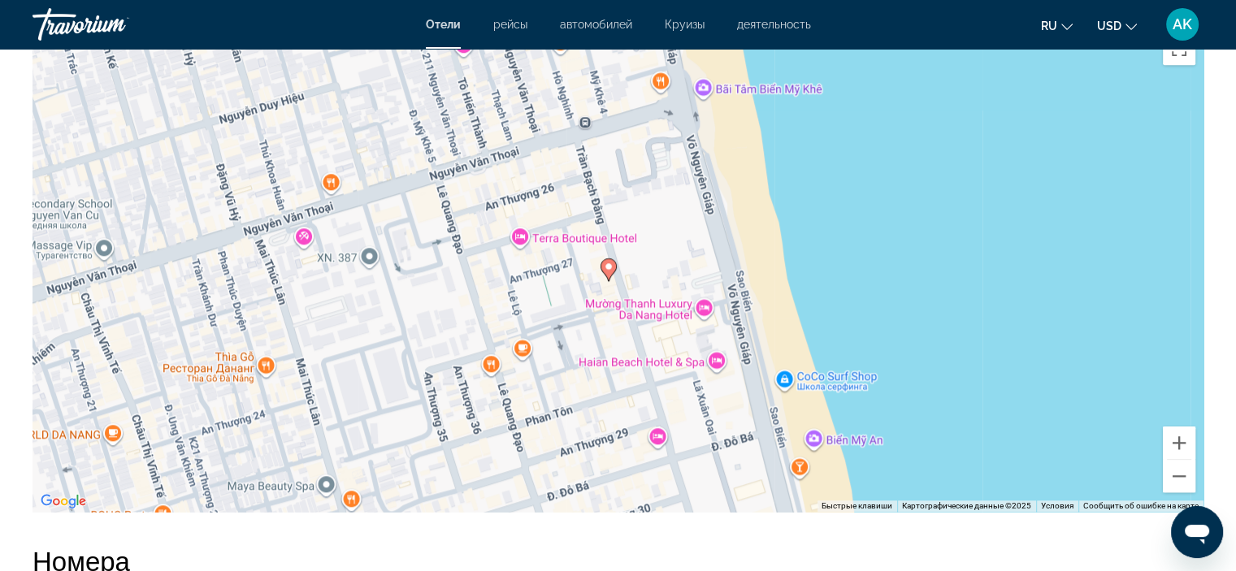
drag, startPoint x: 702, startPoint y: 375, endPoint x: 691, endPoint y: 236, distance: 139.3
click at [691, 236] on div "Чтобы активировать перетаскивание с помощью клавиатуры, нажмите Alt + Ввод. Пос…" at bounding box center [618, 268] width 1171 height 488
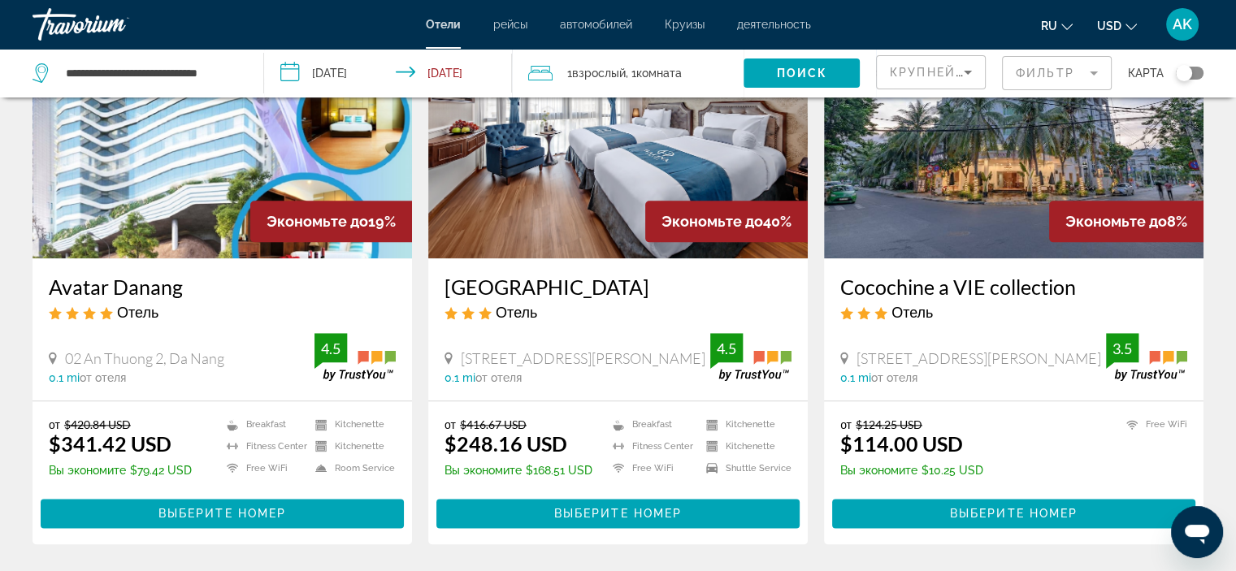
scroll to position [1908, 0]
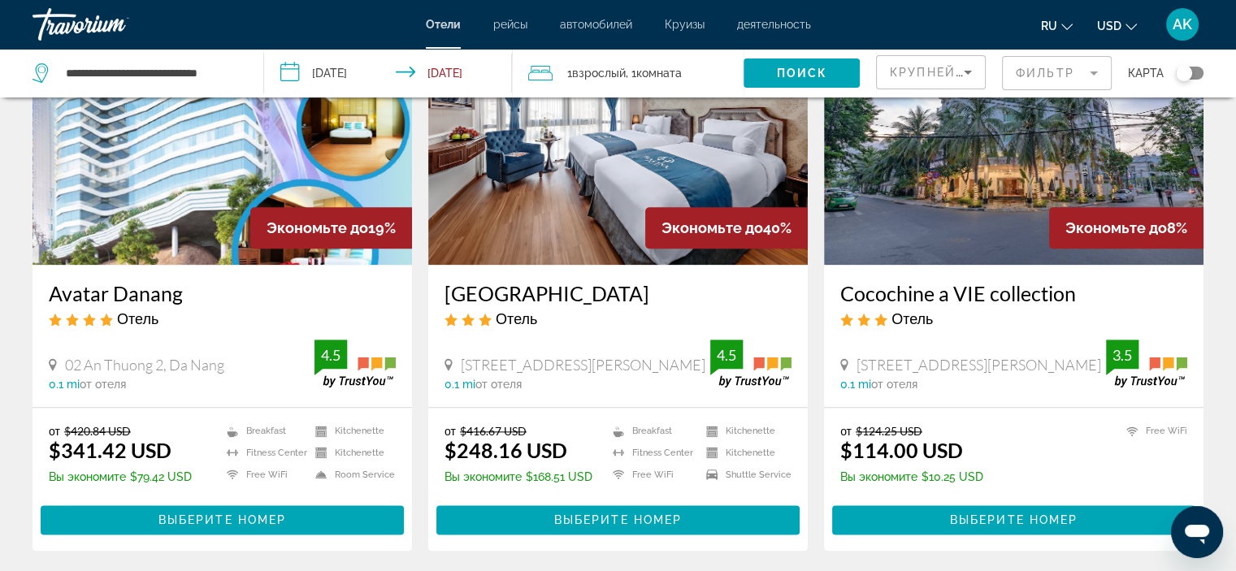
click at [534, 171] on img "Main content" at bounding box center [617, 135] width 379 height 260
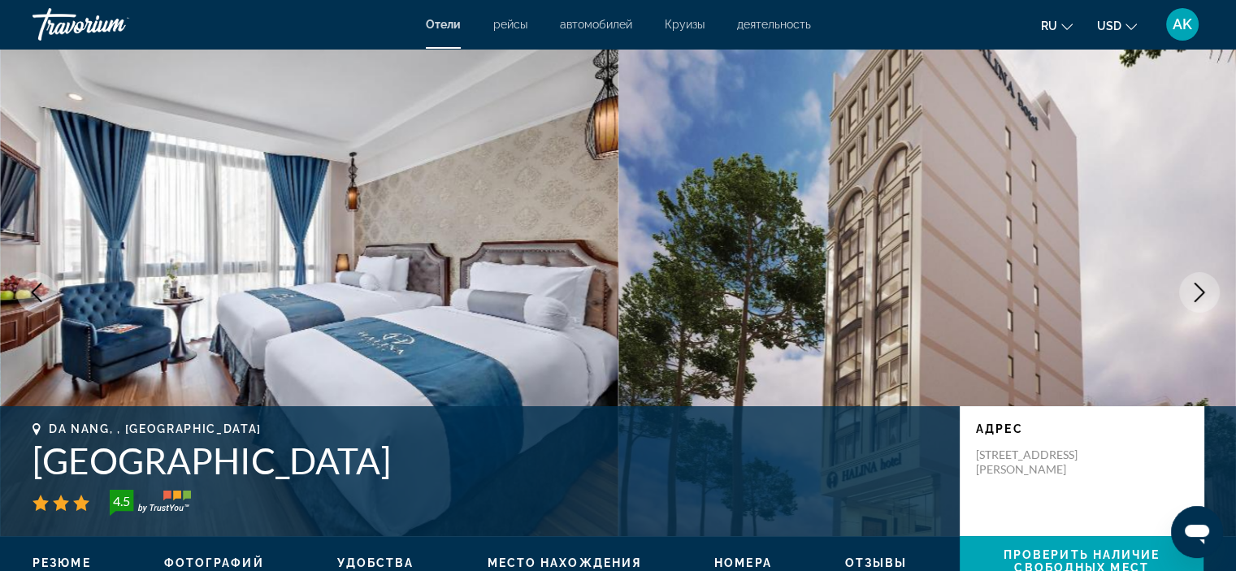
click at [1232, 288] on img "Main content" at bounding box center [927, 293] width 618 height 488
click at [1207, 295] on icon "Next image" at bounding box center [1200, 293] width 20 height 20
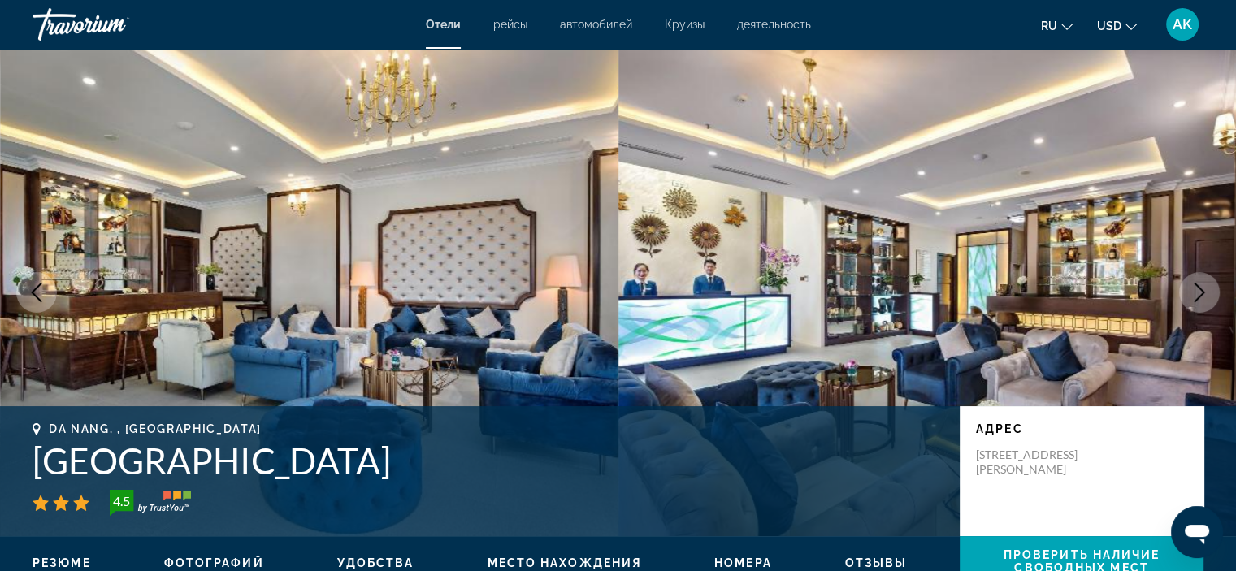
click at [1200, 293] on icon "Next image" at bounding box center [1200, 293] width 20 height 20
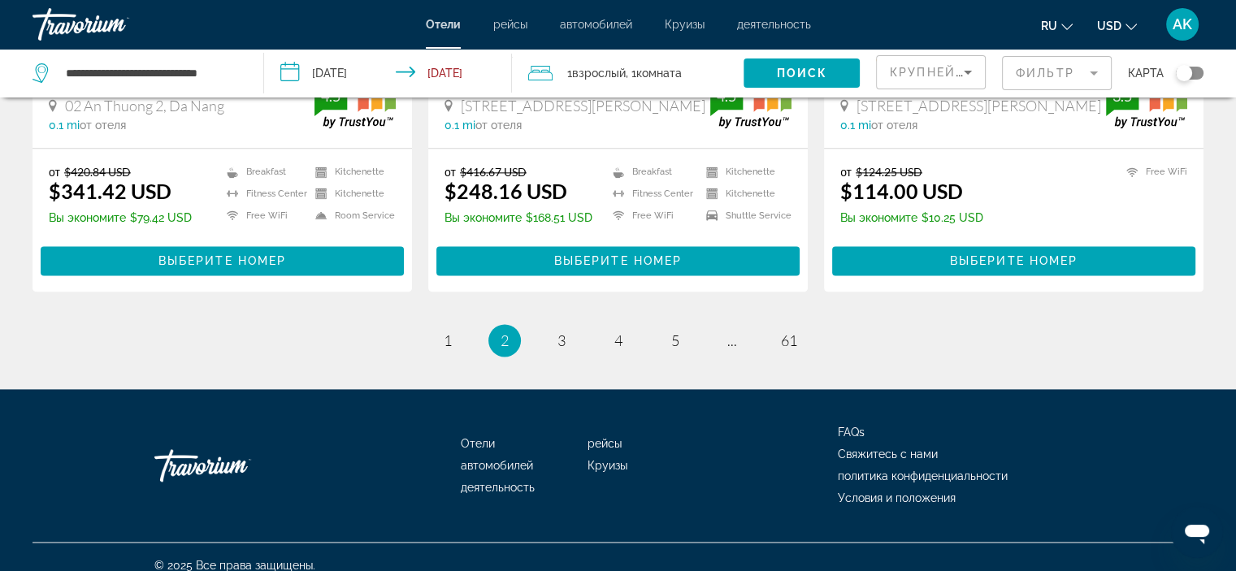
scroll to position [2095, 0]
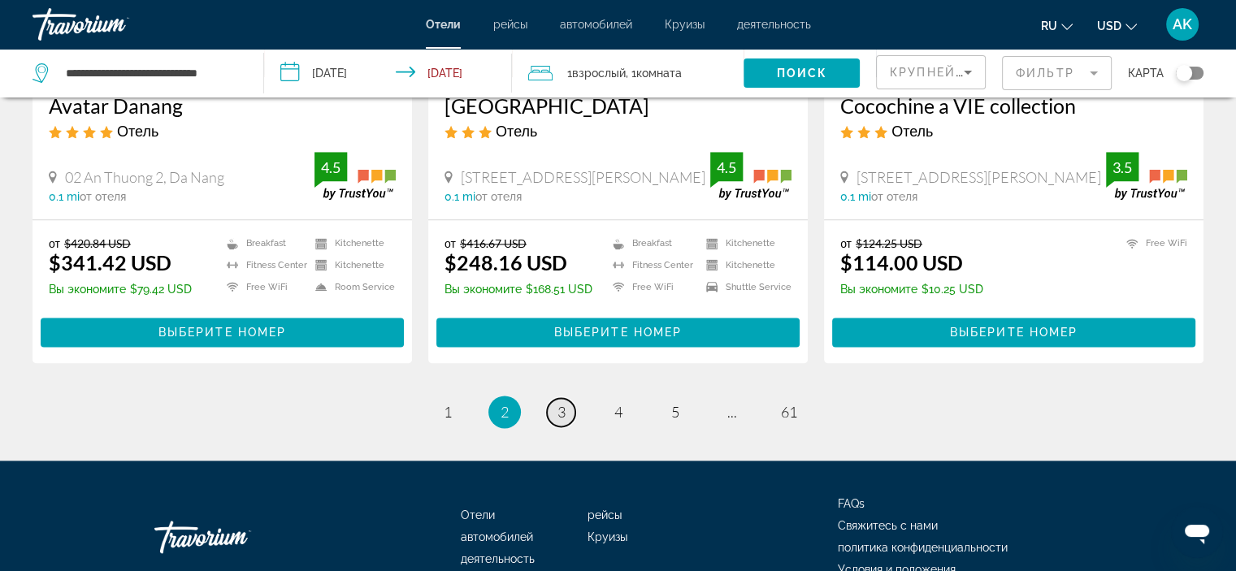
click at [562, 403] on span "3" at bounding box center [561, 412] width 8 height 18
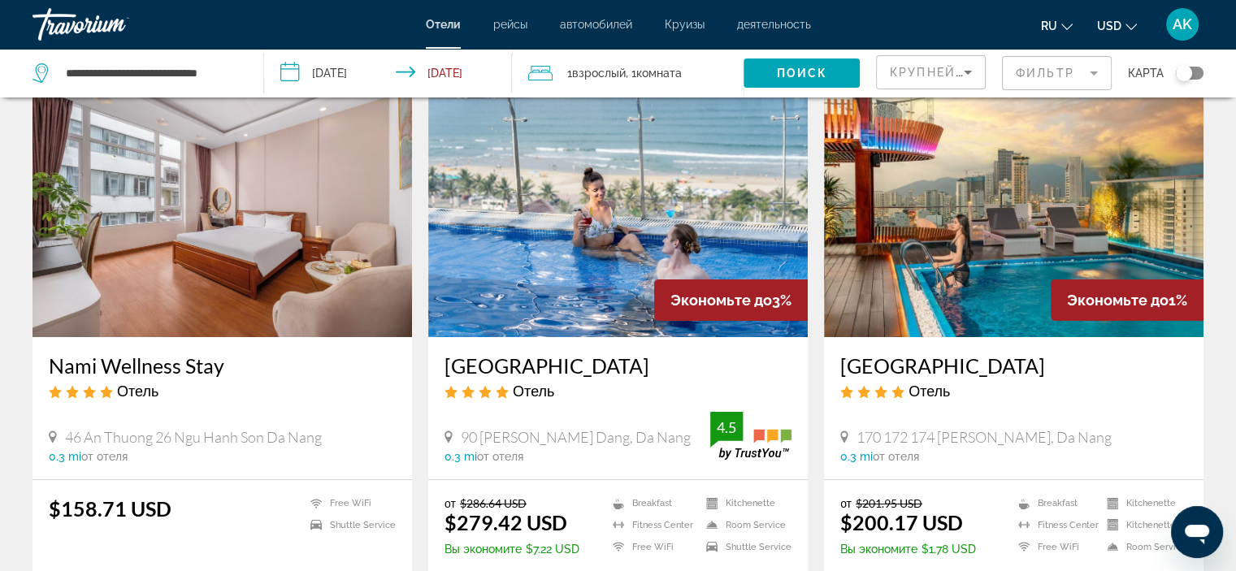
scroll to position [91, 0]
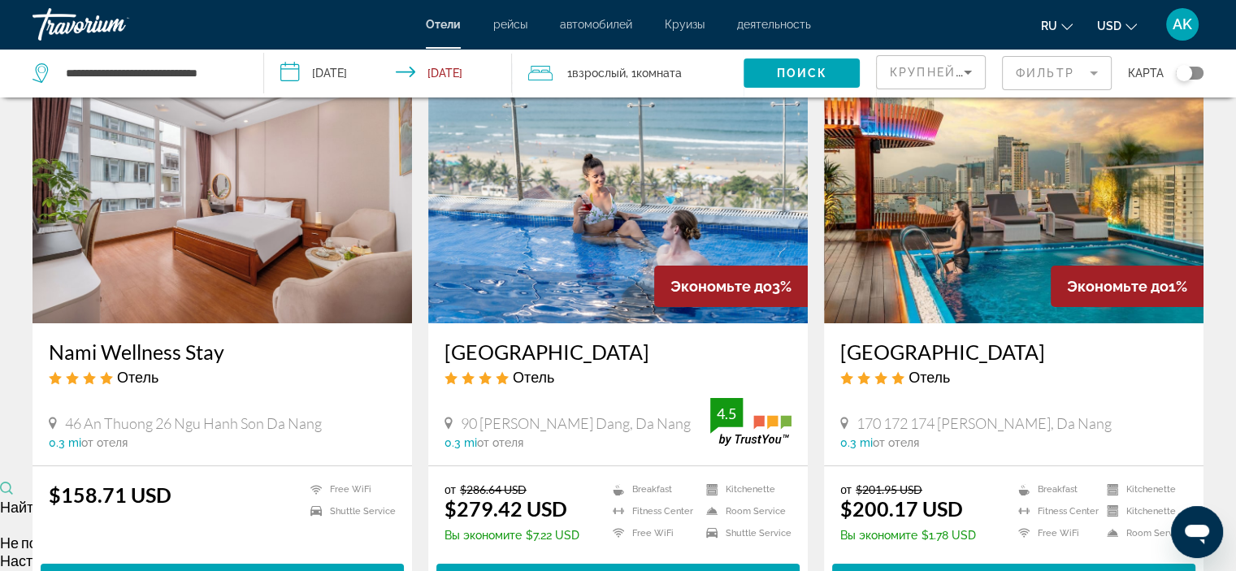
click at [1024, 274] on img "Main content" at bounding box center [1013, 193] width 379 height 260
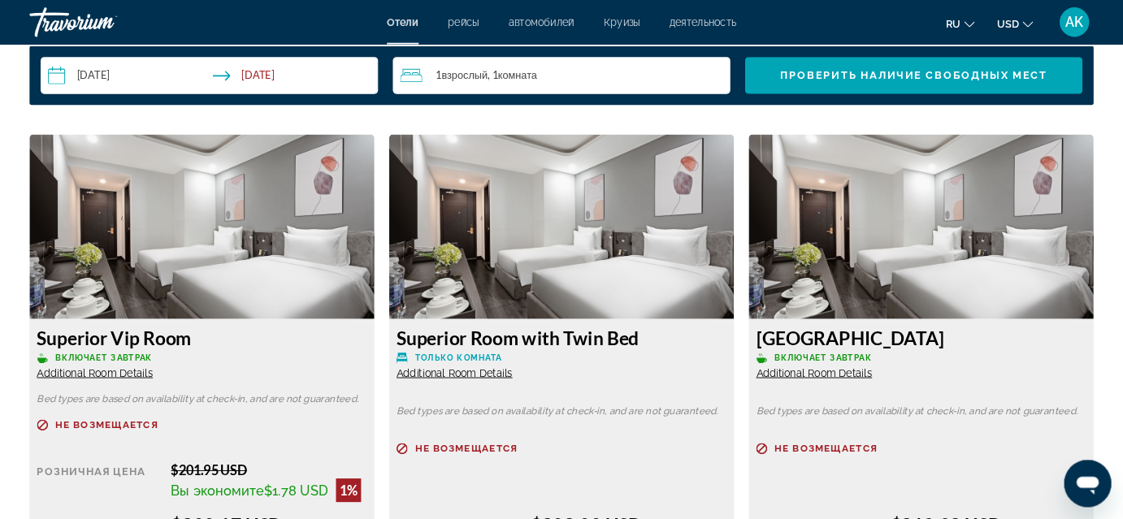
scroll to position [2152, 0]
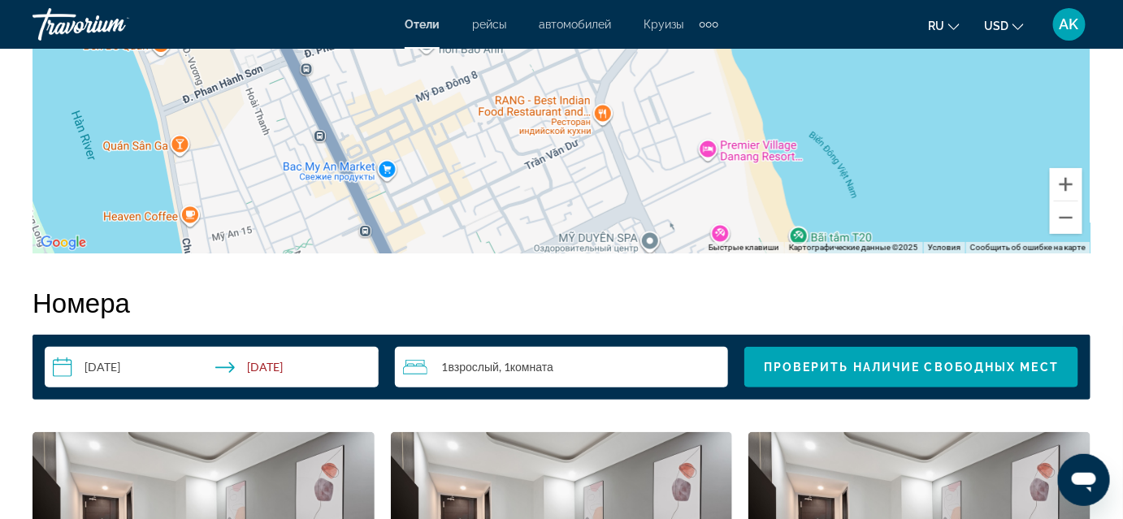
drag, startPoint x: 685, startPoint y: 128, endPoint x: 681, endPoint y: 192, distance: 64.3
click at [681, 190] on div "Main content" at bounding box center [562, 10] width 1058 height 488
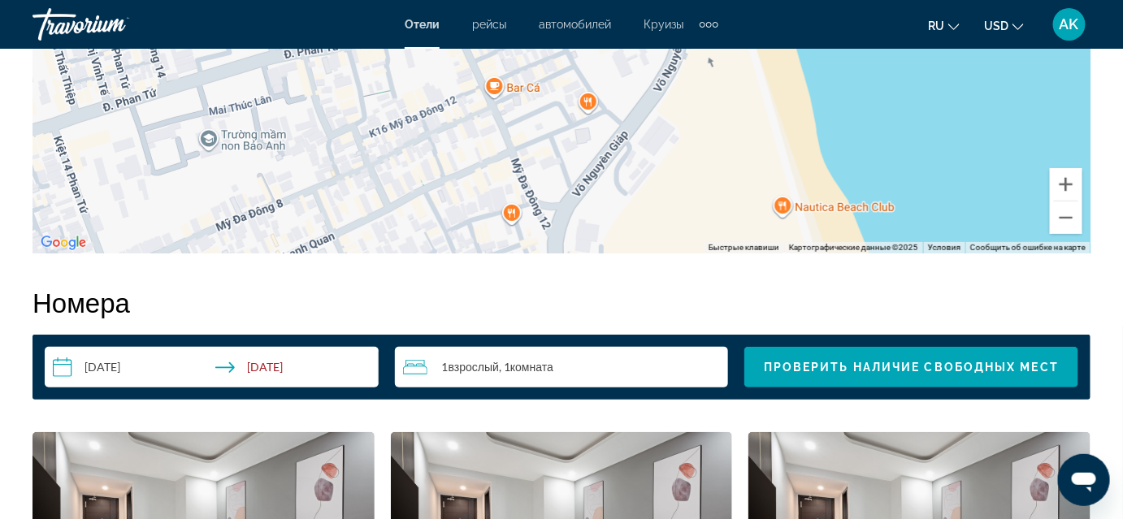
drag, startPoint x: 683, startPoint y: 109, endPoint x: 719, endPoint y: 215, distance: 111.5
click at [713, 202] on div "Main content" at bounding box center [562, 10] width 1058 height 488
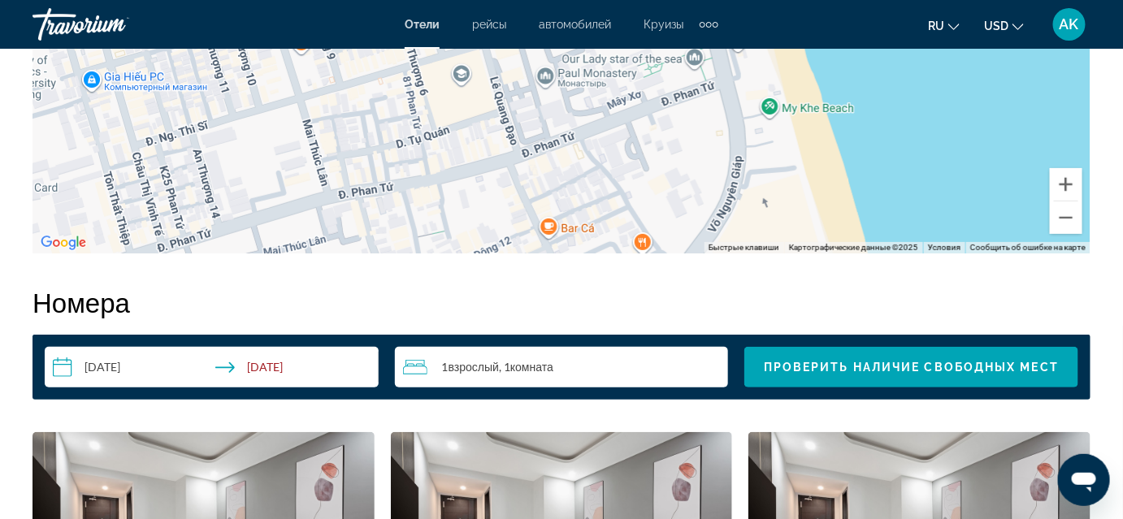
drag, startPoint x: 676, startPoint y: 126, endPoint x: 704, endPoint y: 220, distance: 98.2
click at [706, 219] on div "Main content" at bounding box center [562, 10] width 1058 height 488
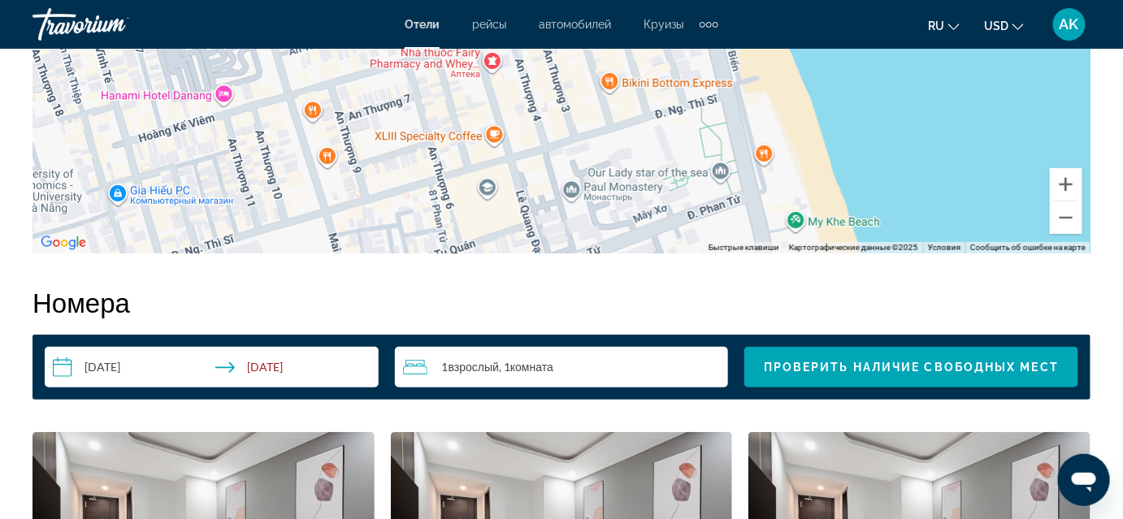
drag, startPoint x: 684, startPoint y: 119, endPoint x: 697, endPoint y: 219, distance: 100.8
click at [697, 214] on div "Main content" at bounding box center [562, 10] width 1058 height 488
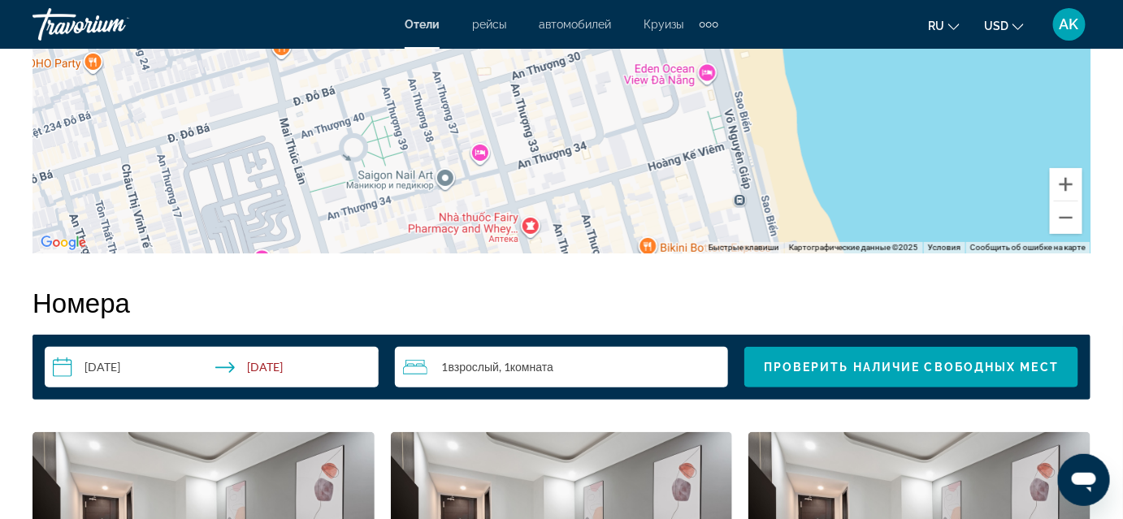
drag, startPoint x: 661, startPoint y: 123, endPoint x: 702, endPoint y: 208, distance: 94.8
click at [701, 206] on div "Чтобы активировать перетаскивание с помощью клавиатуры, нажмите Alt + Ввод. Пос…" at bounding box center [562, 10] width 1058 height 488
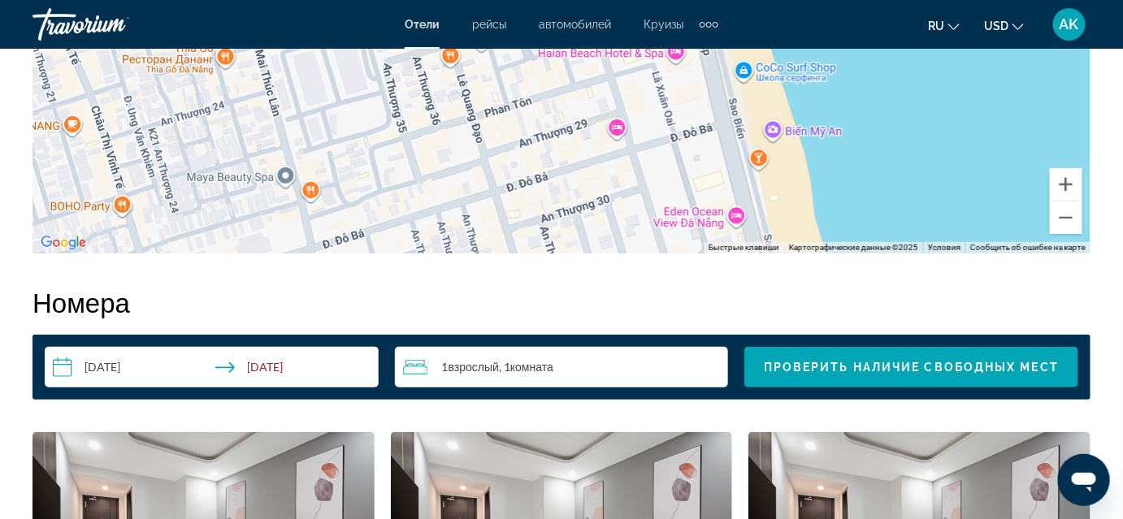
drag, startPoint x: 639, startPoint y: 167, endPoint x: 628, endPoint y: 244, distance: 77.2
click at [629, 242] on div "Чтобы активировать перетаскивание с помощью клавиатуры, нажмите Alt + Ввод. Пос…" at bounding box center [562, 10] width 1058 height 488
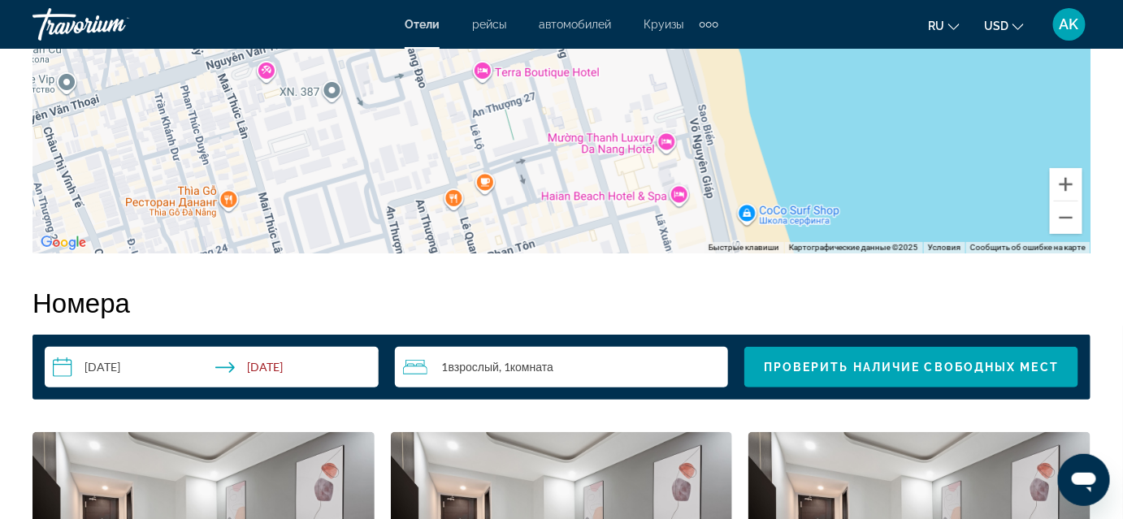
drag, startPoint x: 606, startPoint y: 139, endPoint x: 647, endPoint y: 229, distance: 98.9
click at [646, 228] on div "Чтобы активировать перетаскивание с помощью клавиатуры, нажмите Alt + Ввод. Пос…" at bounding box center [562, 10] width 1058 height 488
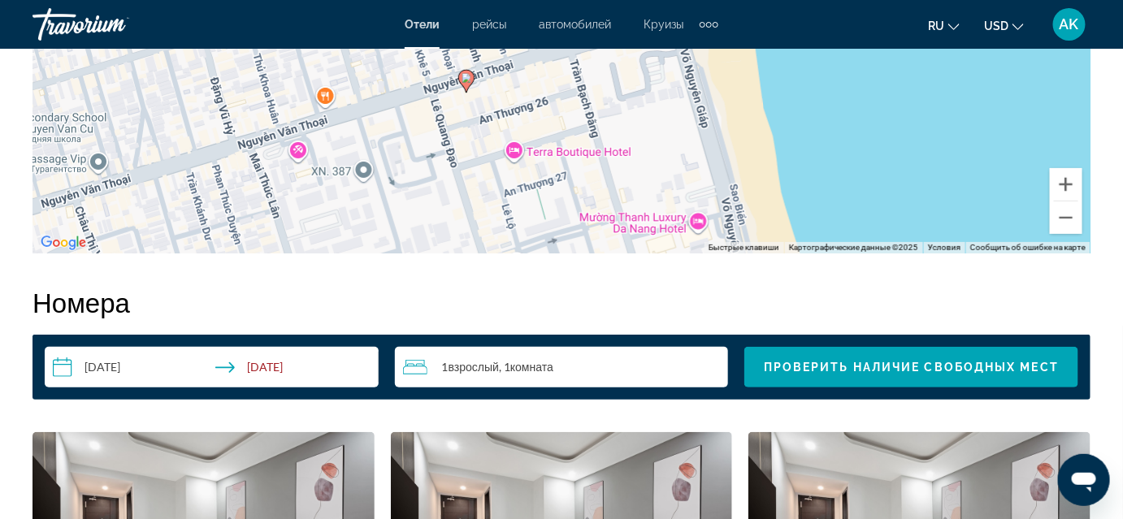
drag, startPoint x: 648, startPoint y: 150, endPoint x: 683, endPoint y: 236, distance: 92.9
click at [682, 234] on div "Чтобы активировать перетаскивание с помощью клавиатуры, нажмите Alt + Ввод. Пос…" at bounding box center [562, 10] width 1058 height 488
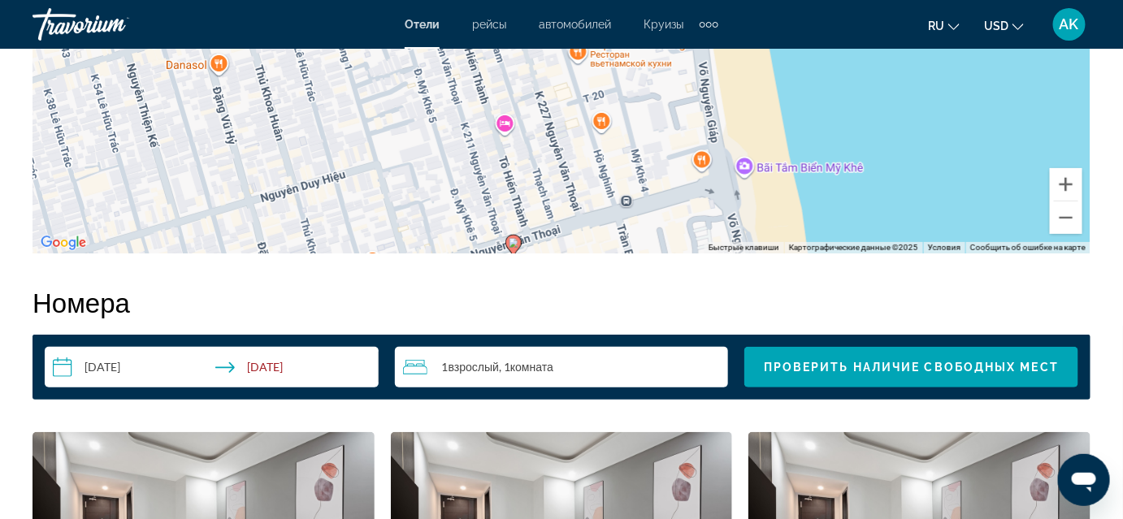
drag, startPoint x: 661, startPoint y: 164, endPoint x: 658, endPoint y: 205, distance: 40.7
click at [658, 205] on div "Чтобы активировать перетаскивание с помощью клавиатуры, нажмите Alt + Ввод. Пос…" at bounding box center [562, 10] width 1058 height 488
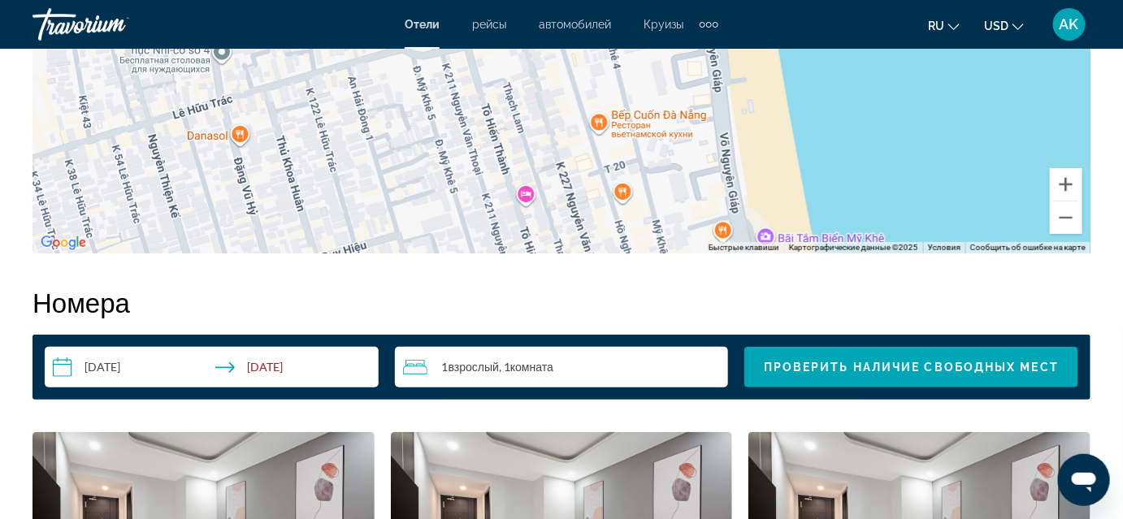
drag, startPoint x: 643, startPoint y: 128, endPoint x: 667, endPoint y: 203, distance: 78.6
click at [667, 203] on div "Чтобы активировать перетаскивание с помощью клавиатуры, нажмите Alt + Ввод. Пос…" at bounding box center [562, 10] width 1058 height 488
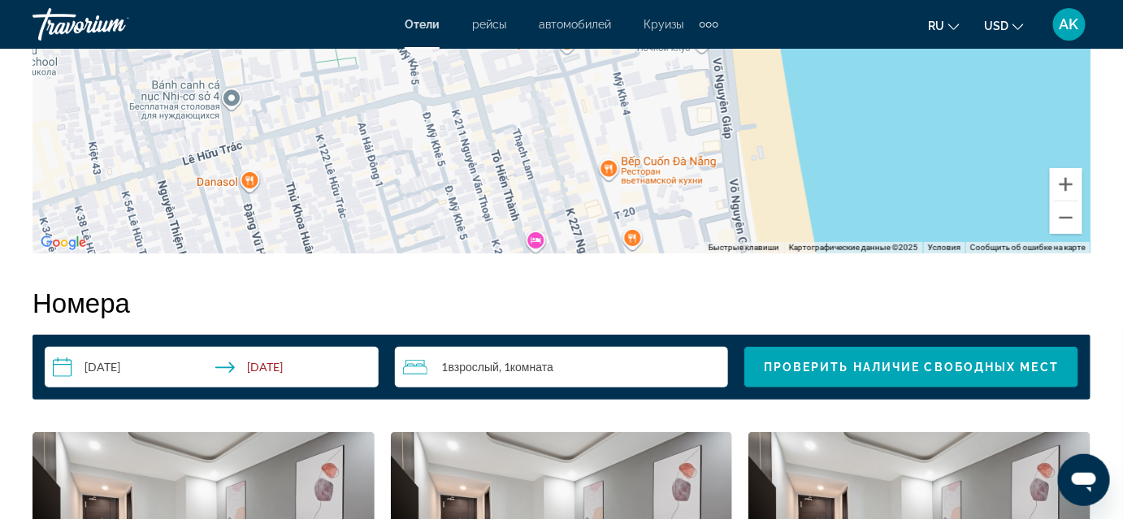
drag, startPoint x: 622, startPoint y: 83, endPoint x: 654, endPoint y: 200, distance: 121.4
click at [654, 200] on div "Чтобы активировать перетаскивание с помощью клавиатуры, нажмите Alt + Ввод. Пос…" at bounding box center [562, 10] width 1058 height 488
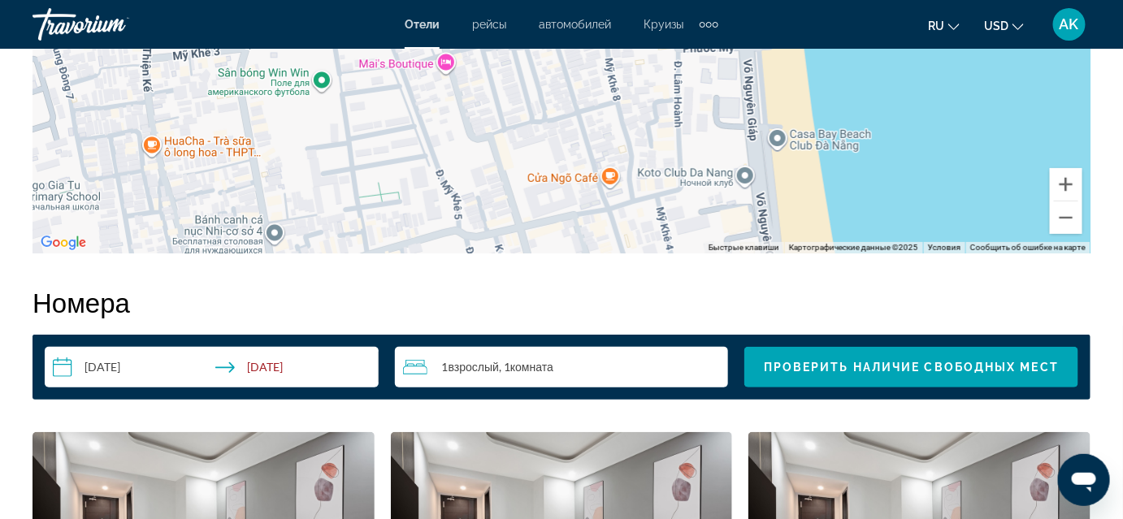
drag, startPoint x: 673, startPoint y: 98, endPoint x: 647, endPoint y: 214, distance: 119.1
click at [647, 212] on div "Main content" at bounding box center [562, 10] width 1058 height 488
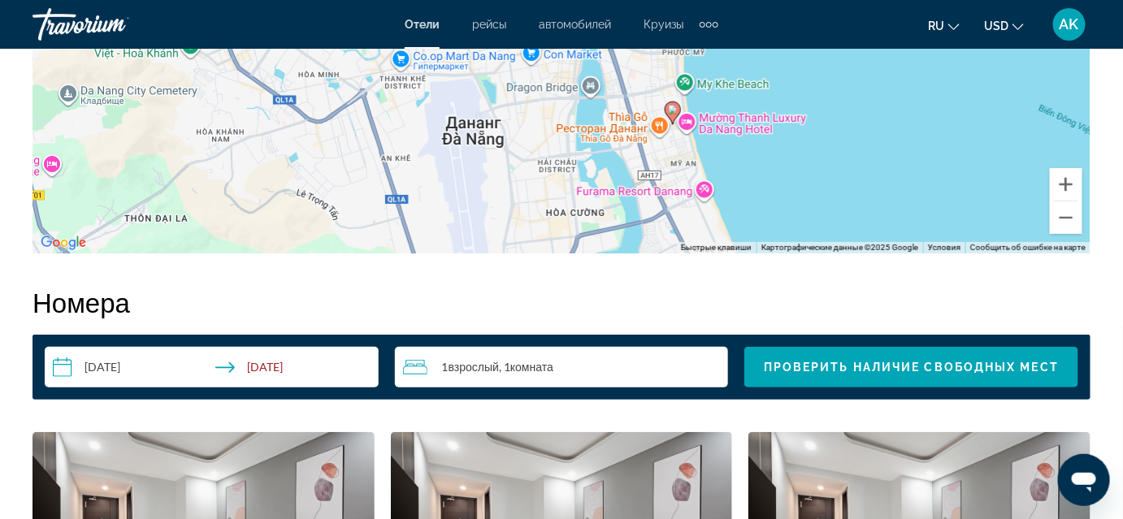
drag, startPoint x: 677, startPoint y: 192, endPoint x: 678, endPoint y: 154, distance: 38.2
click at [678, 153] on div "Чтобы активировать перетаскивание с помощью клавиатуры, нажмите Alt + Ввод. Пос…" at bounding box center [562, 10] width 1058 height 488
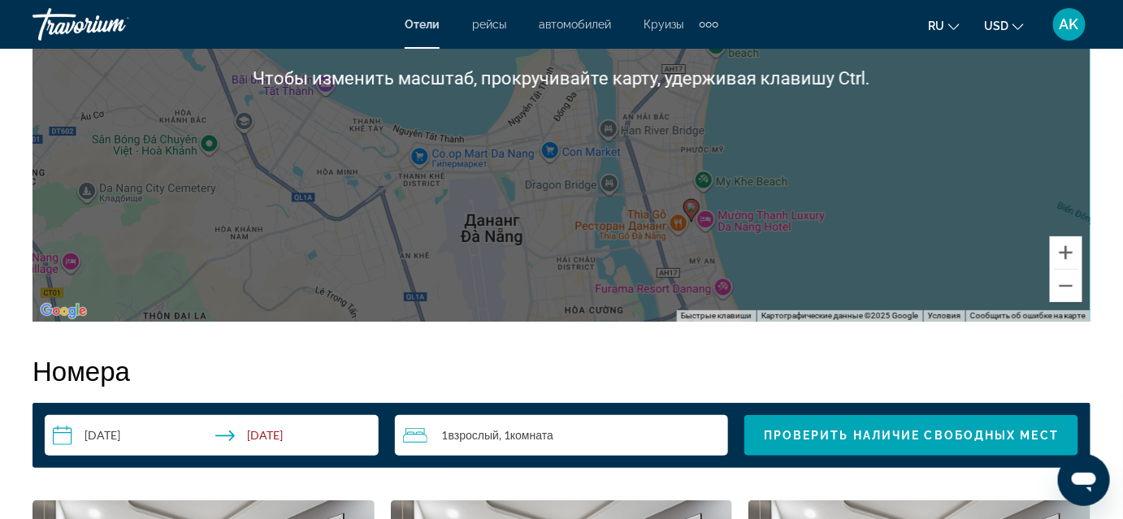
scroll to position [2078, 0]
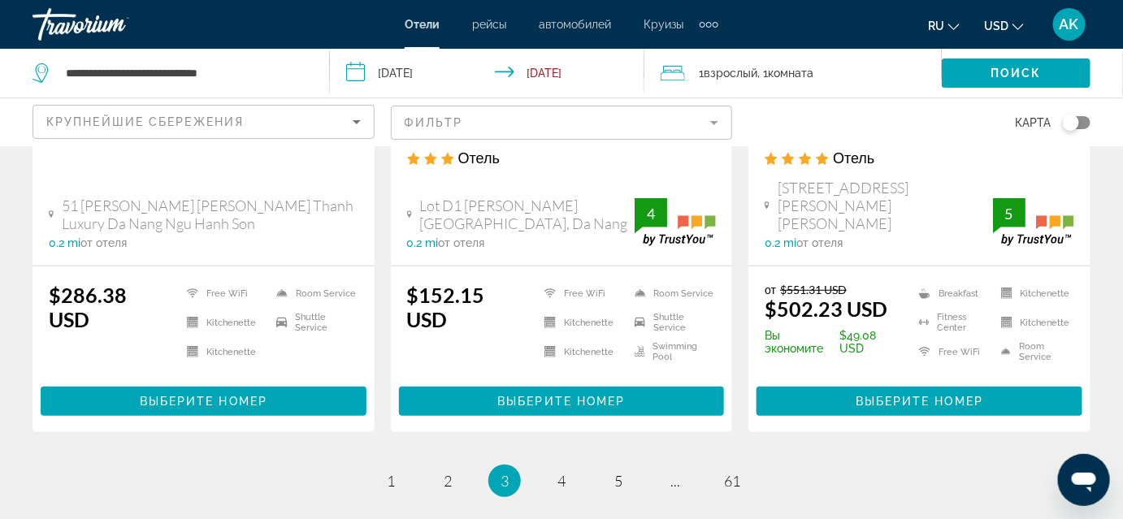
scroll to position [2214, 0]
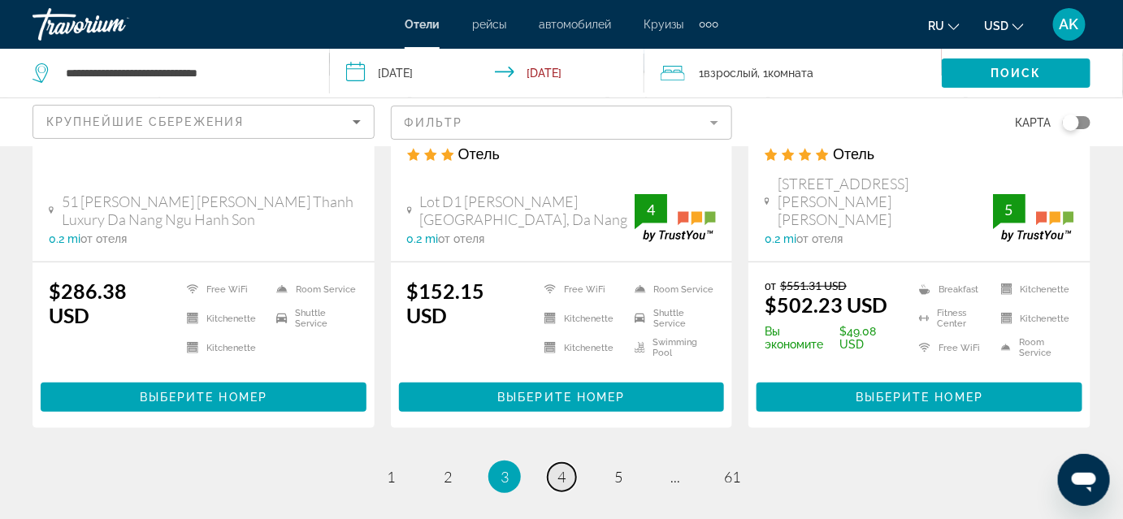
click at [565, 468] on span "4" at bounding box center [561, 477] width 8 height 18
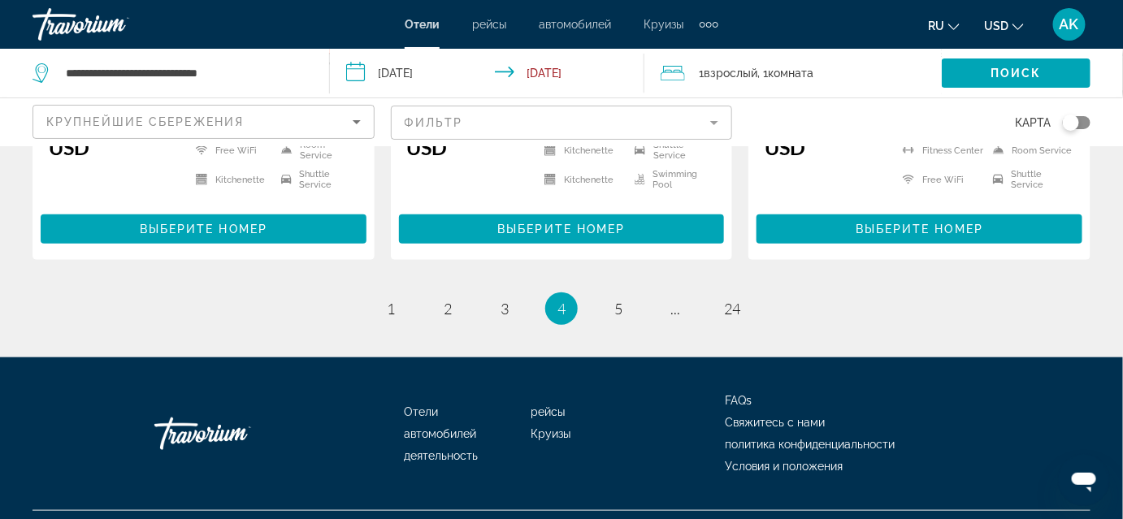
scroll to position [2318, 0]
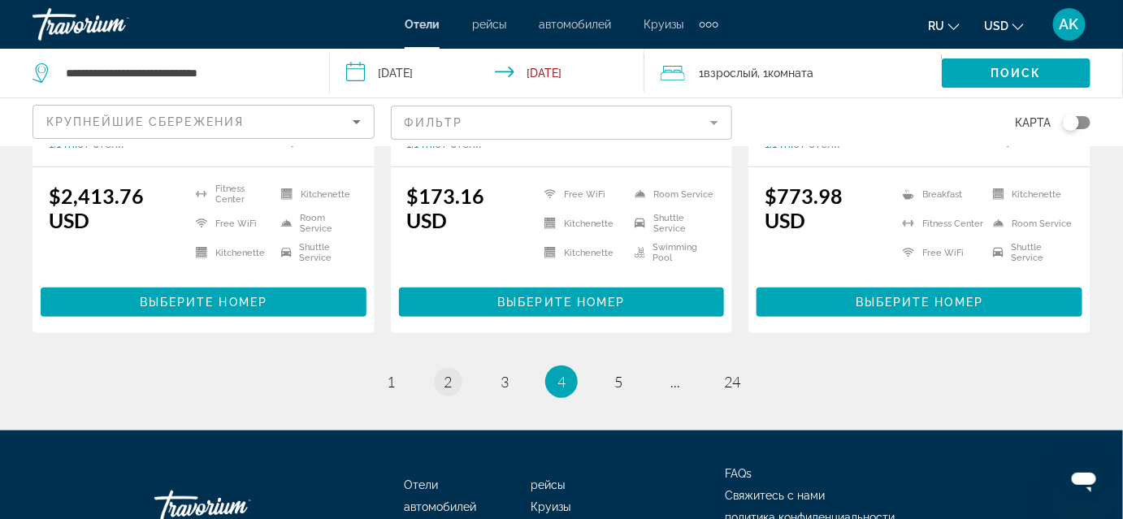
click at [464, 366] on ul "4 / 24 page 1 page 2 page 3 You're on page 4 page 5 page ... page 24" at bounding box center [562, 382] width 1058 height 33
click at [457, 368] on link "page 2" at bounding box center [448, 382] width 28 height 28
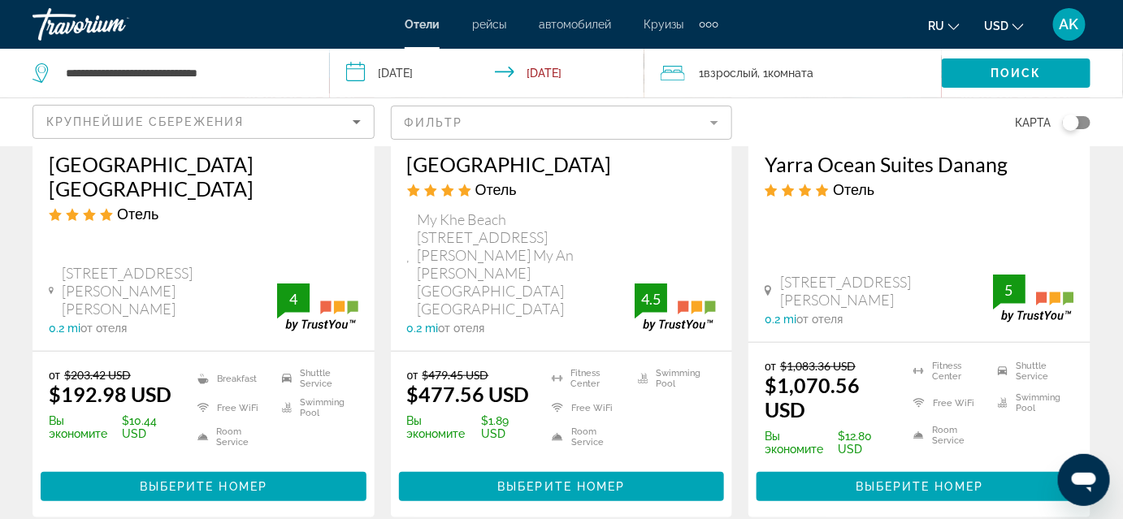
scroll to position [2321, 0]
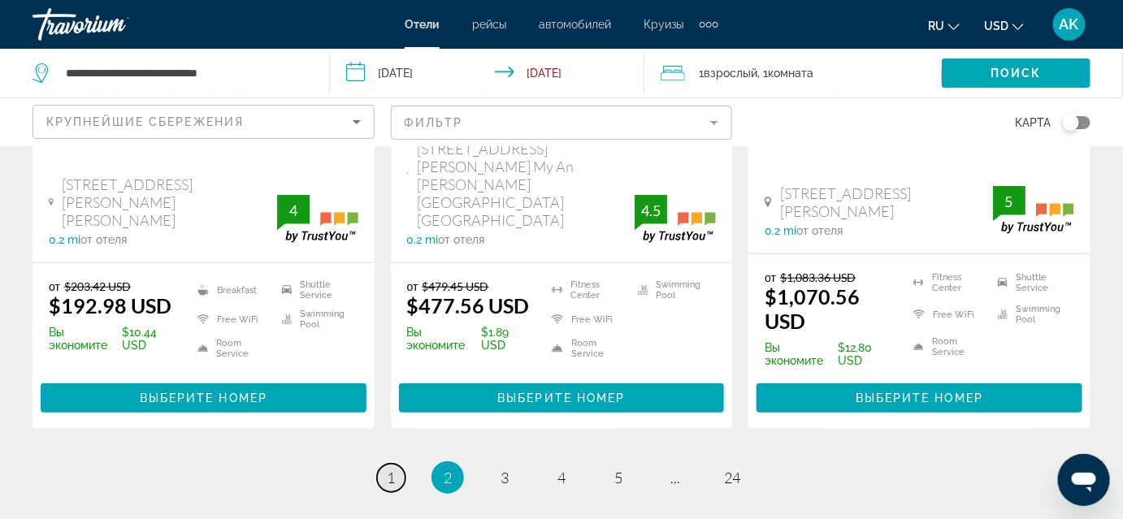
click at [398, 464] on link "page 1" at bounding box center [391, 478] width 28 height 28
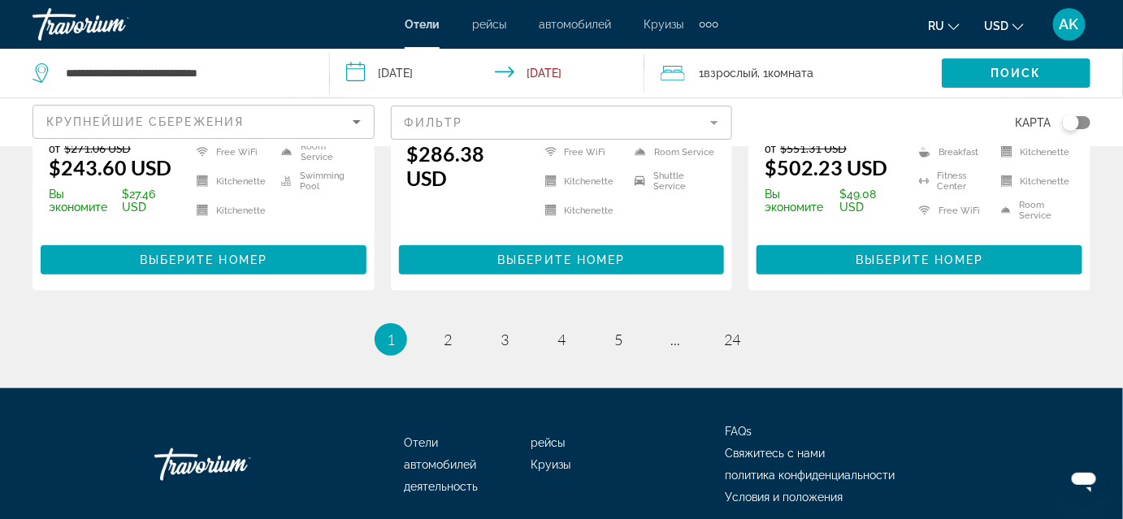
scroll to position [2239, 0]
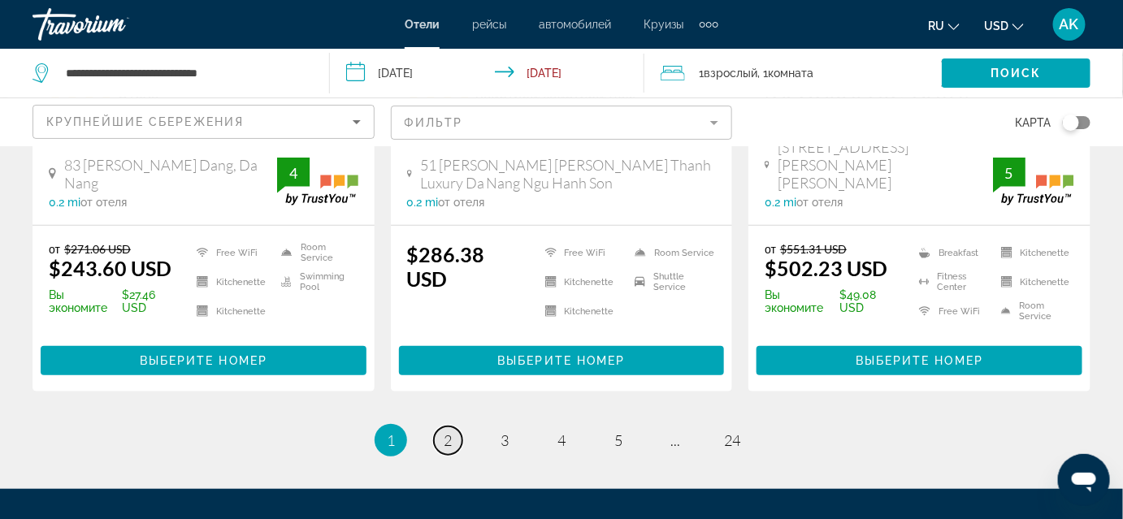
click at [461, 427] on link "page 2" at bounding box center [448, 441] width 28 height 28
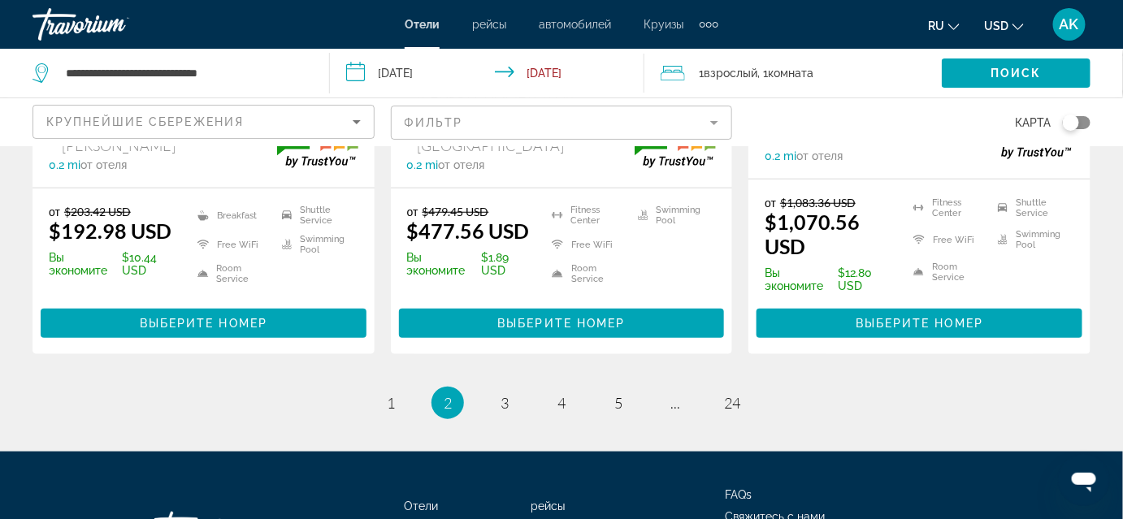
scroll to position [2399, 0]
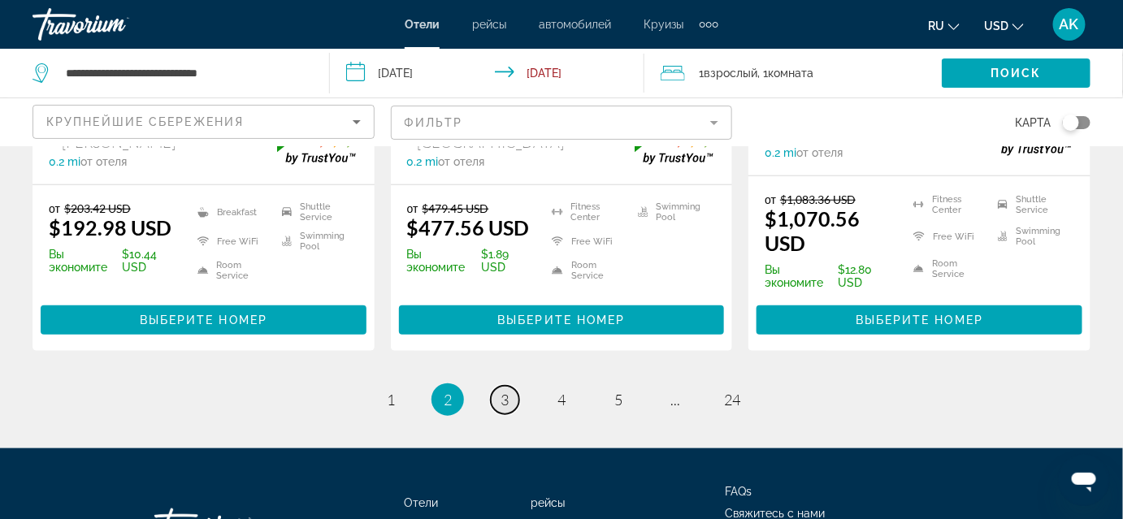
click at [509, 391] on span "3" at bounding box center [505, 400] width 8 height 18
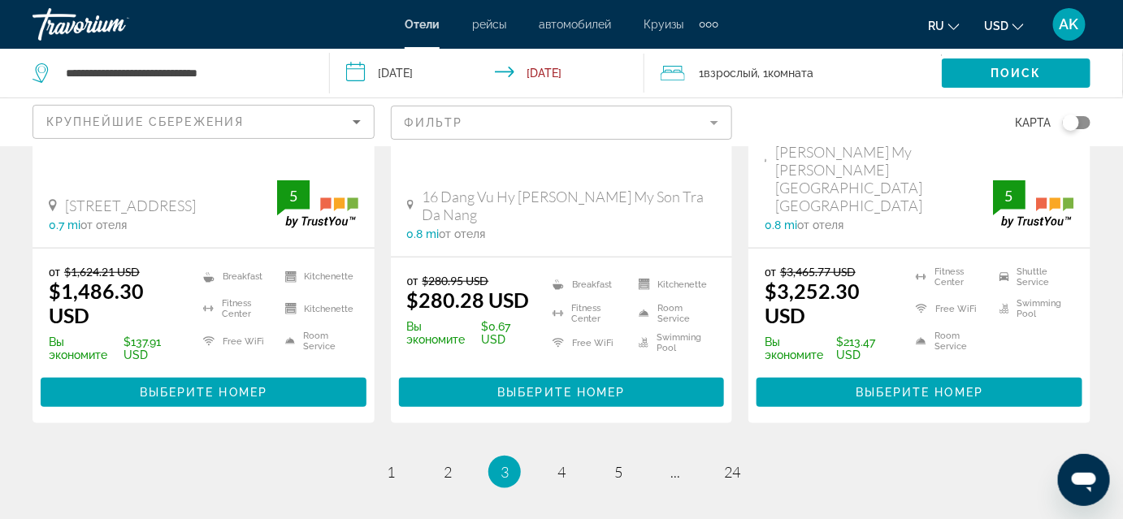
scroll to position [2337, 0]
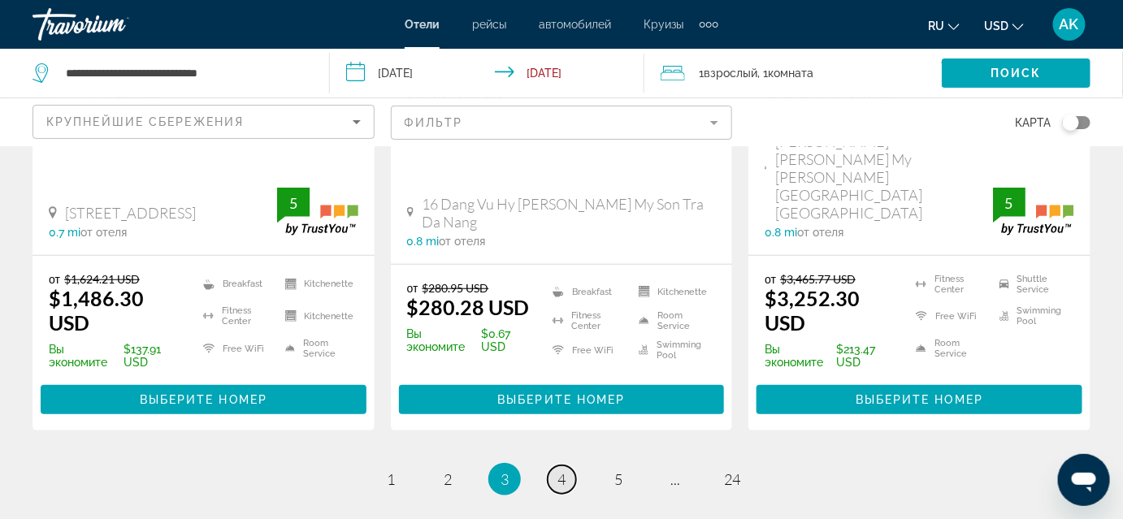
click at [553, 466] on link "page 4" at bounding box center [562, 480] width 28 height 28
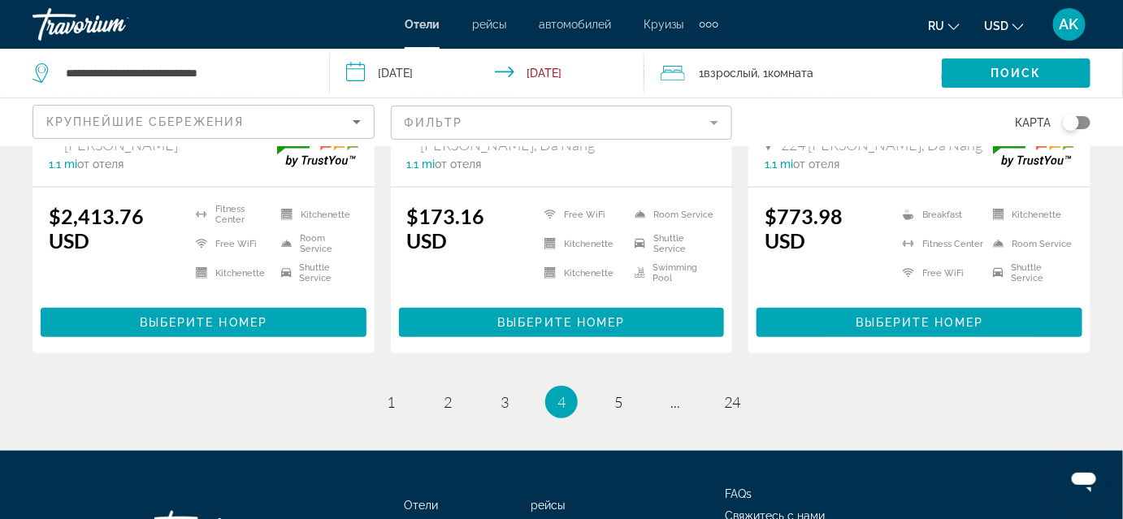
scroll to position [2295, 0]
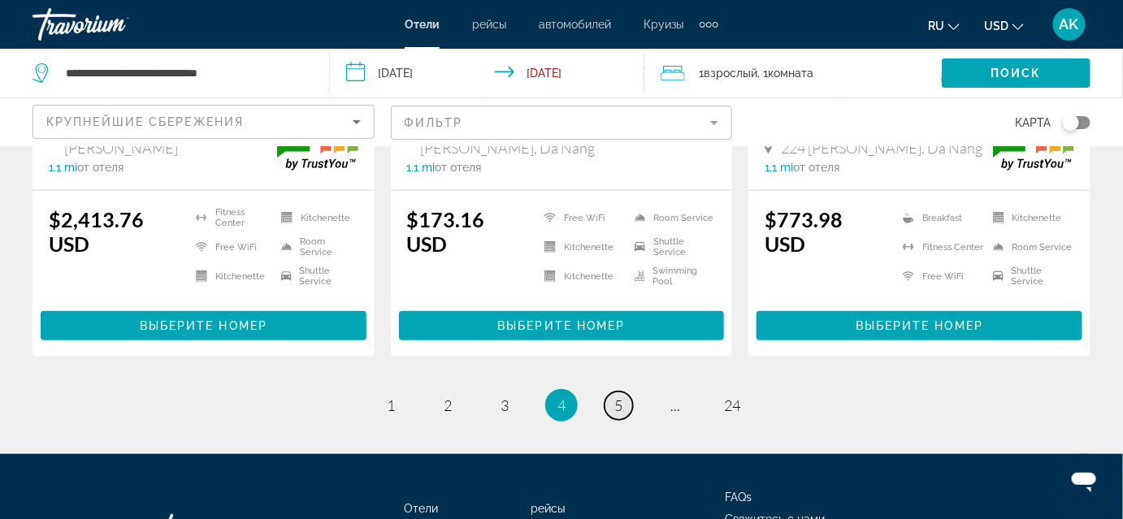
click at [624, 392] on link "page 5" at bounding box center [619, 406] width 28 height 28
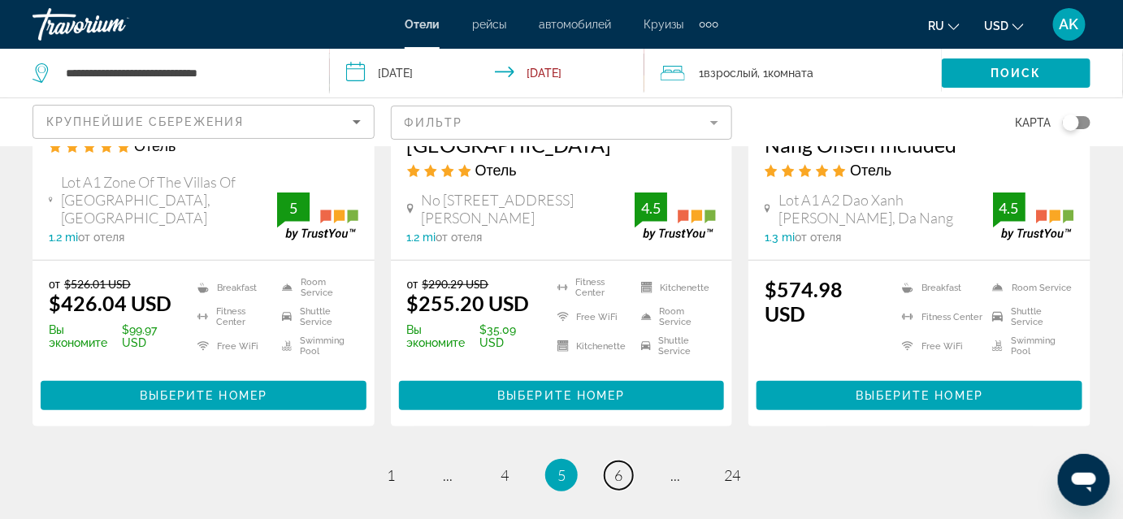
scroll to position [2274, 0]
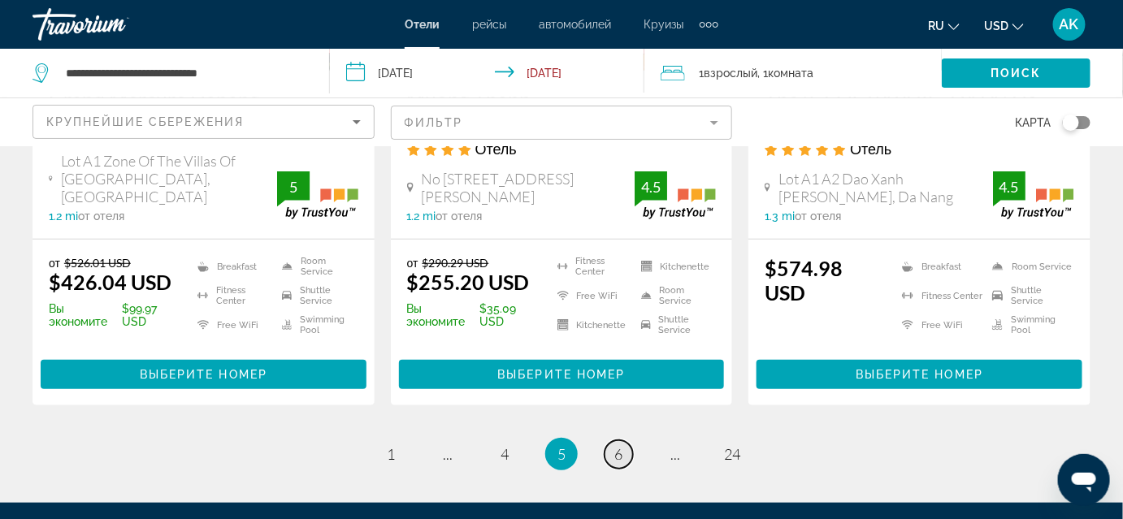
click at [612, 440] on link "page 6" at bounding box center [619, 454] width 28 height 28
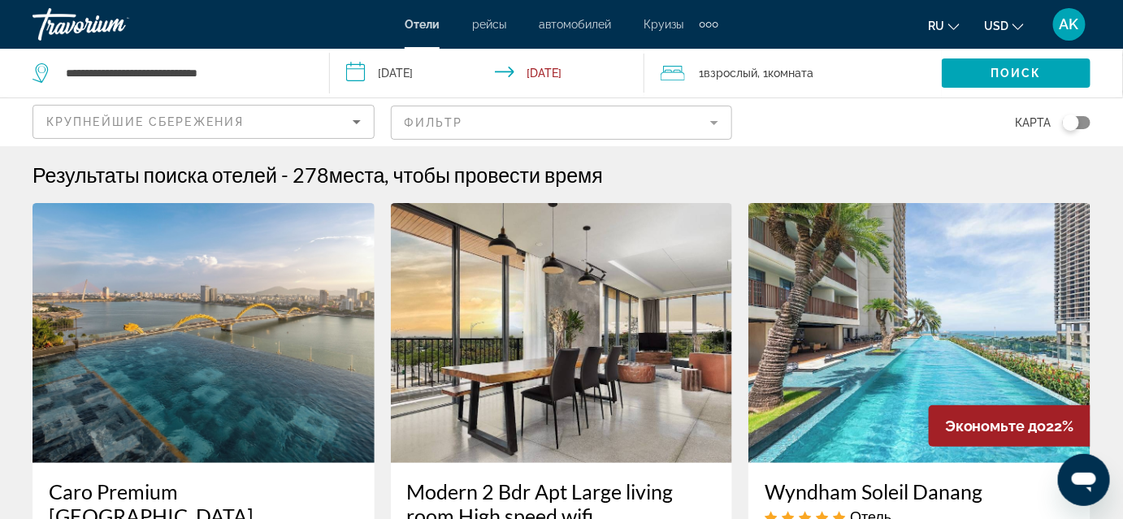
click at [551, 117] on mat-form-field "Фильтр" at bounding box center [562, 123] width 342 height 34
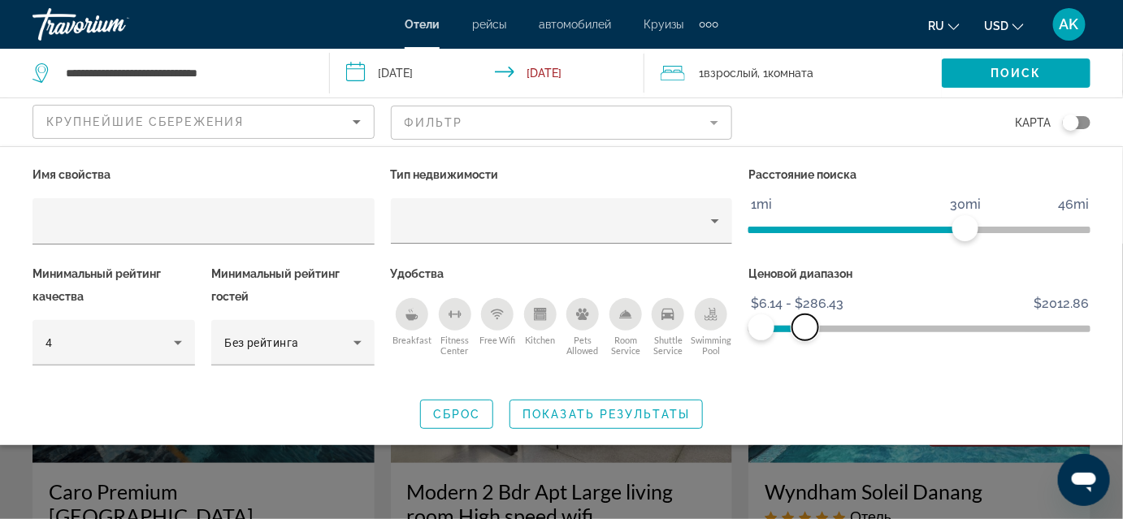
drag, startPoint x: 1069, startPoint y: 322, endPoint x: 806, endPoint y: 330, distance: 263.4
click at [806, 330] on span "ngx-slider-max" at bounding box center [805, 327] width 26 height 26
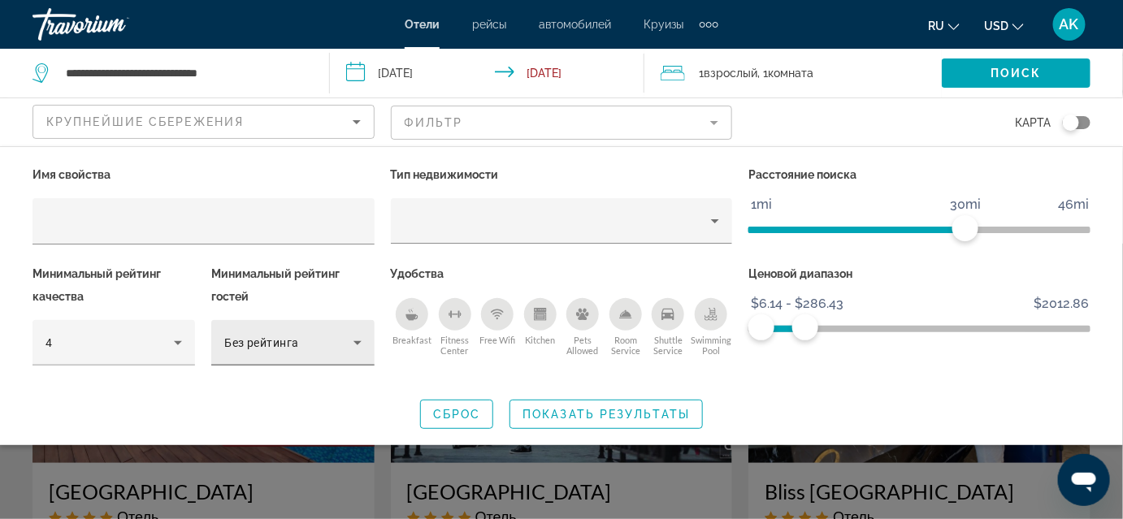
click at [320, 334] on div "Без рейтинга" at bounding box center [288, 343] width 128 height 20
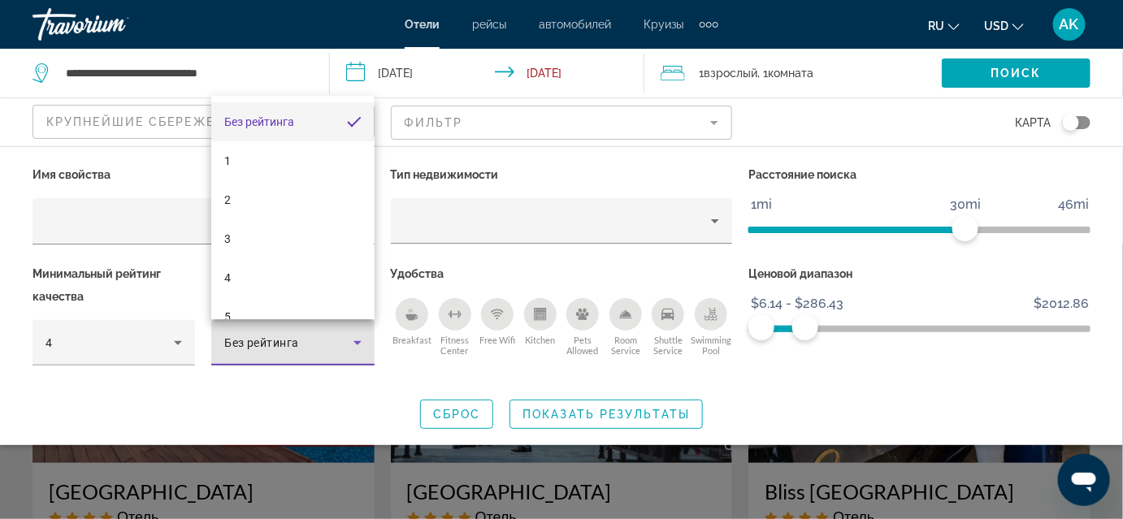
click at [291, 411] on div at bounding box center [561, 259] width 1123 height 519
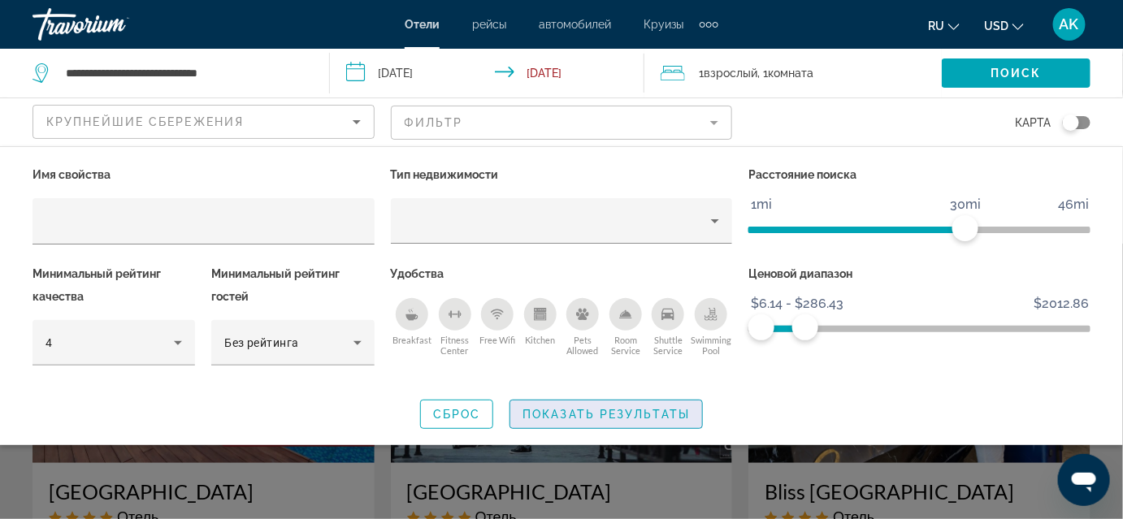
click at [579, 417] on span "Показать результаты" at bounding box center [605, 414] width 167 height 13
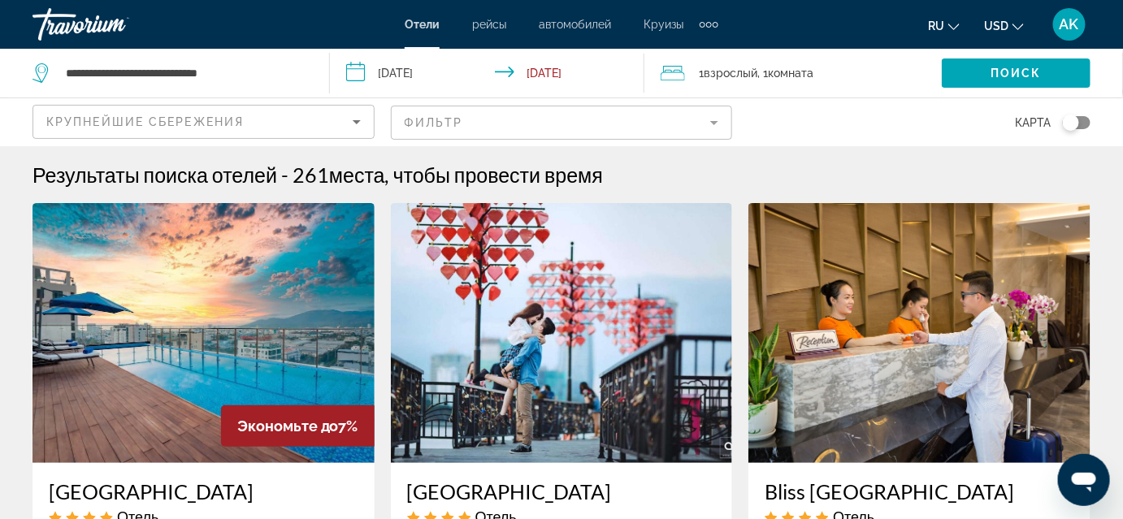
click at [641, 124] on mat-form-field "Фильтр" at bounding box center [562, 123] width 342 height 34
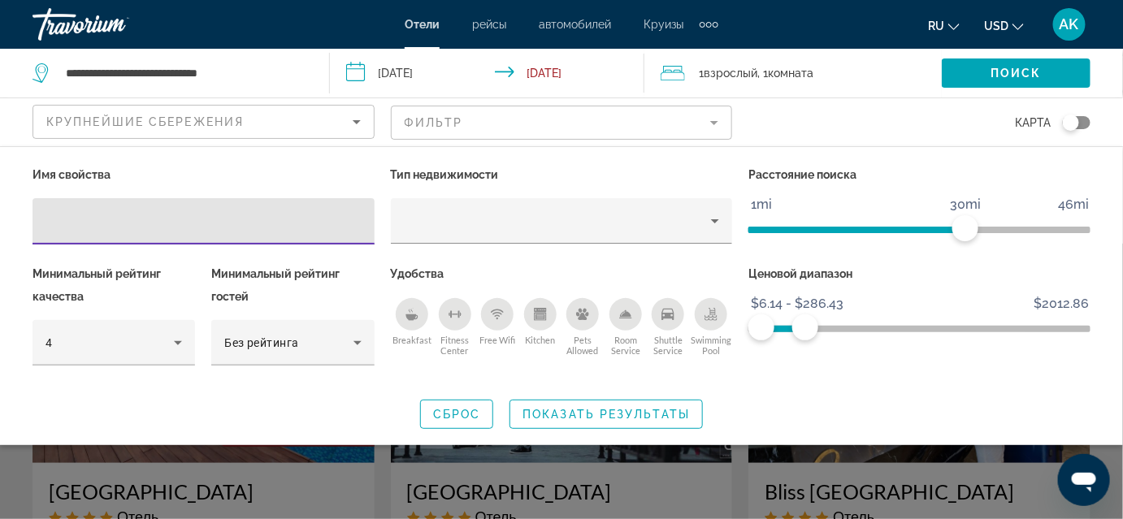
click at [706, 314] on icon "Swimming Pool" at bounding box center [710, 314] width 13 height 13
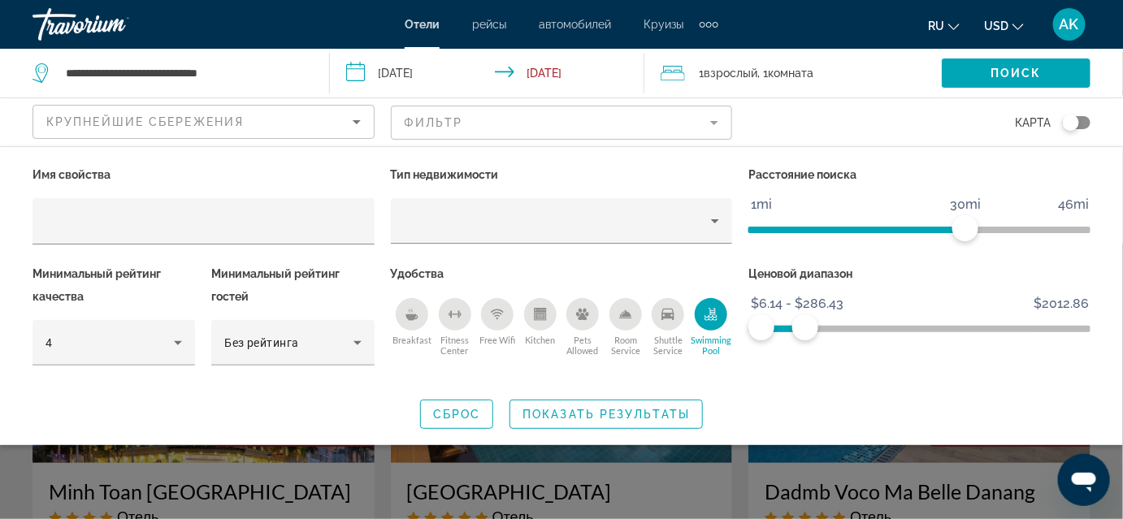
click at [499, 314] on icon "Free Wifi" at bounding box center [497, 314] width 13 height 13
click at [419, 311] on div "Breakfast" at bounding box center [412, 314] width 33 height 33
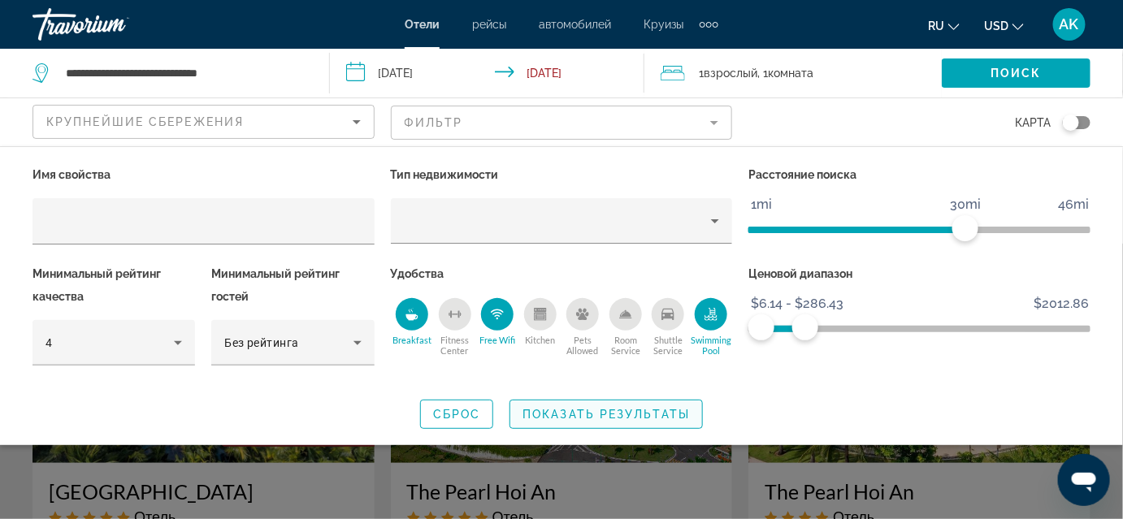
click at [624, 409] on span "Показать результаты" at bounding box center [605, 414] width 167 height 13
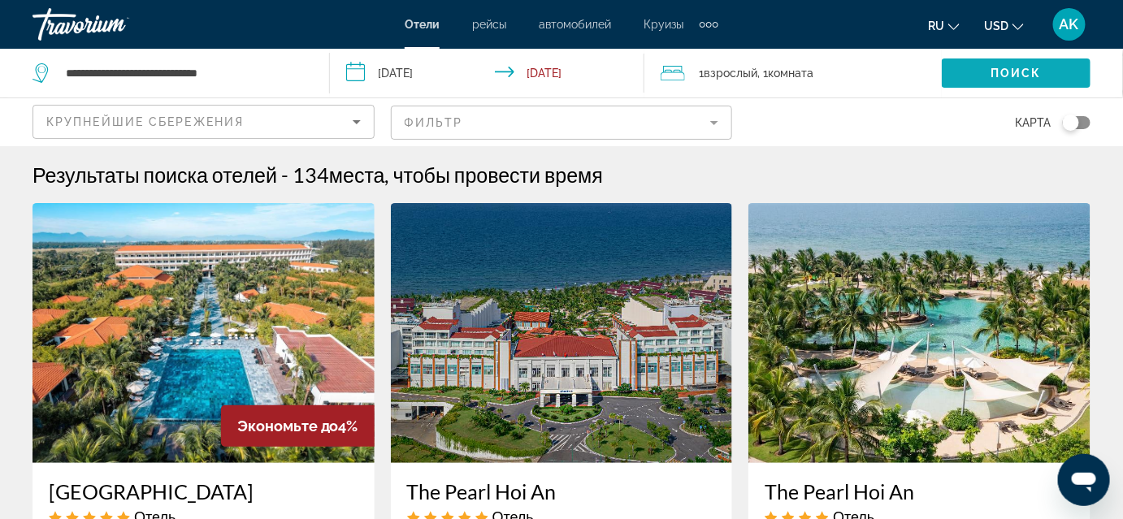
click at [1022, 69] on span "Поиск" at bounding box center [1015, 73] width 51 height 13
click at [528, 73] on input "**********" at bounding box center [490, 76] width 320 height 54
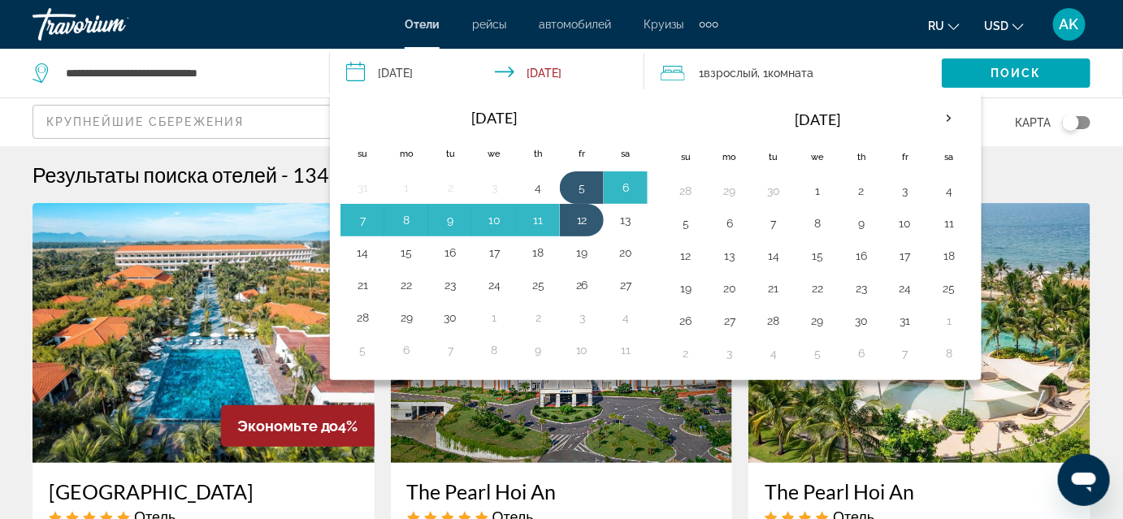
click at [1060, 163] on div "Результаты поиска отелей - 134 места, чтобы провести время" at bounding box center [562, 175] width 1058 height 24
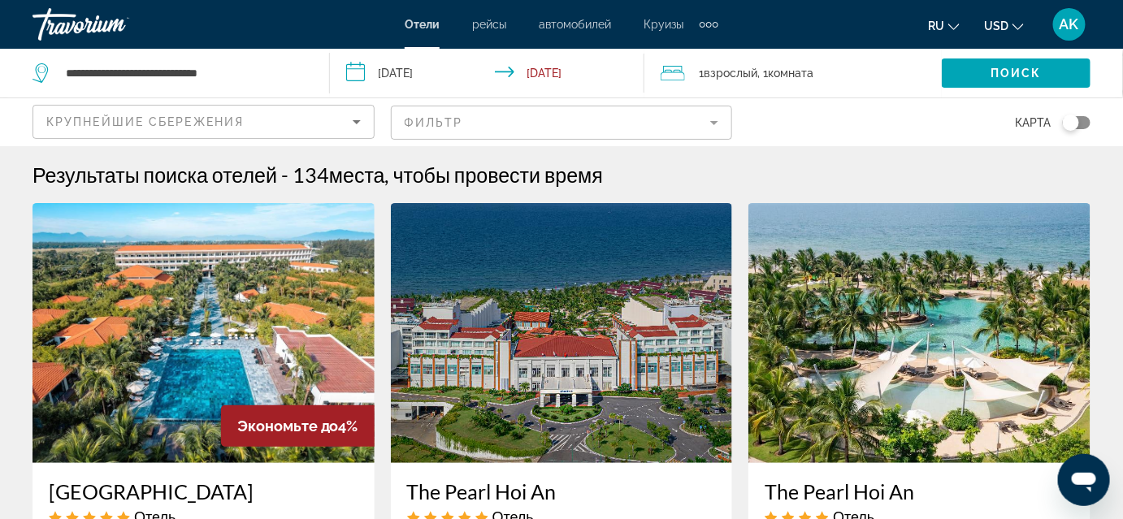
click at [569, 69] on input "**********" at bounding box center [490, 76] width 320 height 54
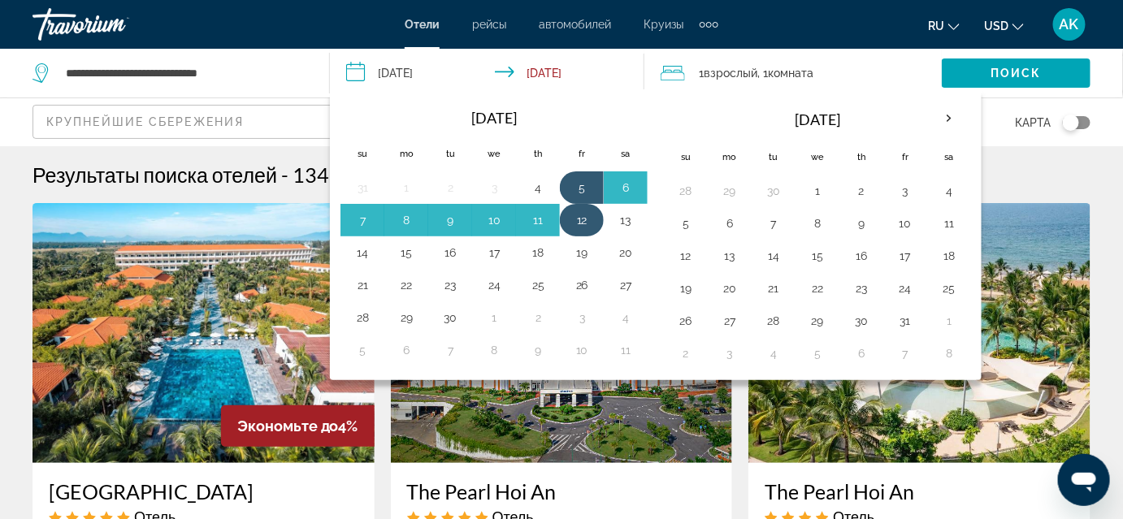
click at [572, 218] on button "12" at bounding box center [582, 220] width 26 height 23
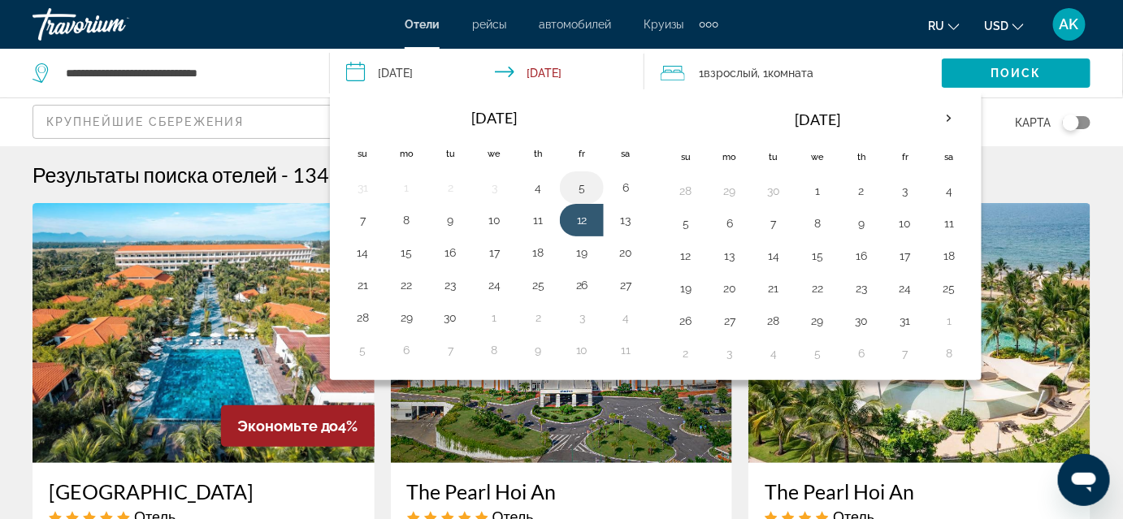
click at [580, 185] on button "5" at bounding box center [582, 187] width 26 height 23
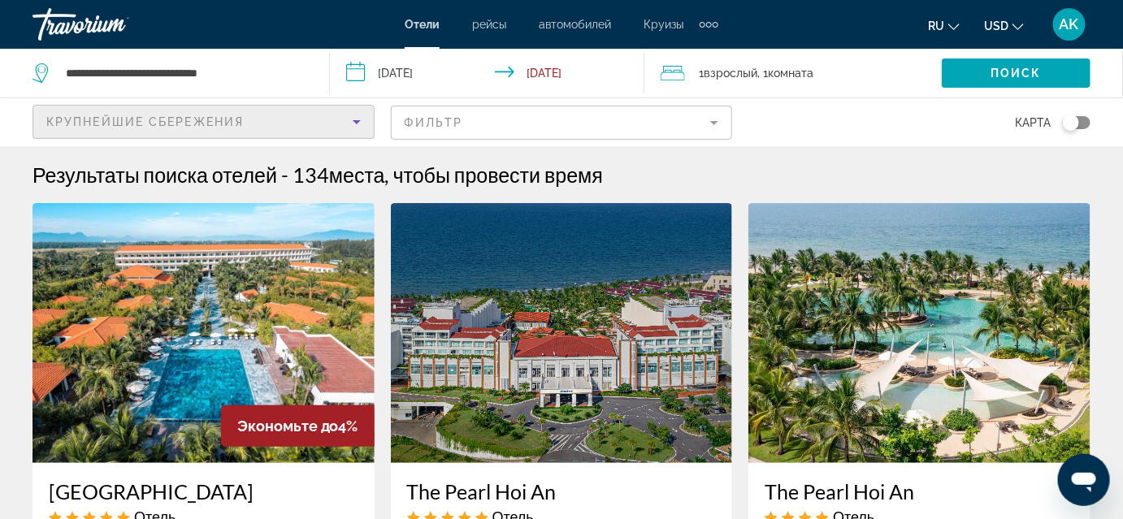
click at [290, 112] on div "Крупнейшие сбережения" at bounding box center [199, 122] width 306 height 20
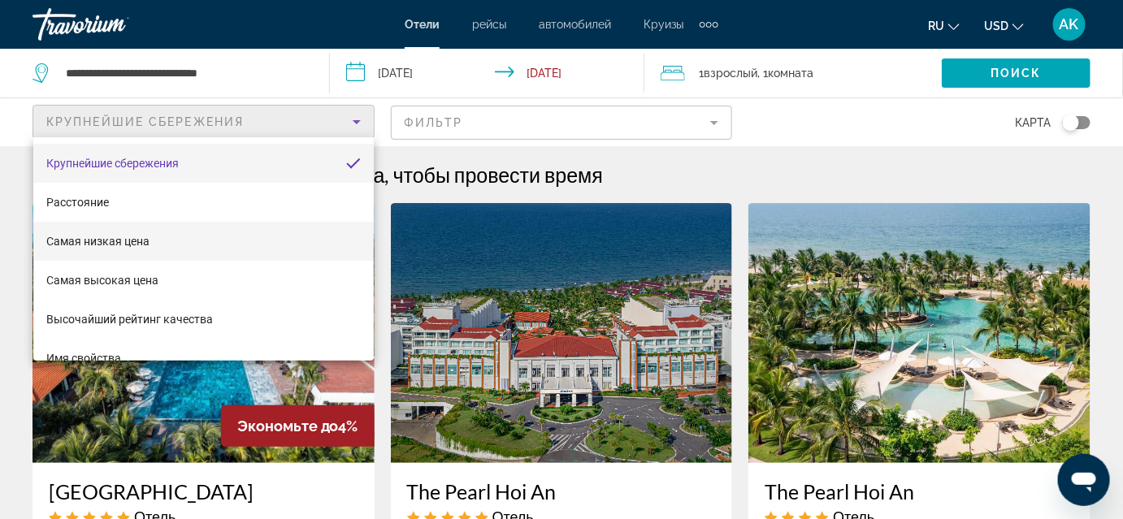
click at [171, 243] on mat-option "Самая низкая цена" at bounding box center [203, 241] width 340 height 39
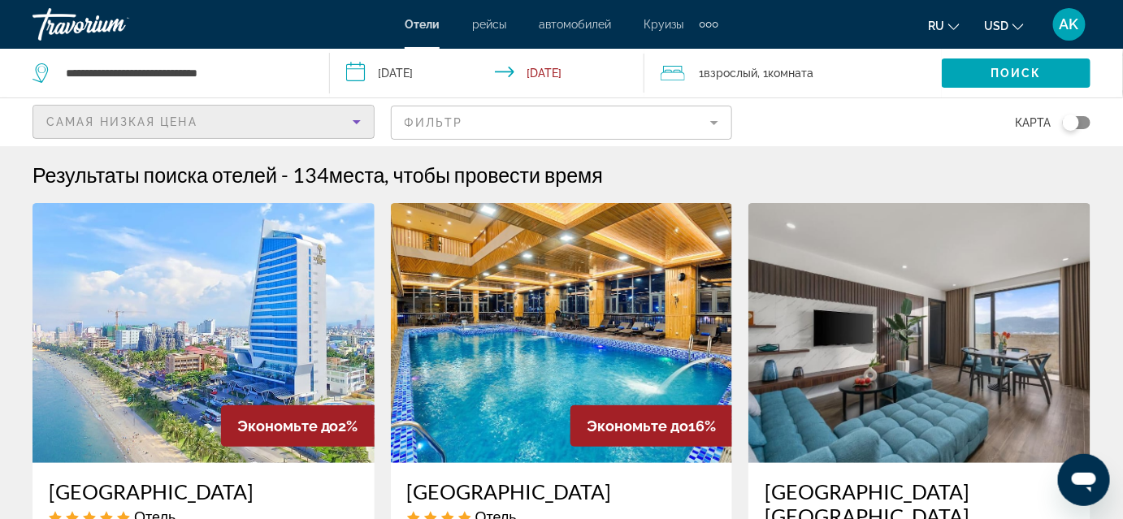
click at [493, 130] on mat-form-field "Фильтр" at bounding box center [562, 123] width 342 height 34
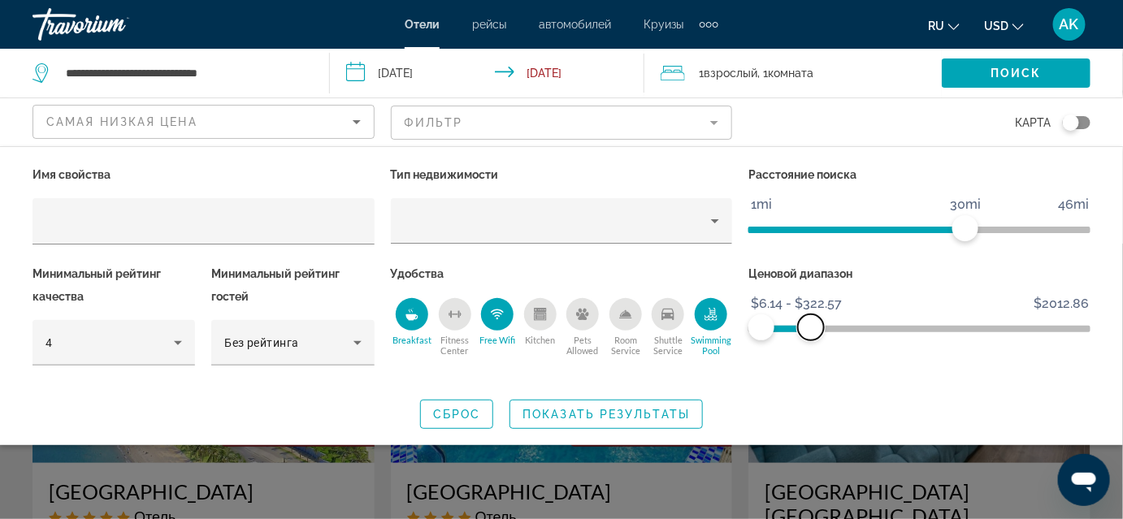
drag, startPoint x: 795, startPoint y: 327, endPoint x: 812, endPoint y: 329, distance: 17.2
click at [812, 329] on span "ngx-slider-max" at bounding box center [811, 327] width 26 height 26
click at [625, 409] on span "Показать результаты" at bounding box center [605, 414] width 167 height 13
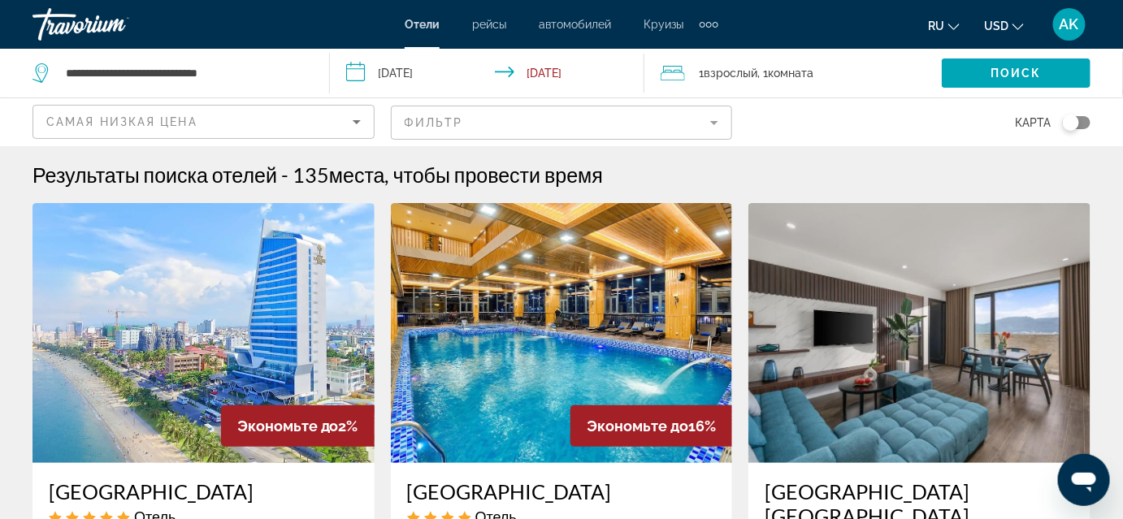
click at [206, 110] on div "Самая низкая цена" at bounding box center [203, 129] width 314 height 46
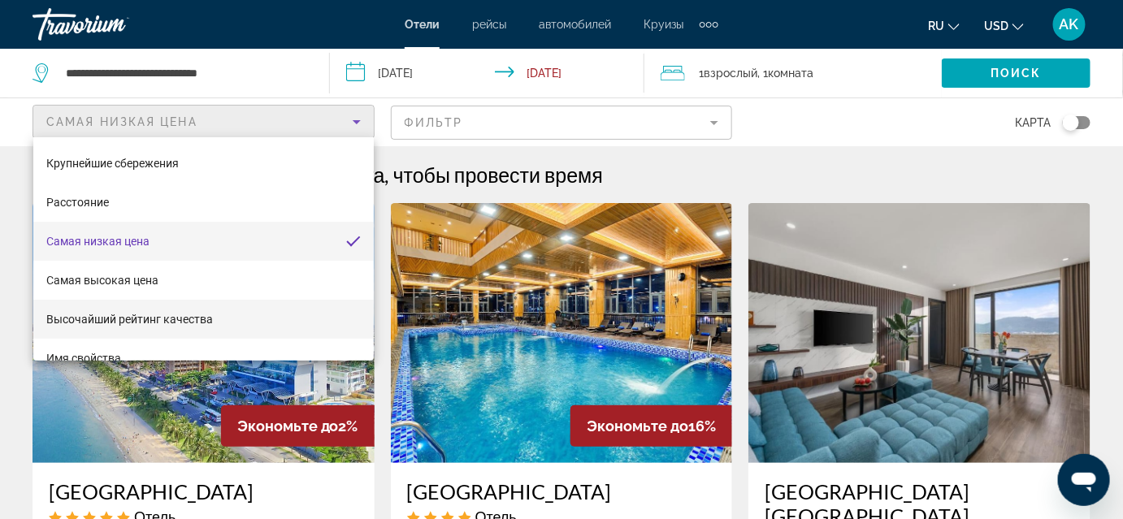
click at [212, 308] on mat-option "Высочайший рейтинг качества" at bounding box center [203, 319] width 340 height 39
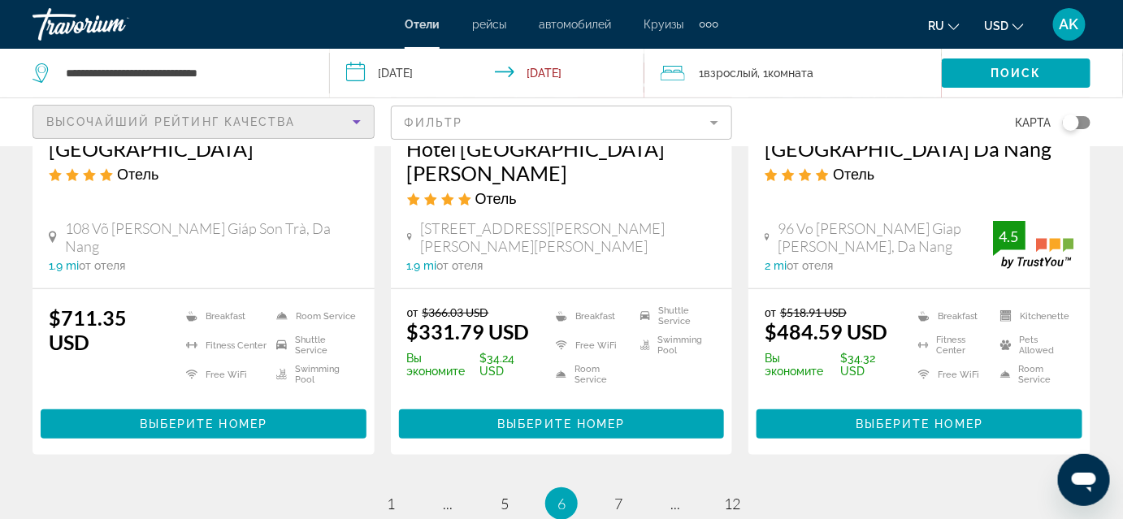
scroll to position [2278, 0]
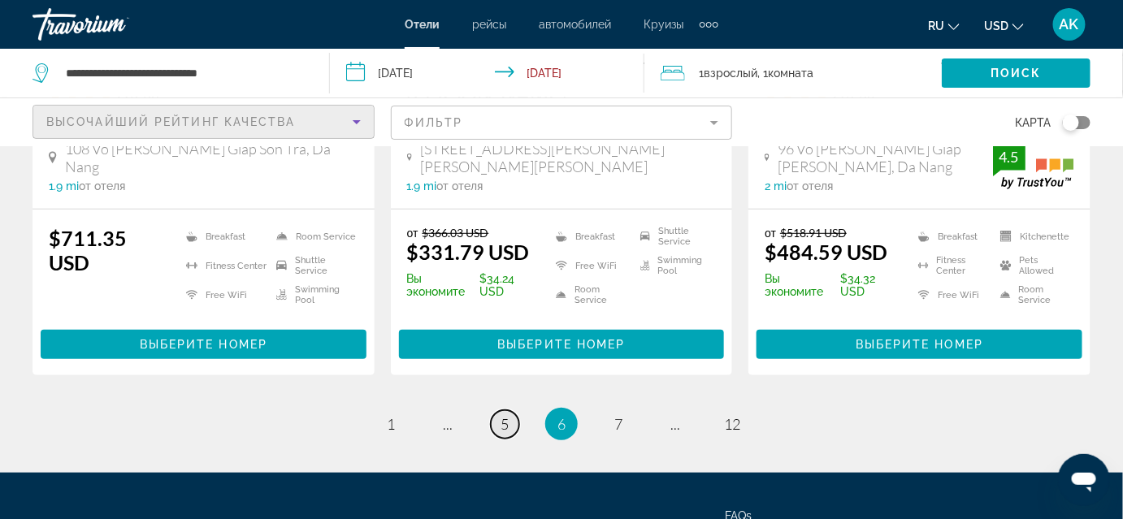
click at [491, 410] on link "page 5" at bounding box center [505, 424] width 28 height 28
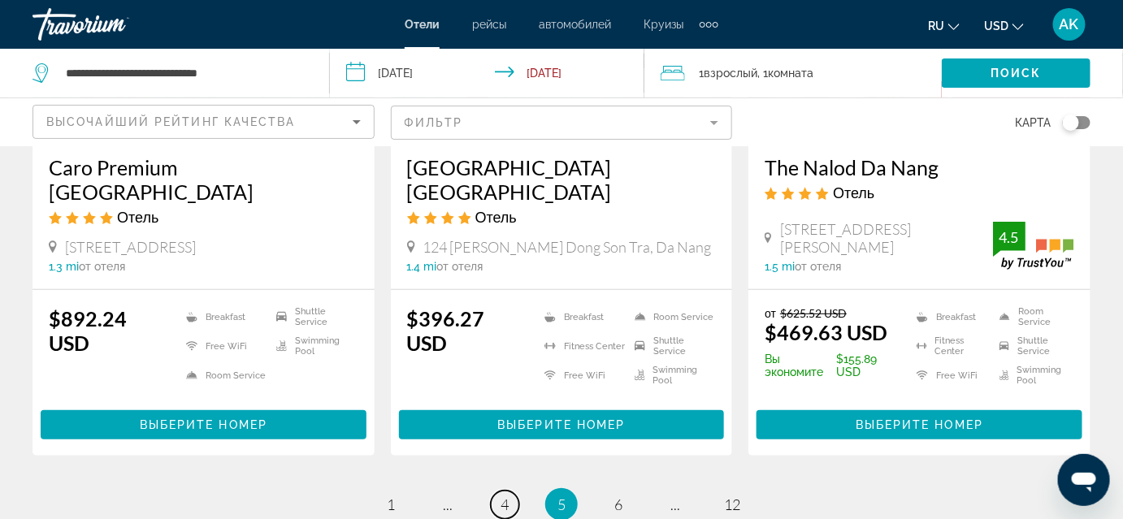
scroll to position [2159, 0]
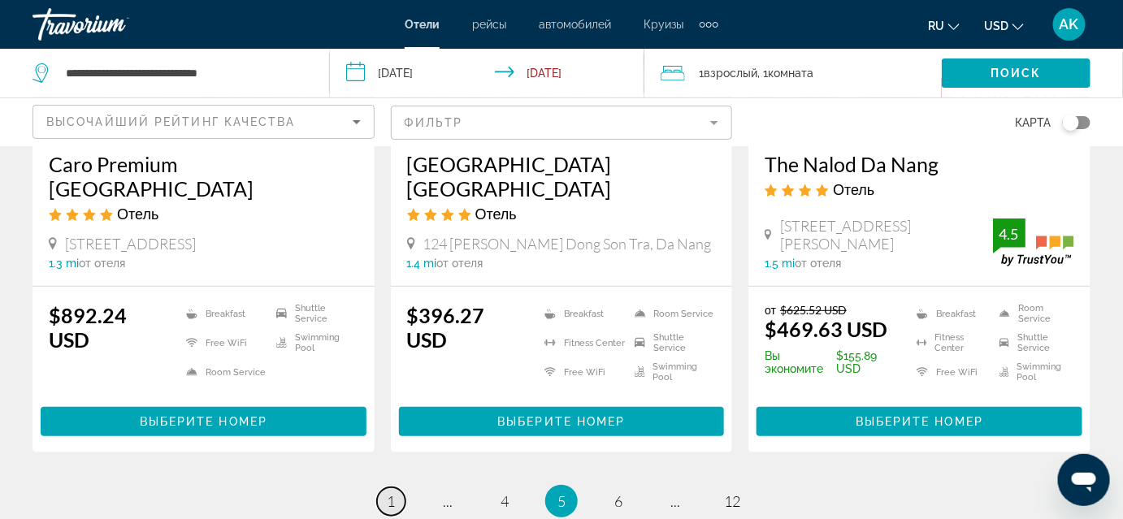
click at [388, 492] on span "1" at bounding box center [391, 501] width 8 height 18
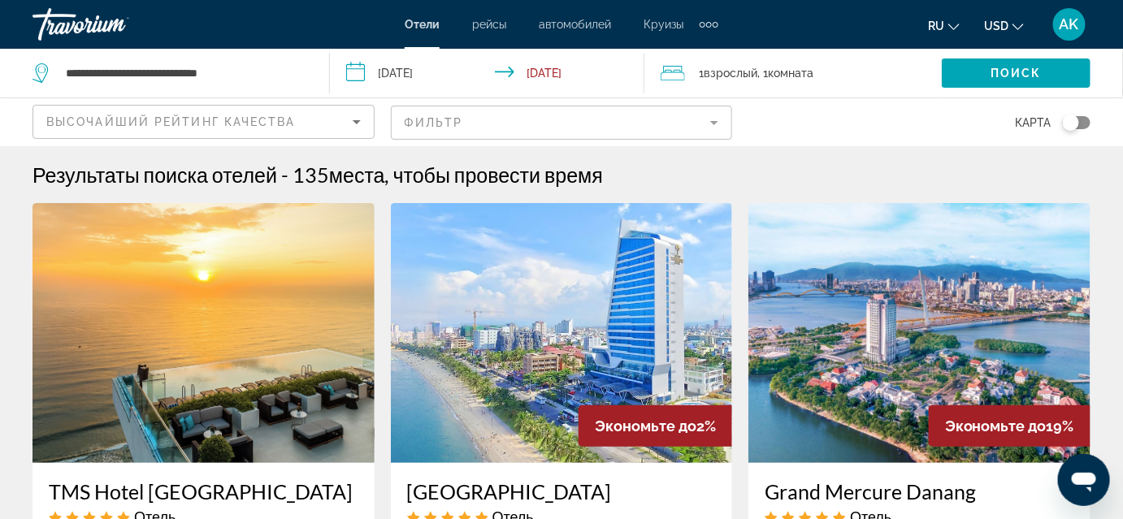
click at [285, 116] on span "Высочайший рейтинг качества" at bounding box center [170, 121] width 249 height 13
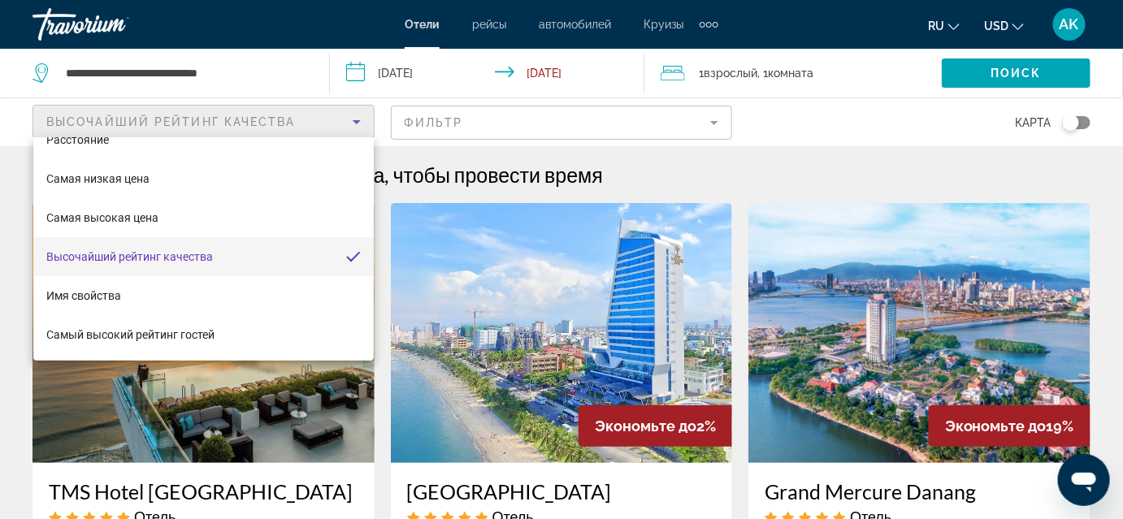
scroll to position [33, 0]
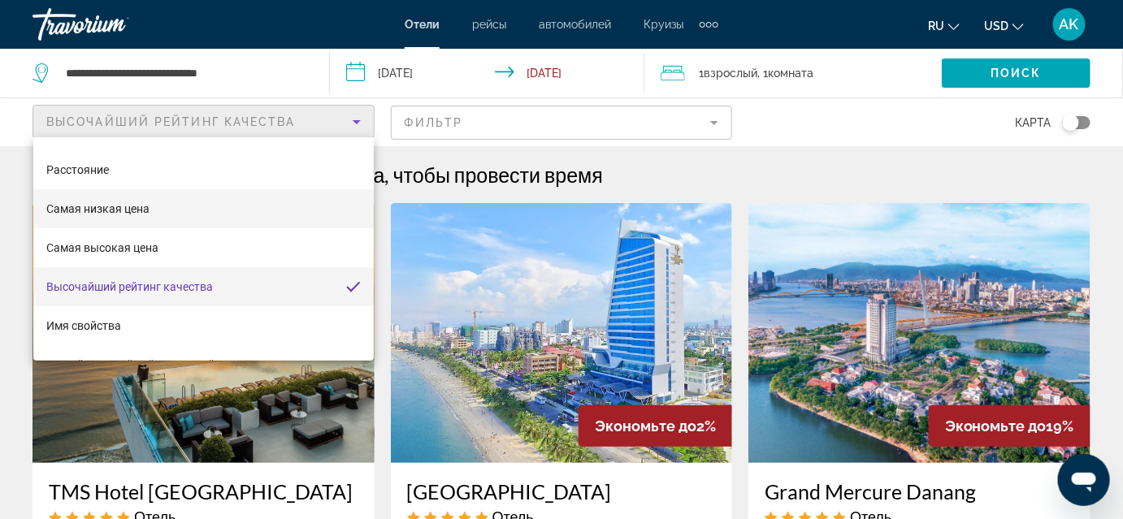
click at [180, 203] on mat-option "Самая низкая цена" at bounding box center [203, 208] width 340 height 39
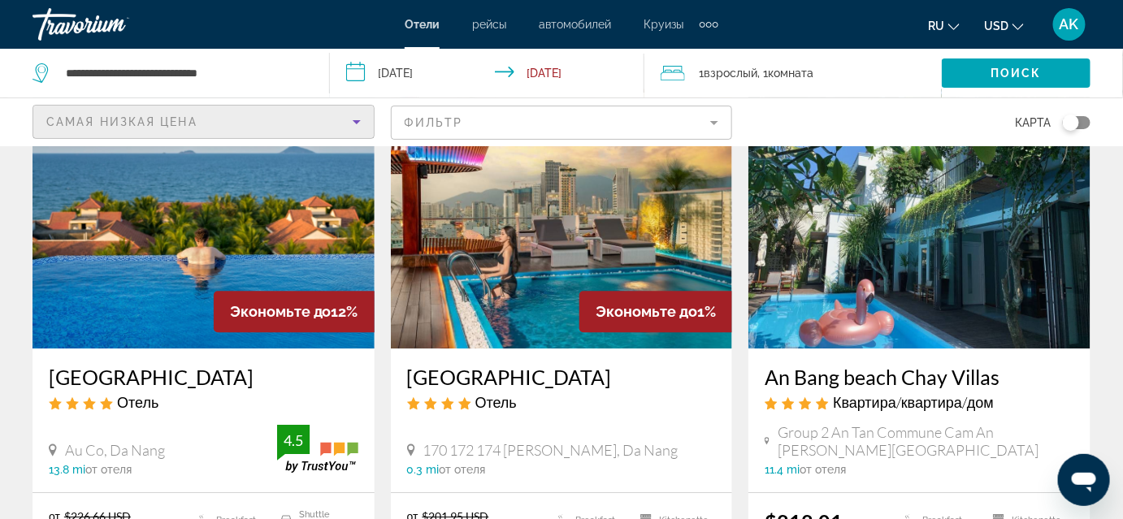
scroll to position [1367, 0]
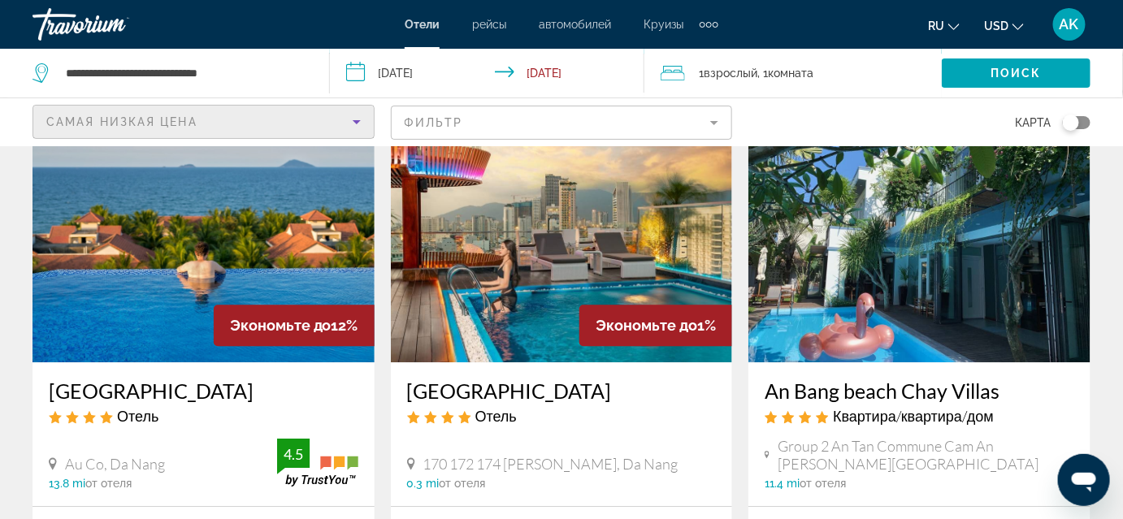
click at [544, 302] on img "Main content" at bounding box center [562, 232] width 342 height 260
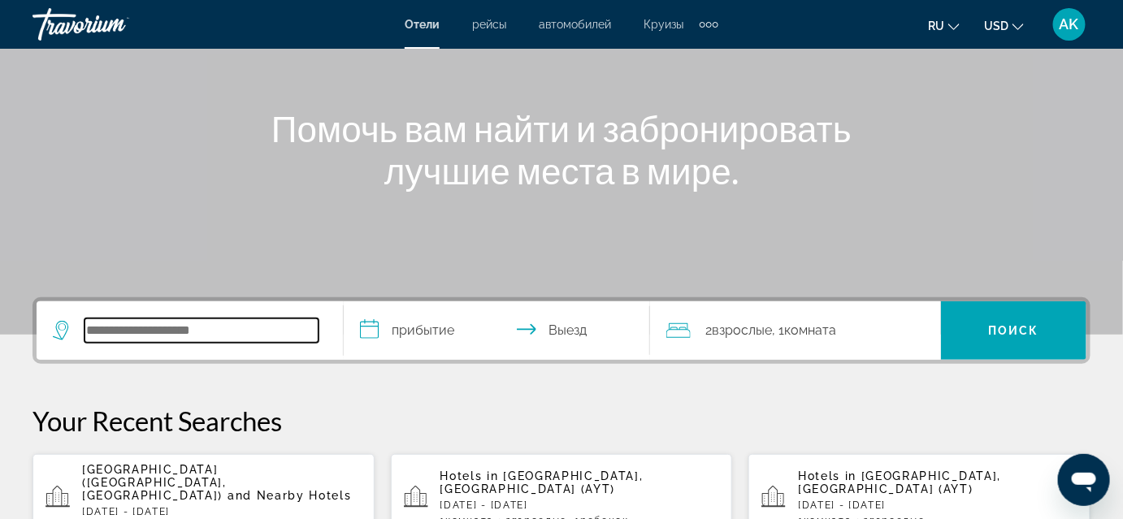
click at [184, 331] on input "Search widget" at bounding box center [202, 331] width 234 height 24
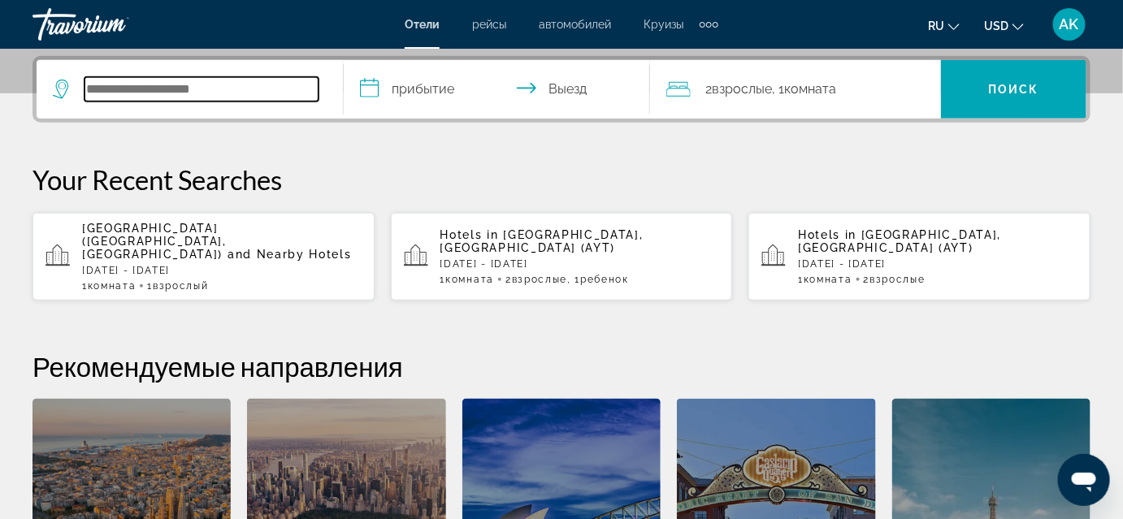
scroll to position [397, 0]
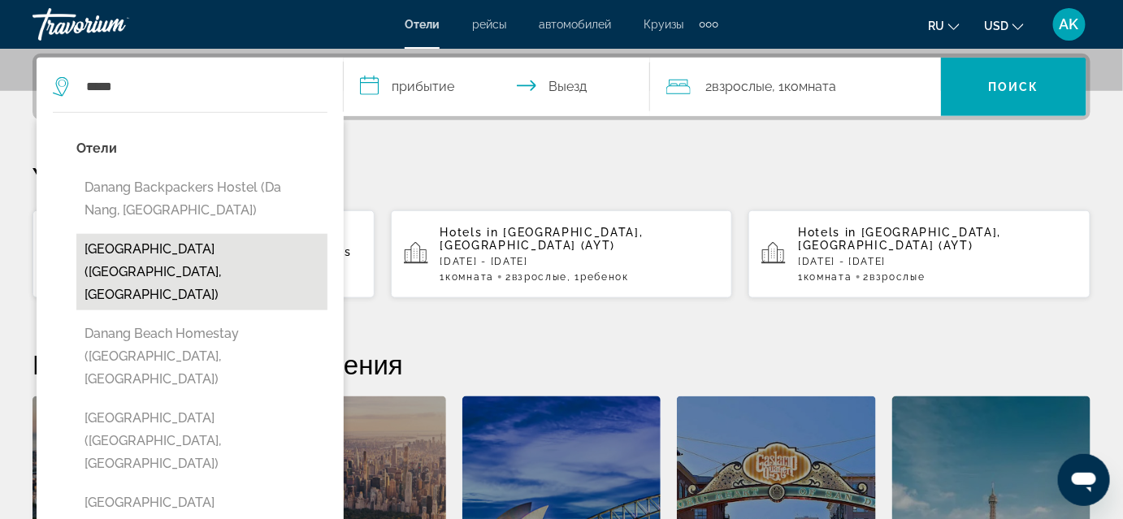
click at [225, 254] on button "[GEOGRAPHIC_DATA] ([GEOGRAPHIC_DATA], [GEOGRAPHIC_DATA])" at bounding box center [201, 272] width 251 height 76
type input "**********"
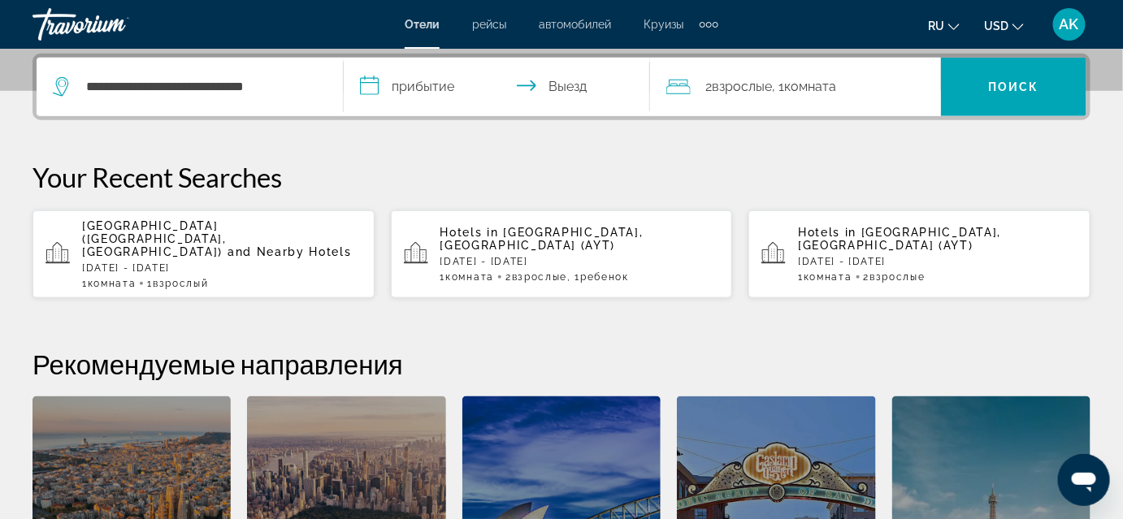
click at [418, 86] on input "**********" at bounding box center [501, 89] width 314 height 63
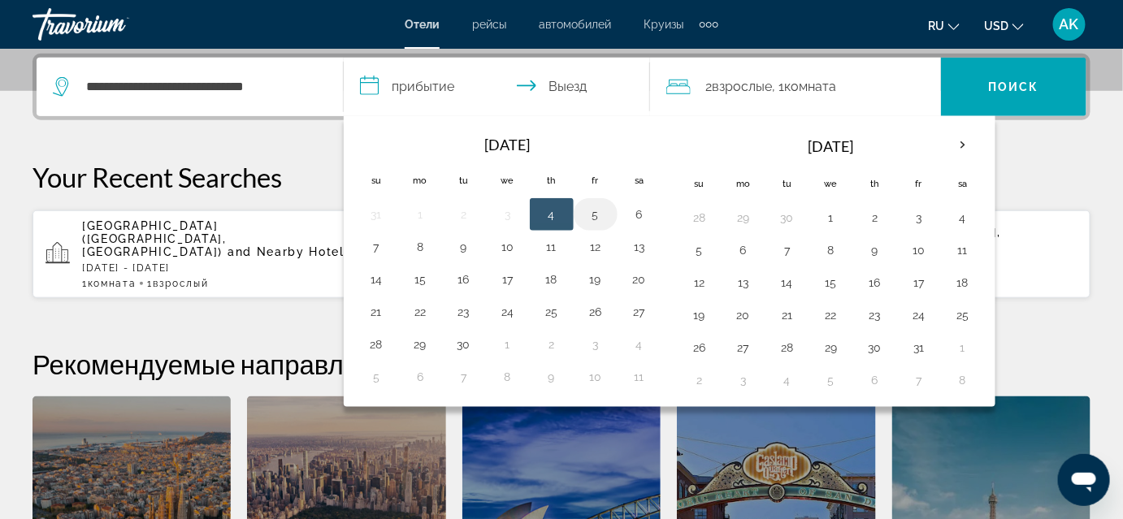
click at [583, 211] on button "5" at bounding box center [596, 214] width 26 height 23
click at [586, 213] on button "5" at bounding box center [596, 214] width 26 height 23
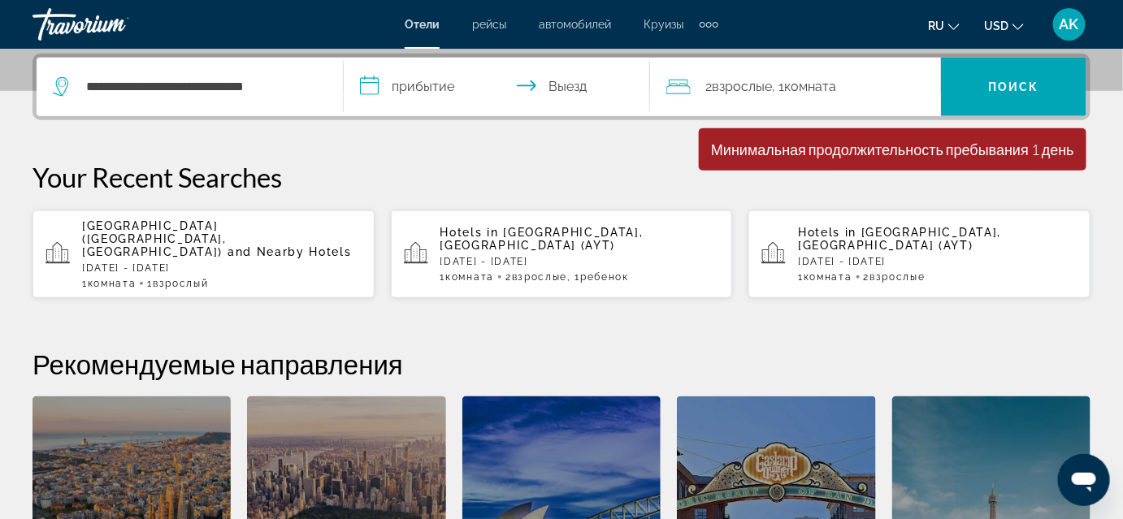
click at [555, 80] on input "**********" at bounding box center [501, 89] width 314 height 63
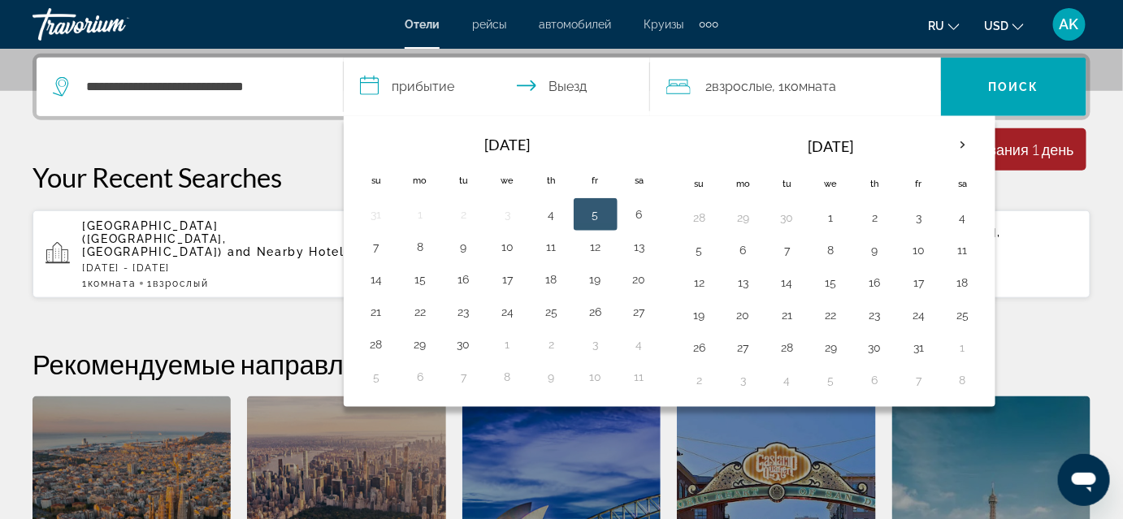
click at [466, 86] on input "**********" at bounding box center [501, 89] width 314 height 63
click at [429, 83] on input "**********" at bounding box center [501, 89] width 314 height 63
click at [593, 208] on button "5" at bounding box center [596, 214] width 26 height 23
drag, startPoint x: 349, startPoint y: 69, endPoint x: 371, endPoint y: 89, distance: 29.3
click at [349, 72] on input "**********" at bounding box center [501, 89] width 314 height 63
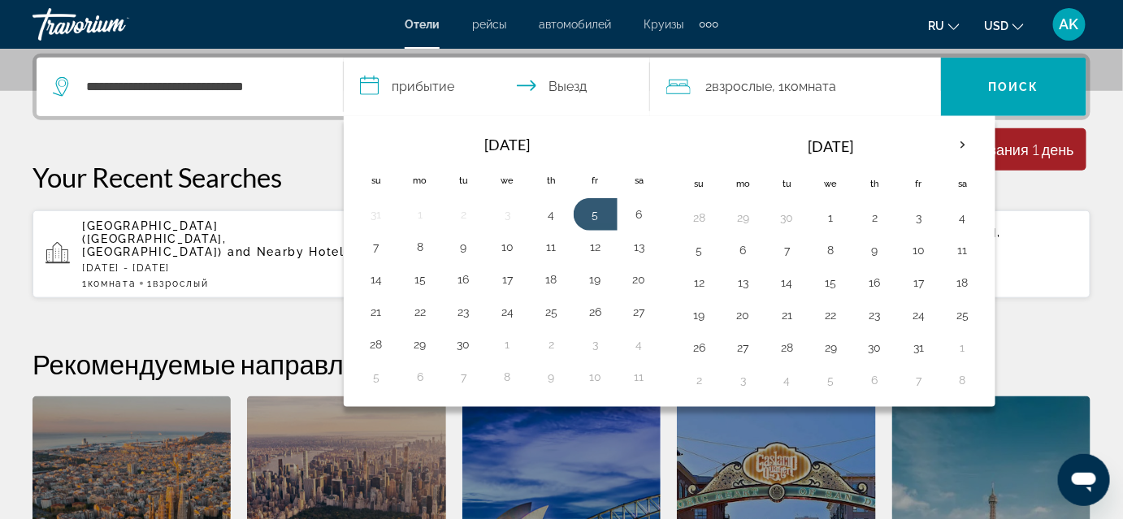
click at [371, 89] on input "**********" at bounding box center [501, 89] width 314 height 63
click at [594, 218] on button "5" at bounding box center [596, 214] width 26 height 23
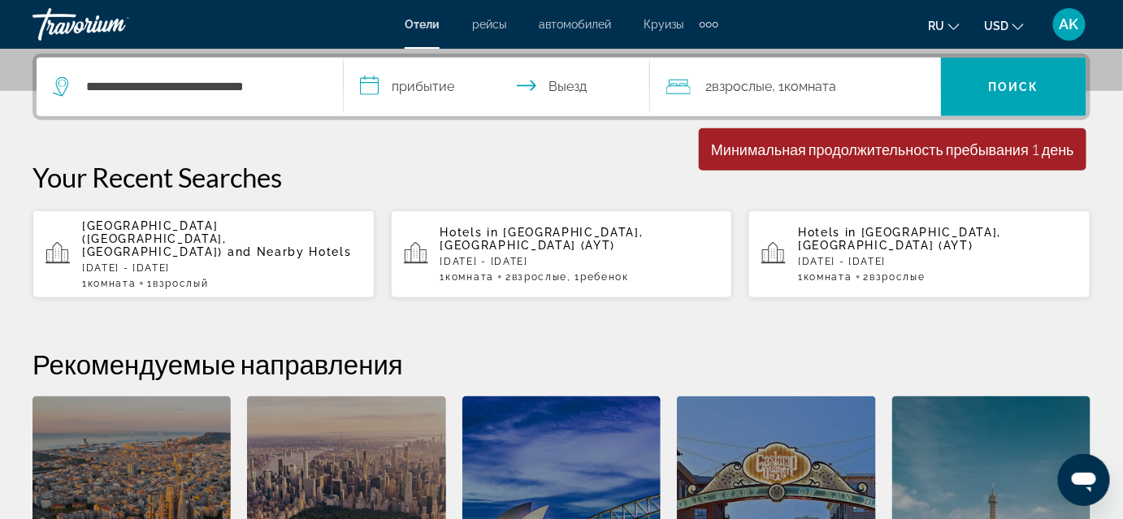
click at [424, 85] on input "**********" at bounding box center [501, 89] width 314 height 63
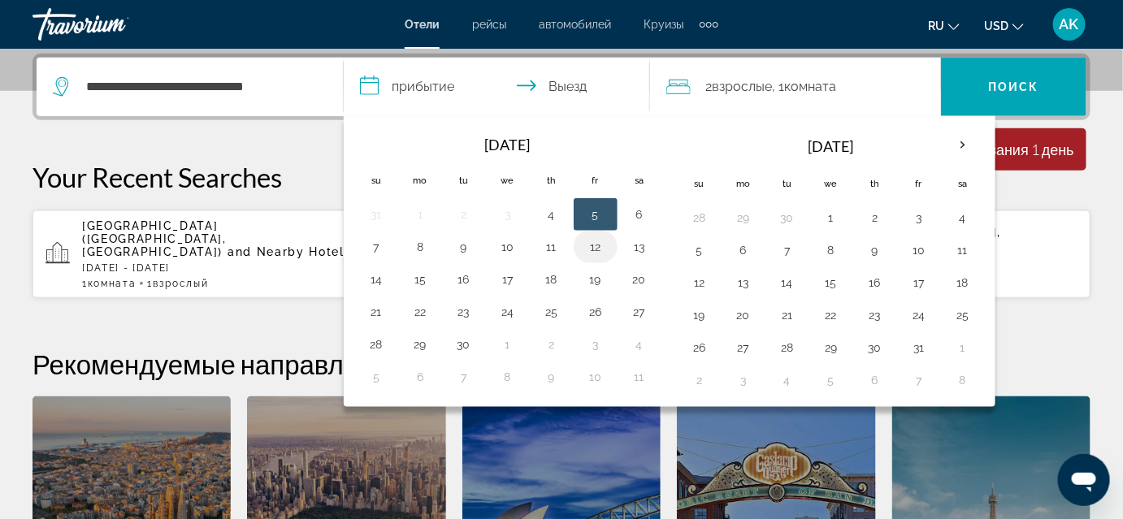
click at [585, 250] on button "12" at bounding box center [596, 247] width 26 height 23
click at [584, 219] on button "5" at bounding box center [596, 214] width 26 height 23
type input "**********"
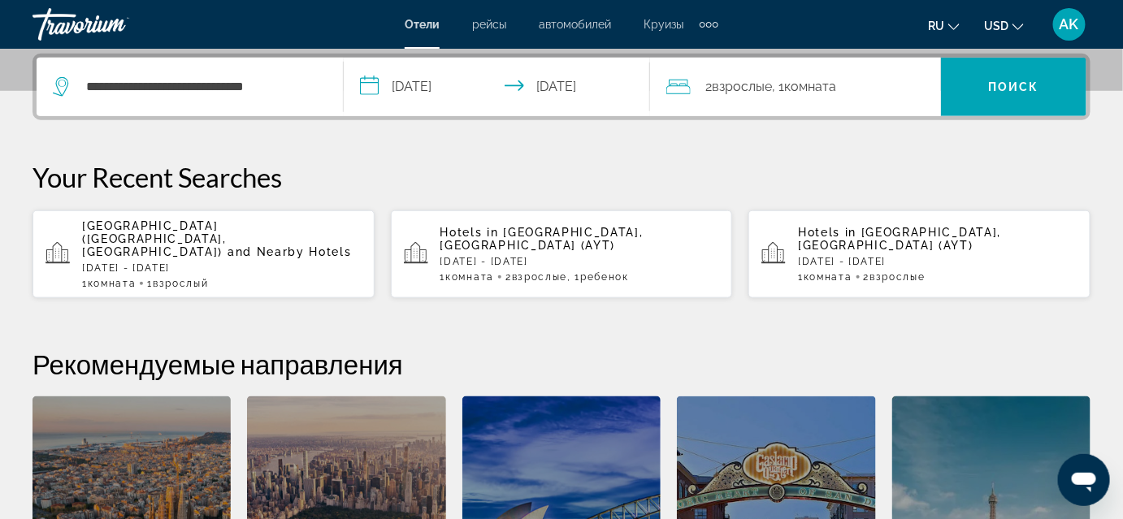
click at [769, 88] on span "Взрослые" at bounding box center [742, 86] width 60 height 15
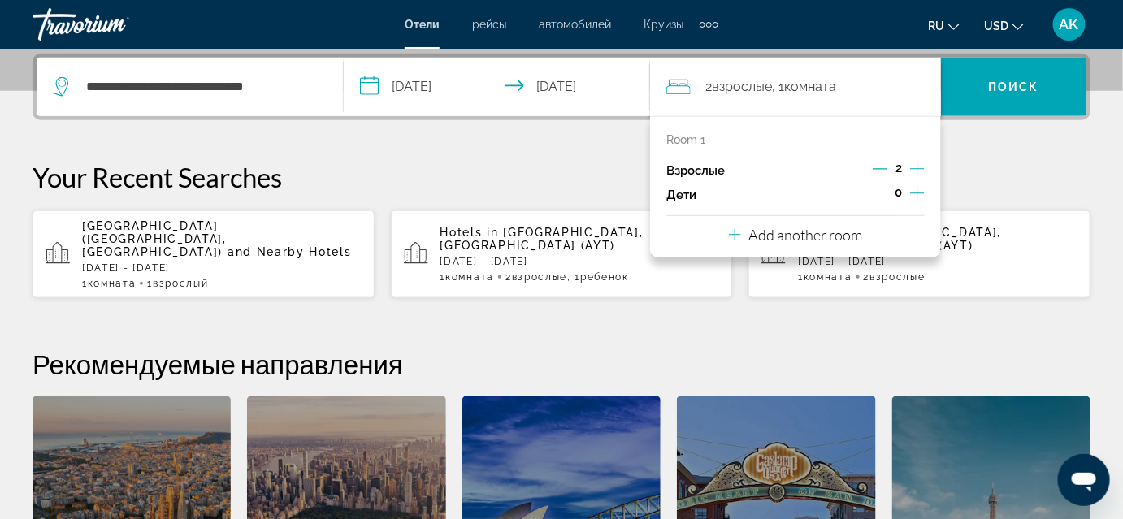
click at [882, 170] on icon "Decrement adults" at bounding box center [880, 169] width 15 height 15
click at [1000, 92] on span "Поиск" at bounding box center [1013, 86] width 51 height 13
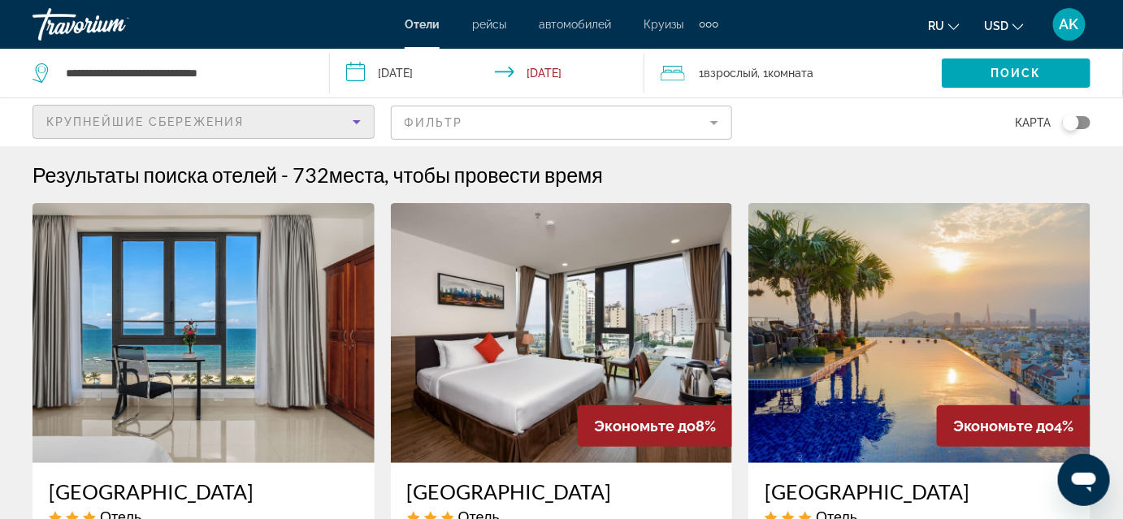
click at [314, 120] on div "Крупнейшие сбережения" at bounding box center [199, 122] width 306 height 20
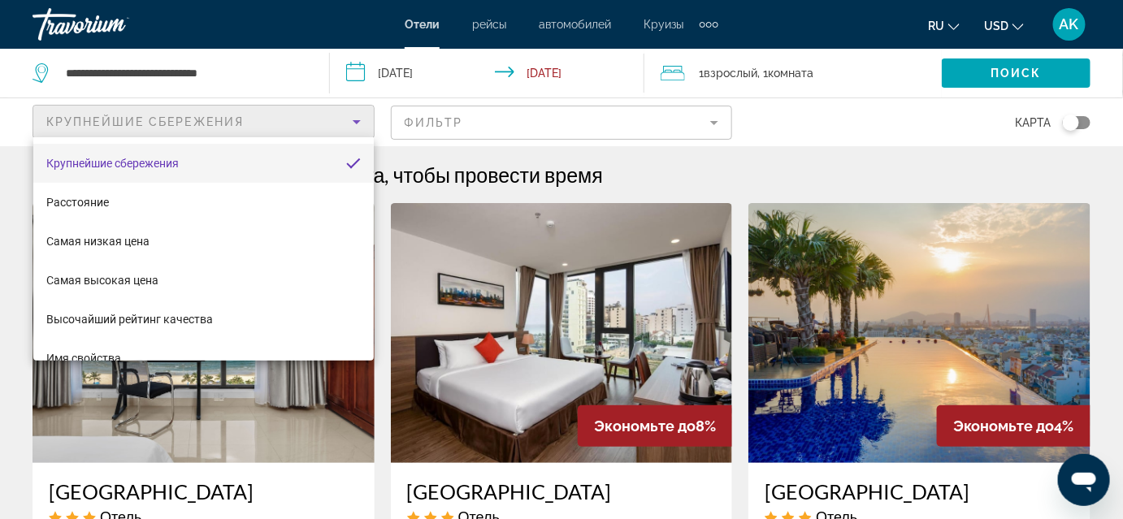
click at [314, 120] on div at bounding box center [561, 259] width 1123 height 519
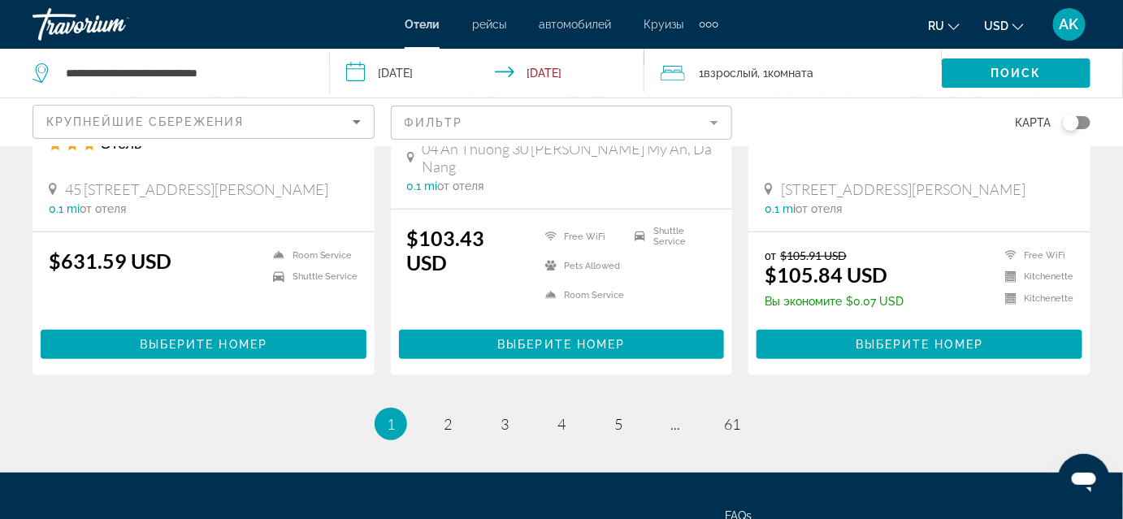
scroll to position [2321, 0]
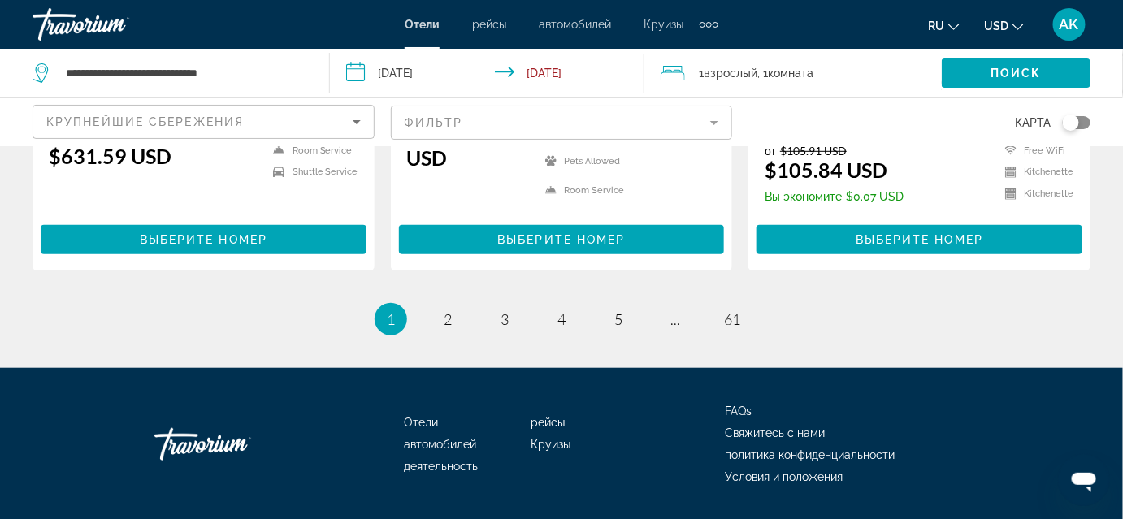
drag, startPoint x: 1133, startPoint y: 64, endPoint x: 9, endPoint y: 18, distance: 1125.5
click at [457, 306] on link "page 2" at bounding box center [448, 320] width 28 height 28
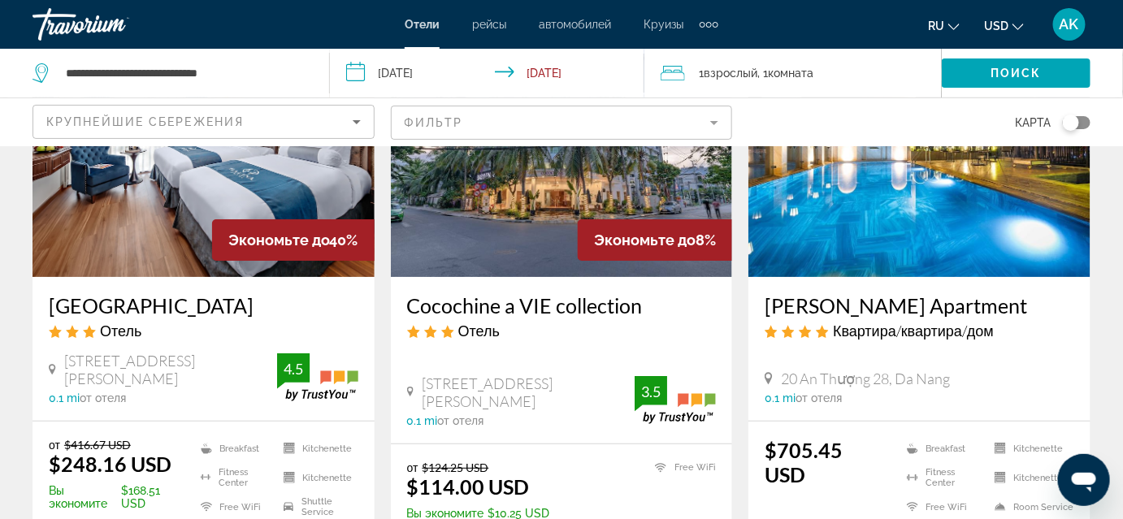
scroll to position [2252, 0]
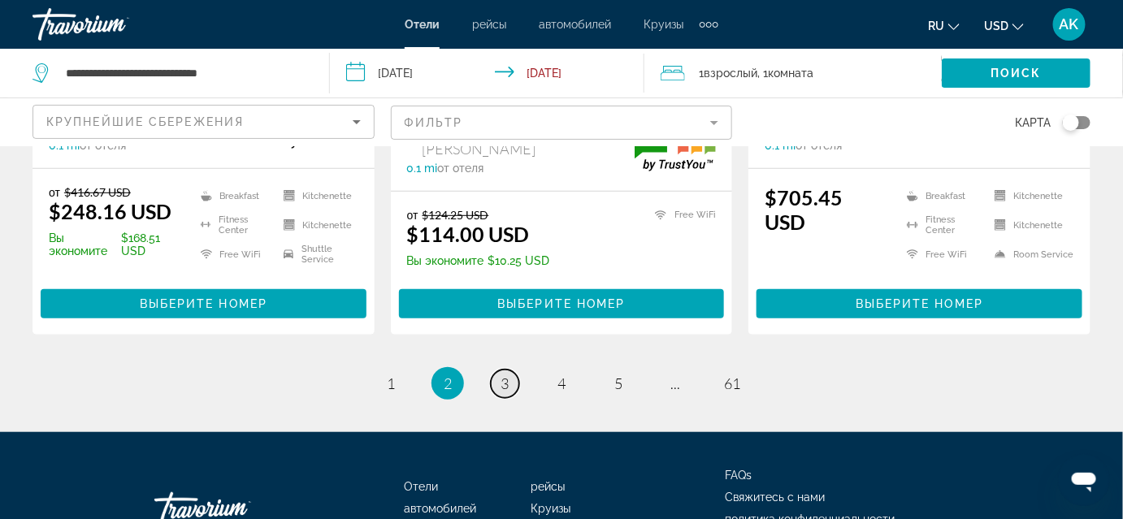
click at [507, 380] on span "3" at bounding box center [505, 384] width 8 height 18
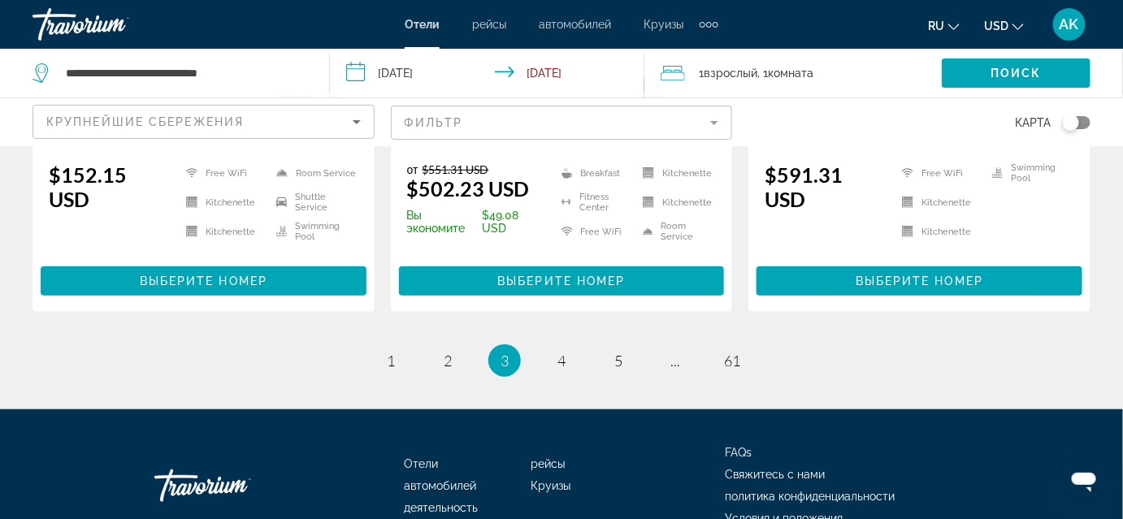
scroll to position [2353, 0]
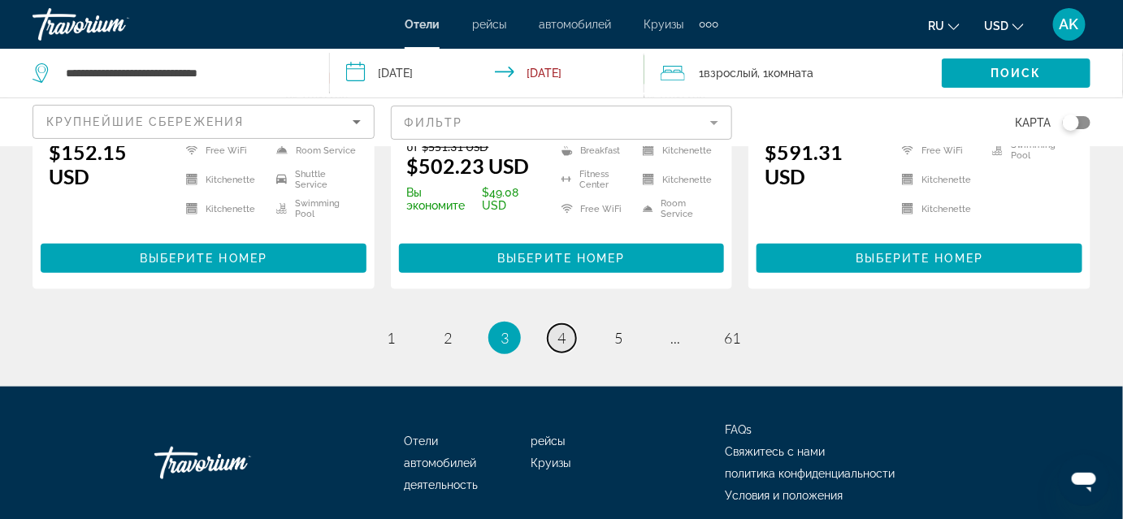
click at [564, 329] on span "4" at bounding box center [561, 338] width 8 height 18
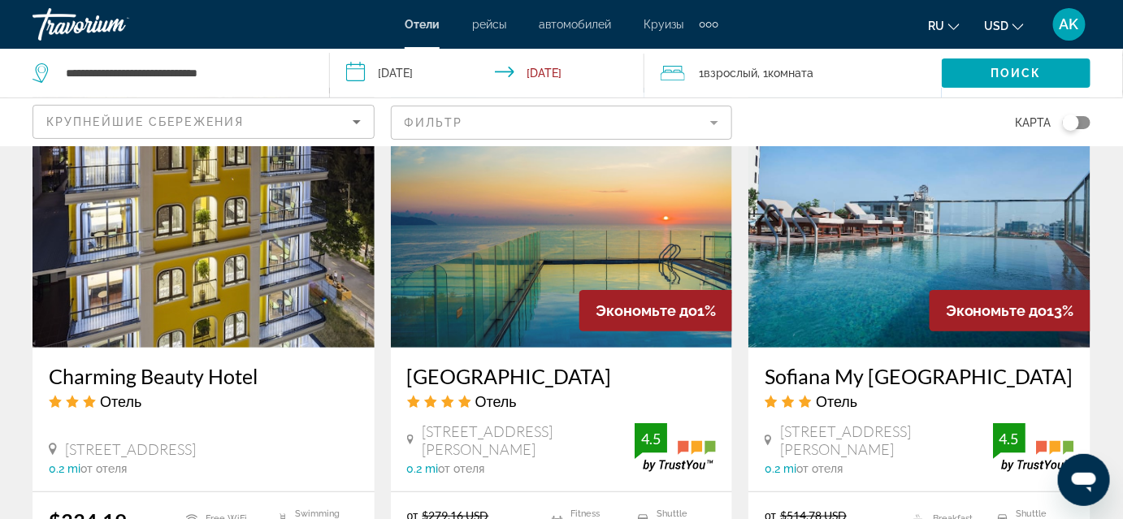
scroll to position [1984, 0]
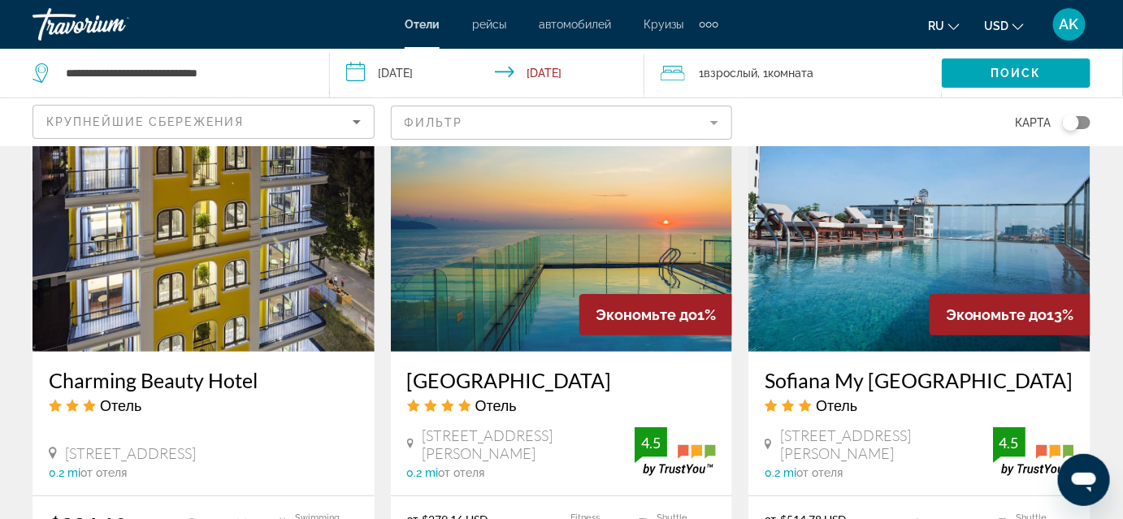
click at [520, 256] on img "Main content" at bounding box center [562, 222] width 342 height 260
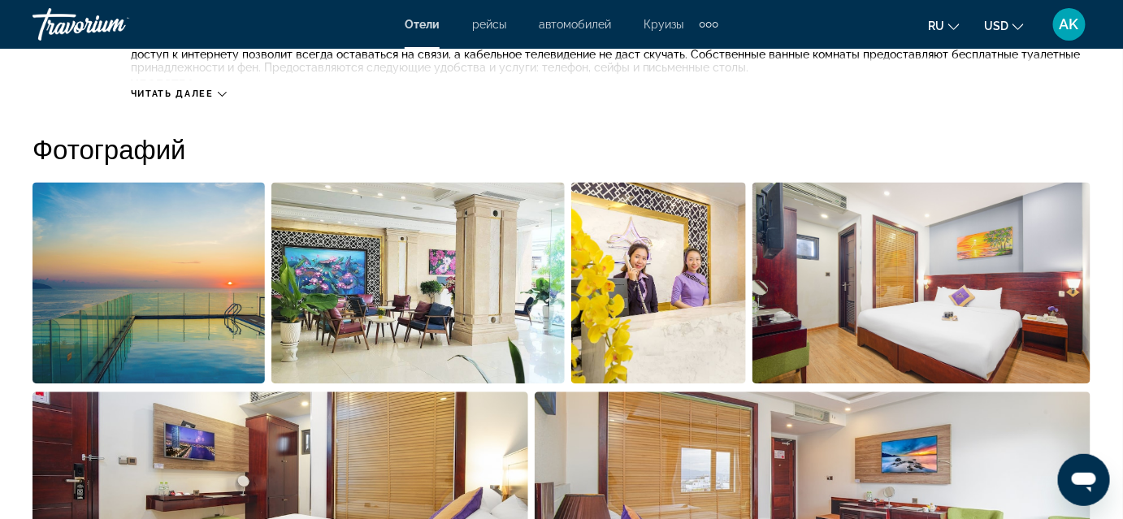
scroll to position [256, 0]
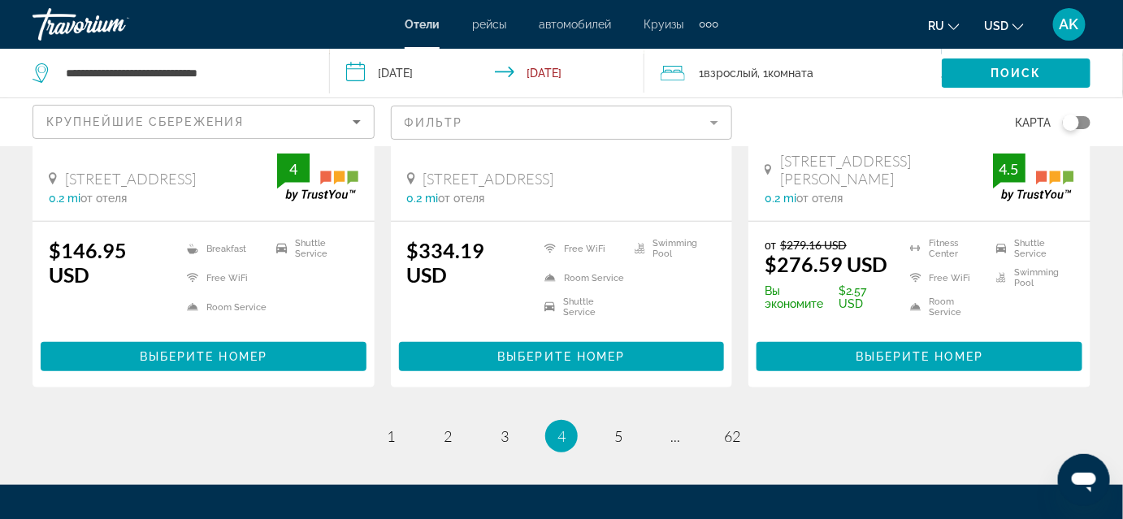
scroll to position [2277, 0]
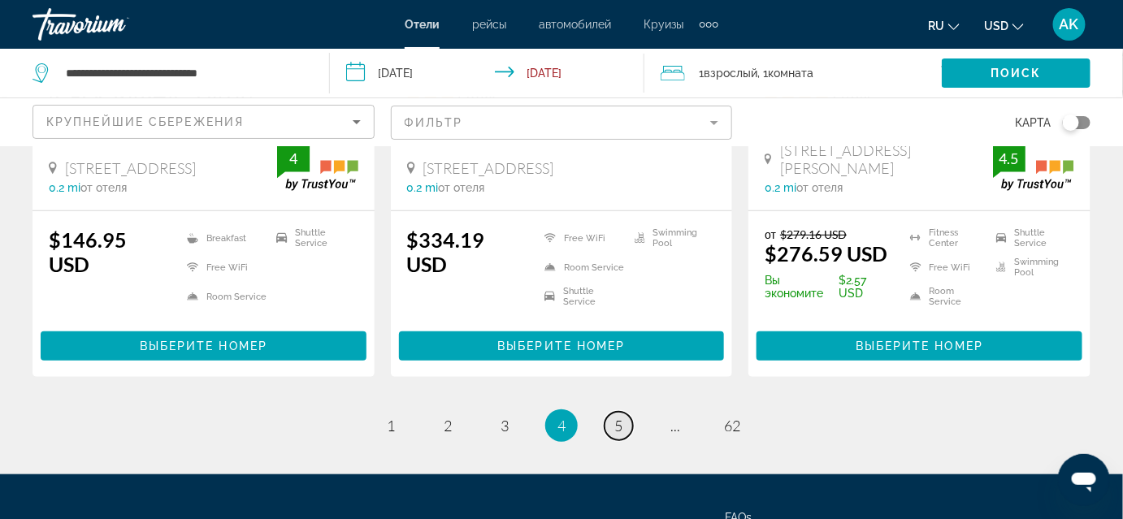
click at [622, 417] on span "5" at bounding box center [618, 426] width 8 height 18
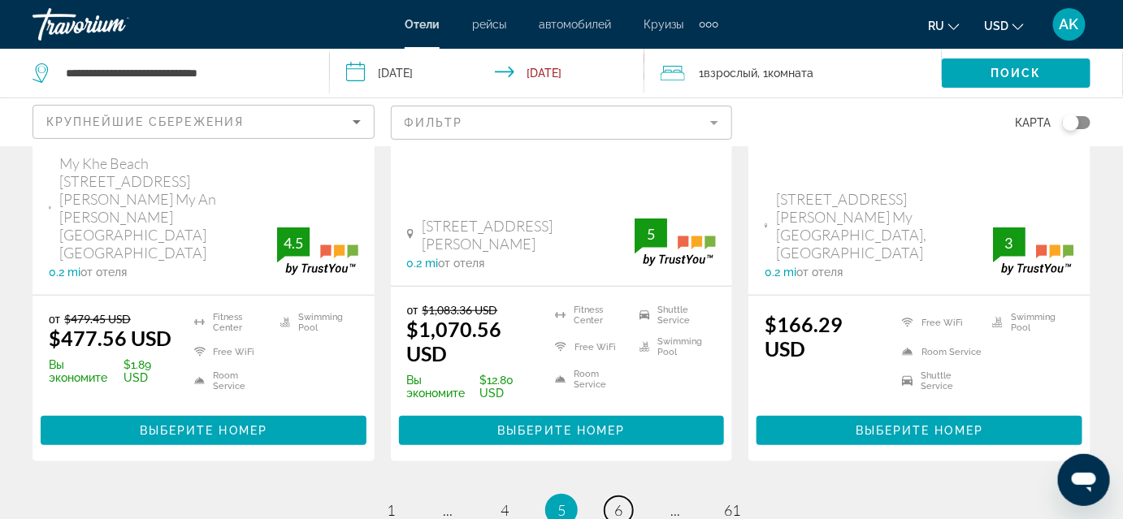
scroll to position [2348, 0]
